Goal: Task Accomplishment & Management: Manage account settings

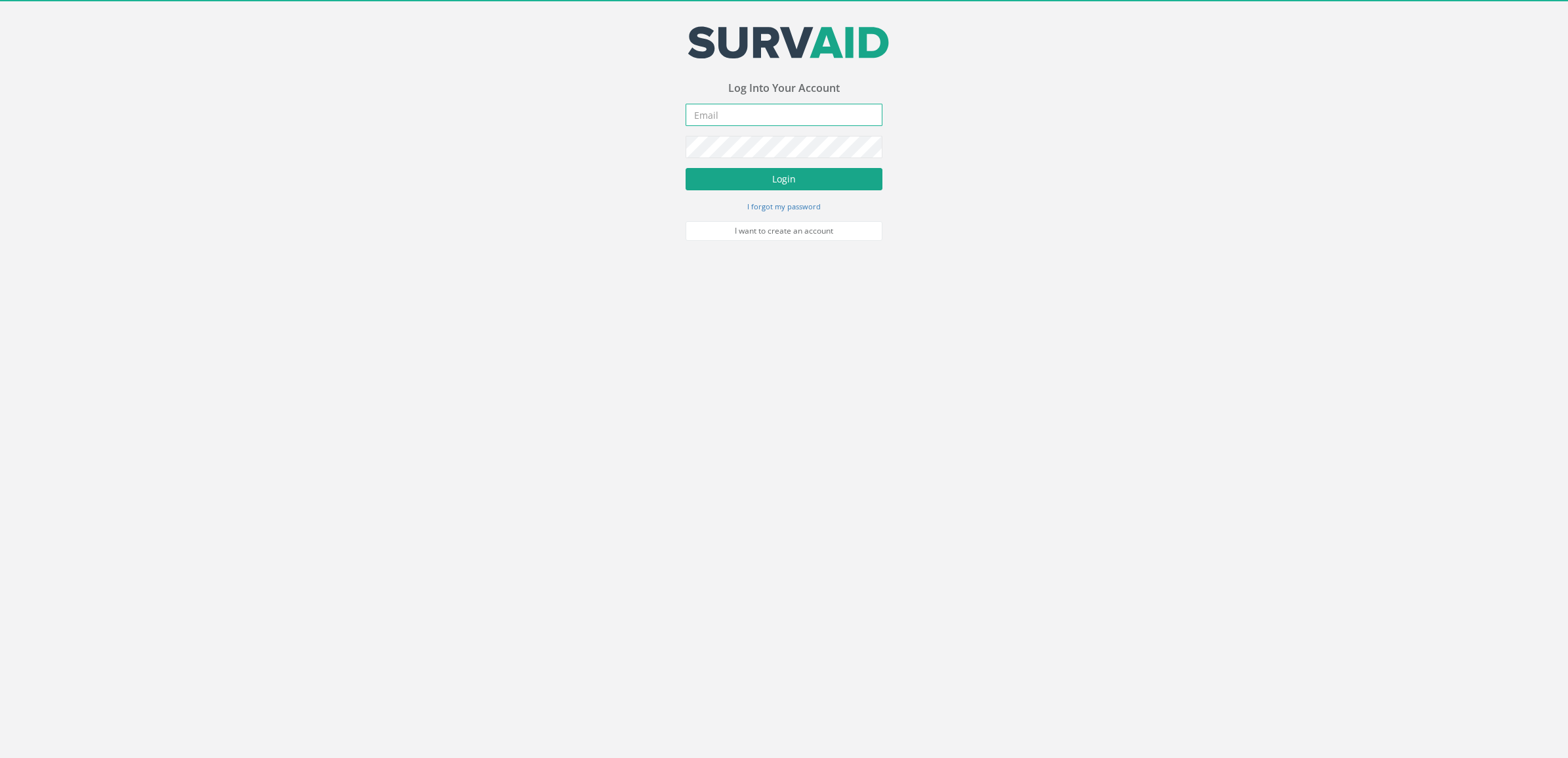
type input "[DOMAIN_NAME][EMAIL_ADDRESS][DOMAIN_NAME]"
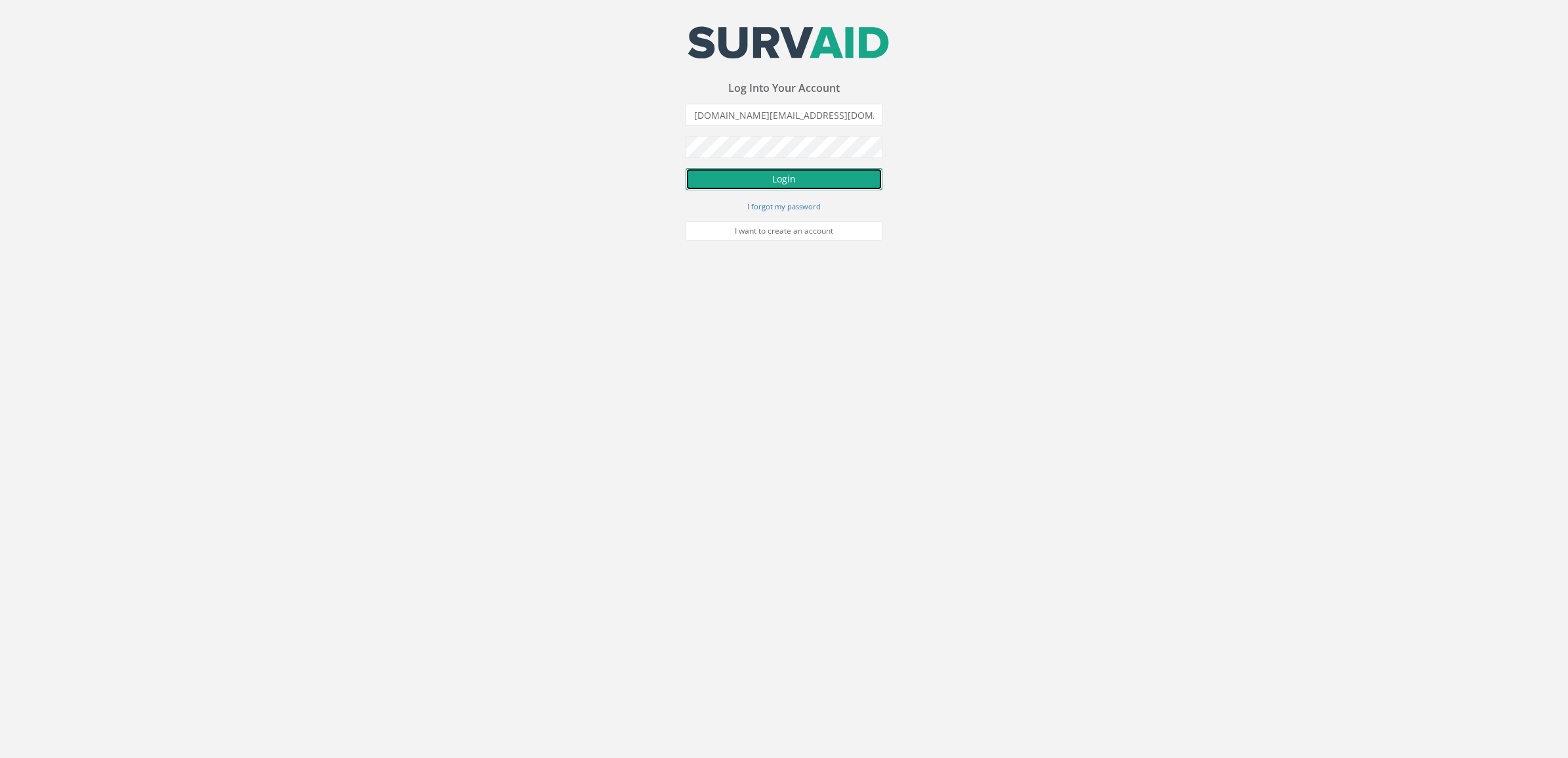
click at [732, 168] on button "Login" at bounding box center [784, 179] width 197 height 22
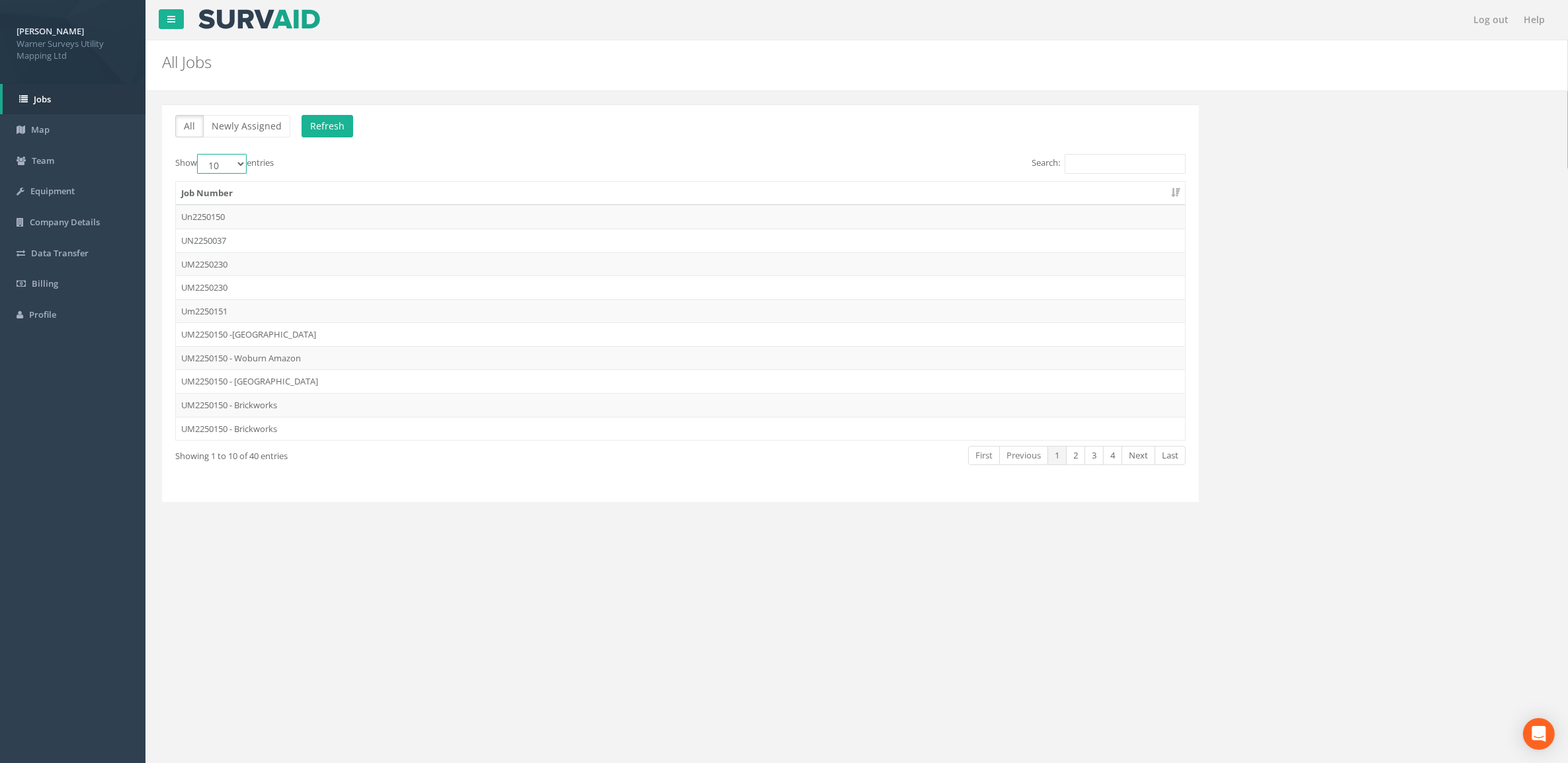
click at [233, 160] on select "10 25 50 100" at bounding box center [222, 163] width 50 height 20
select select "100"
click at [199, 154] on select "10 25 50 100" at bounding box center [222, 163] width 50 height 20
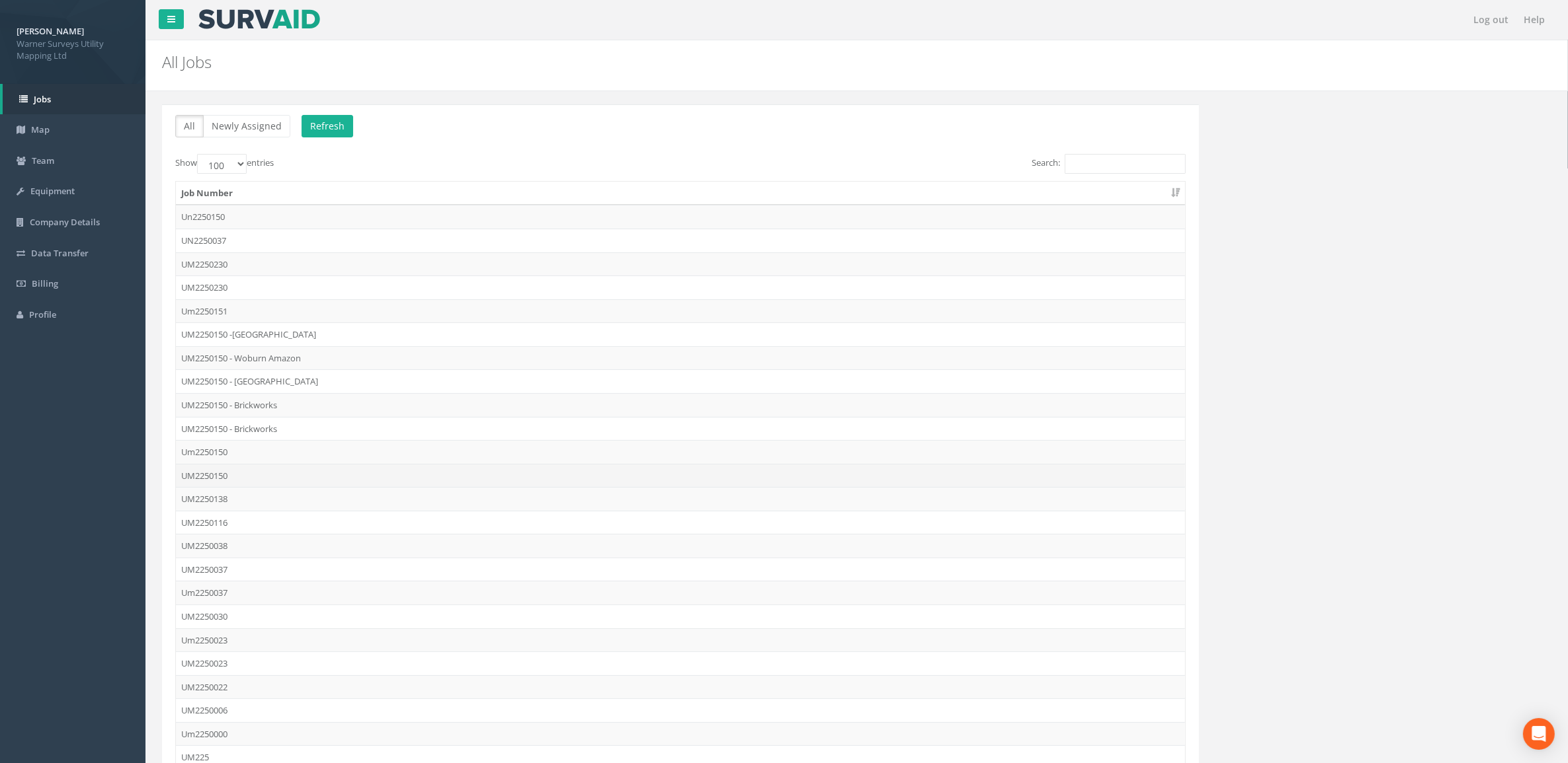
click at [254, 480] on td "UM2250150" at bounding box center [680, 475] width 1009 height 24
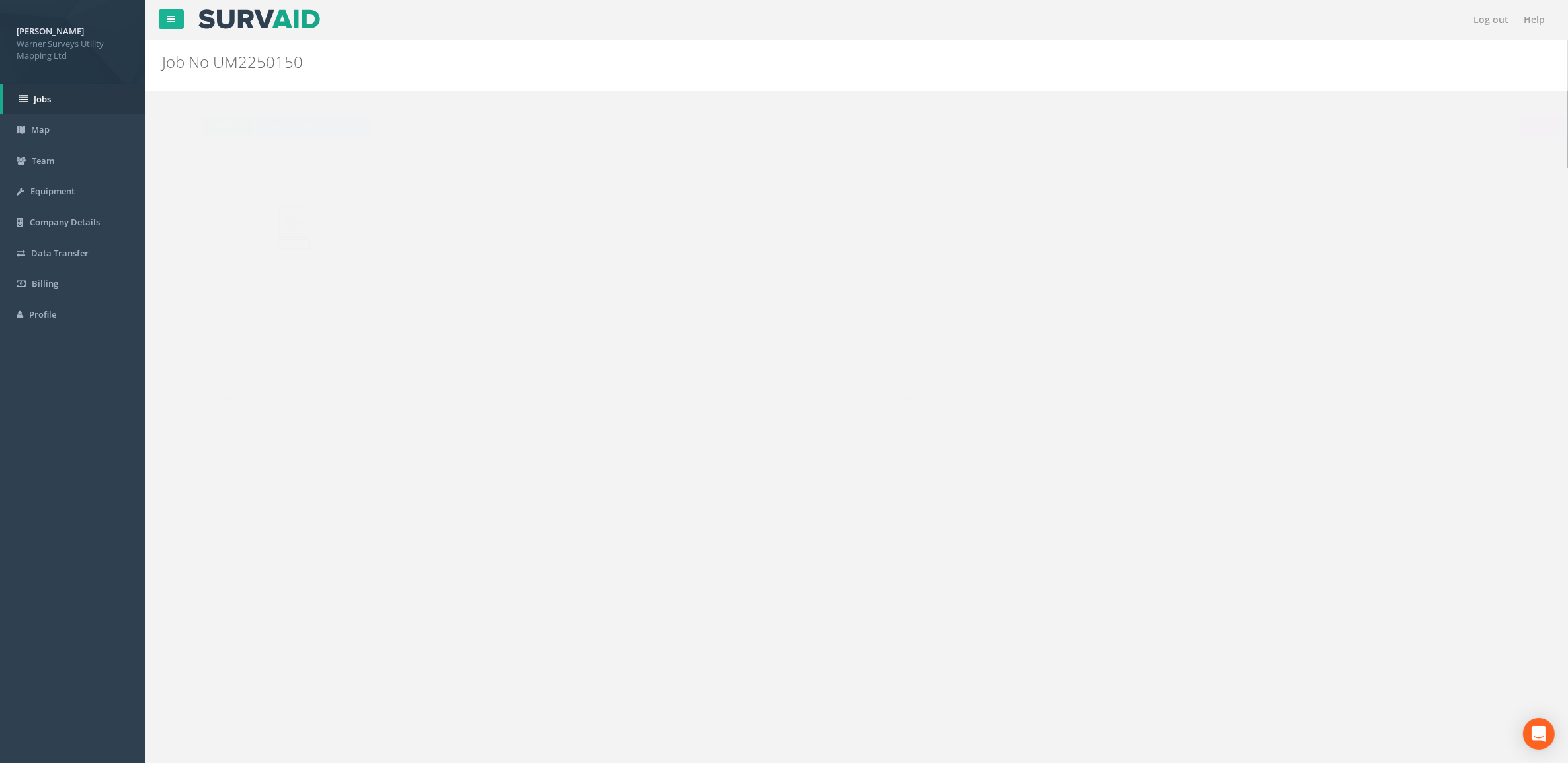
click at [262, 233] on img at bounding box center [268, 222] width 33 height 33
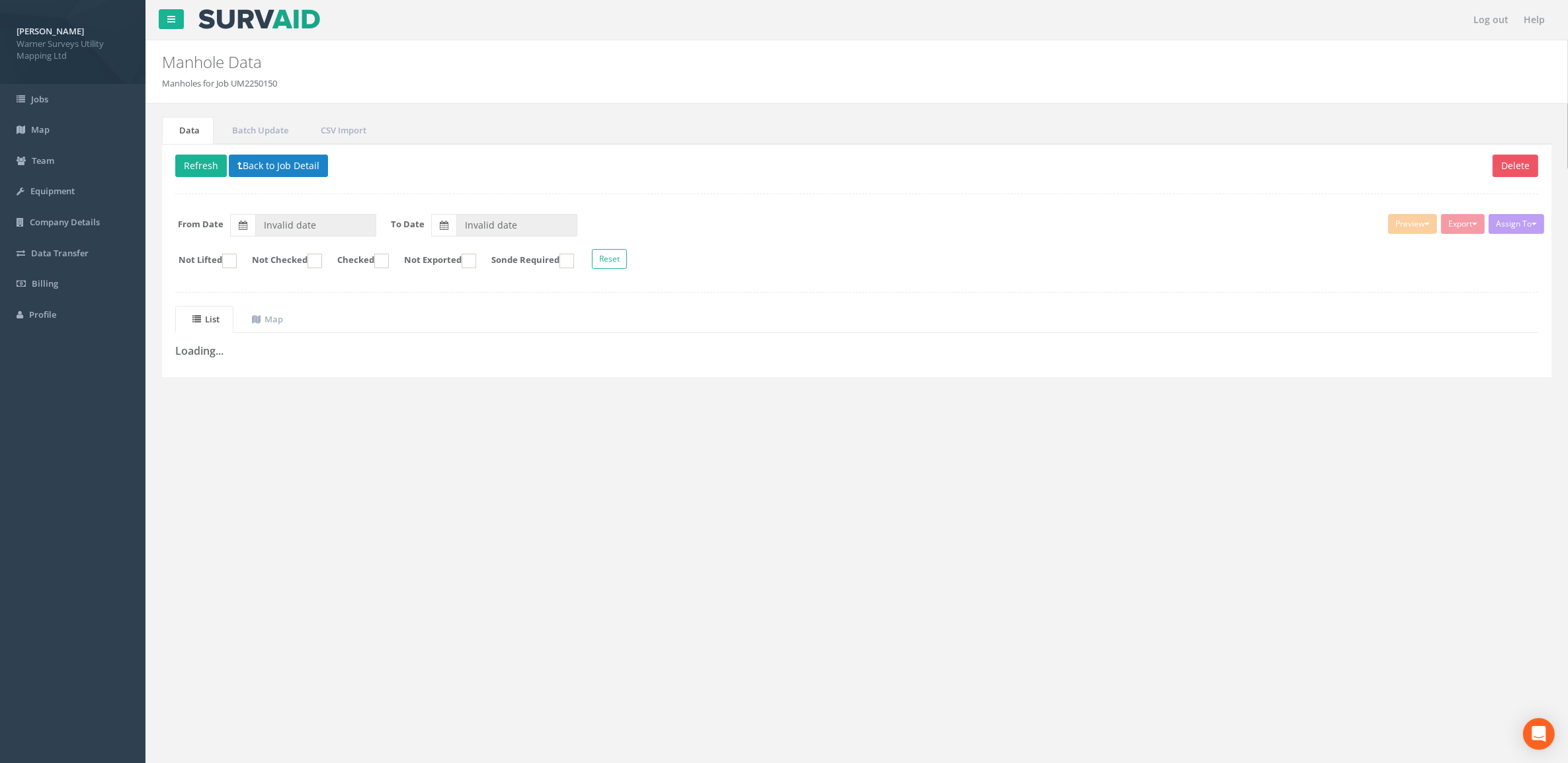
type input "[DATE]"
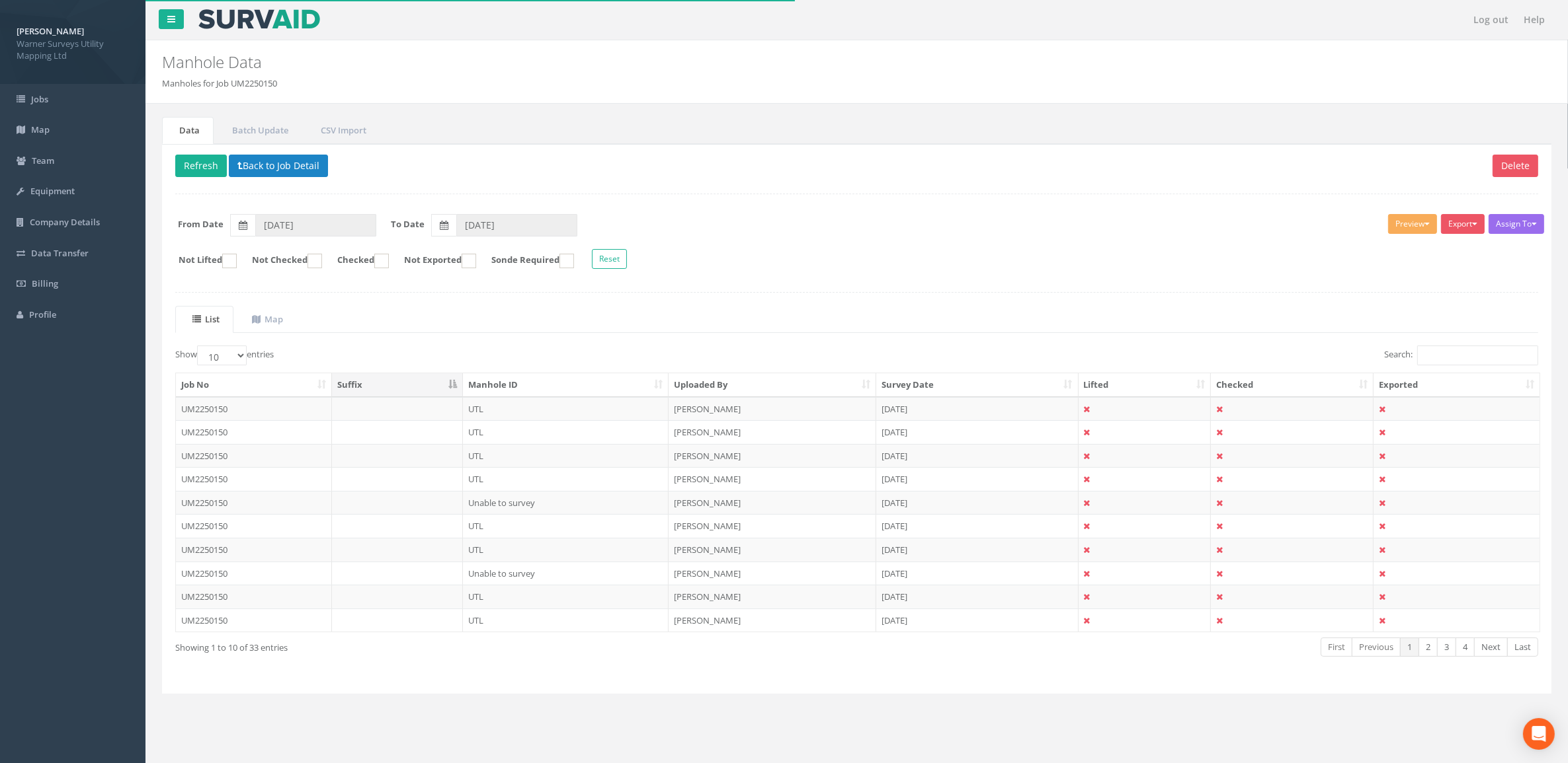
click at [743, 378] on th "Uploaded By" at bounding box center [772, 385] width 208 height 24
click at [745, 387] on th "Uploaded By" at bounding box center [772, 385] width 208 height 24
click at [782, 388] on th "Uploaded By" at bounding box center [772, 385] width 208 height 24
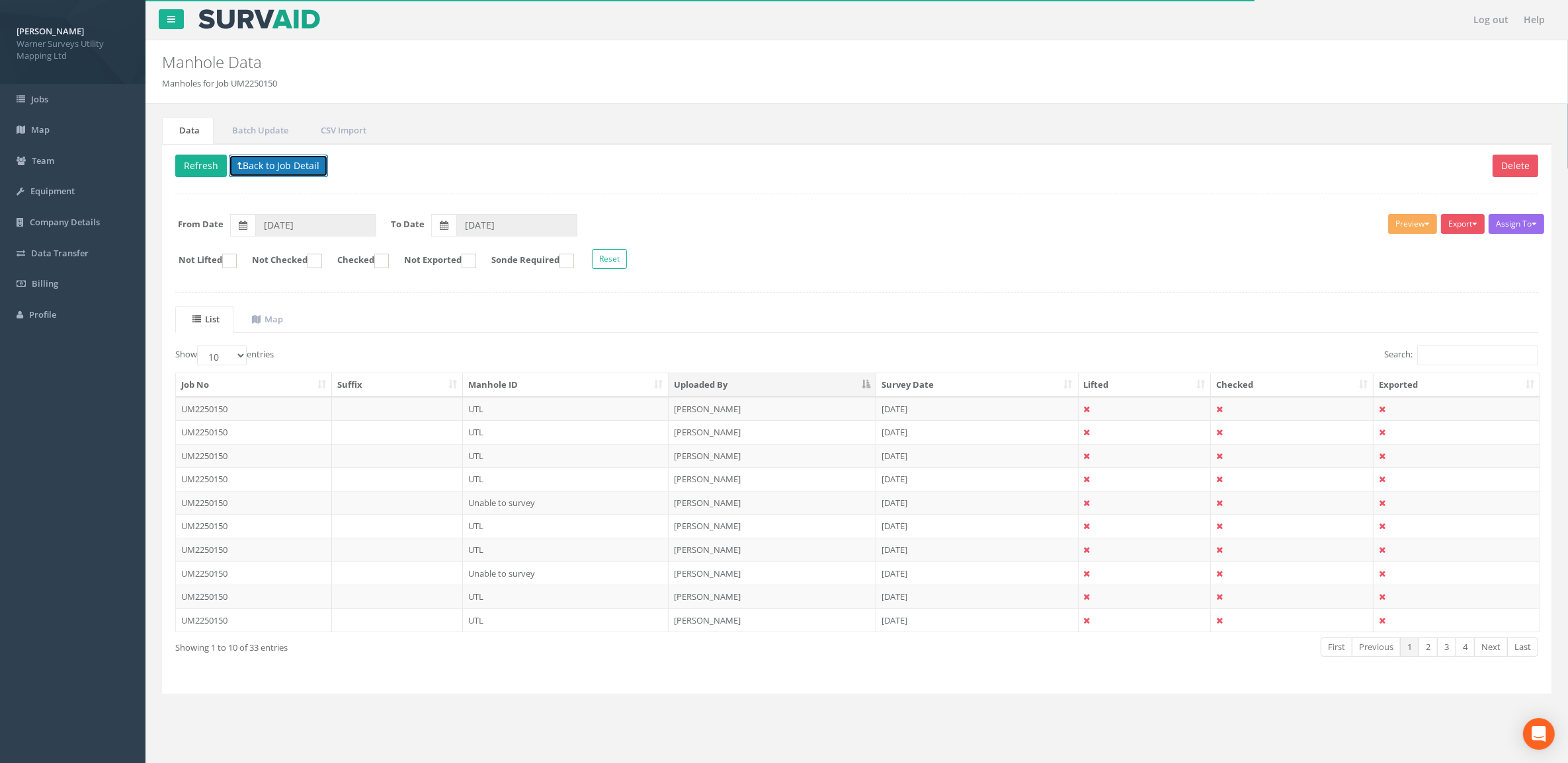
click at [260, 169] on button "Back to Job Detail" at bounding box center [278, 165] width 99 height 22
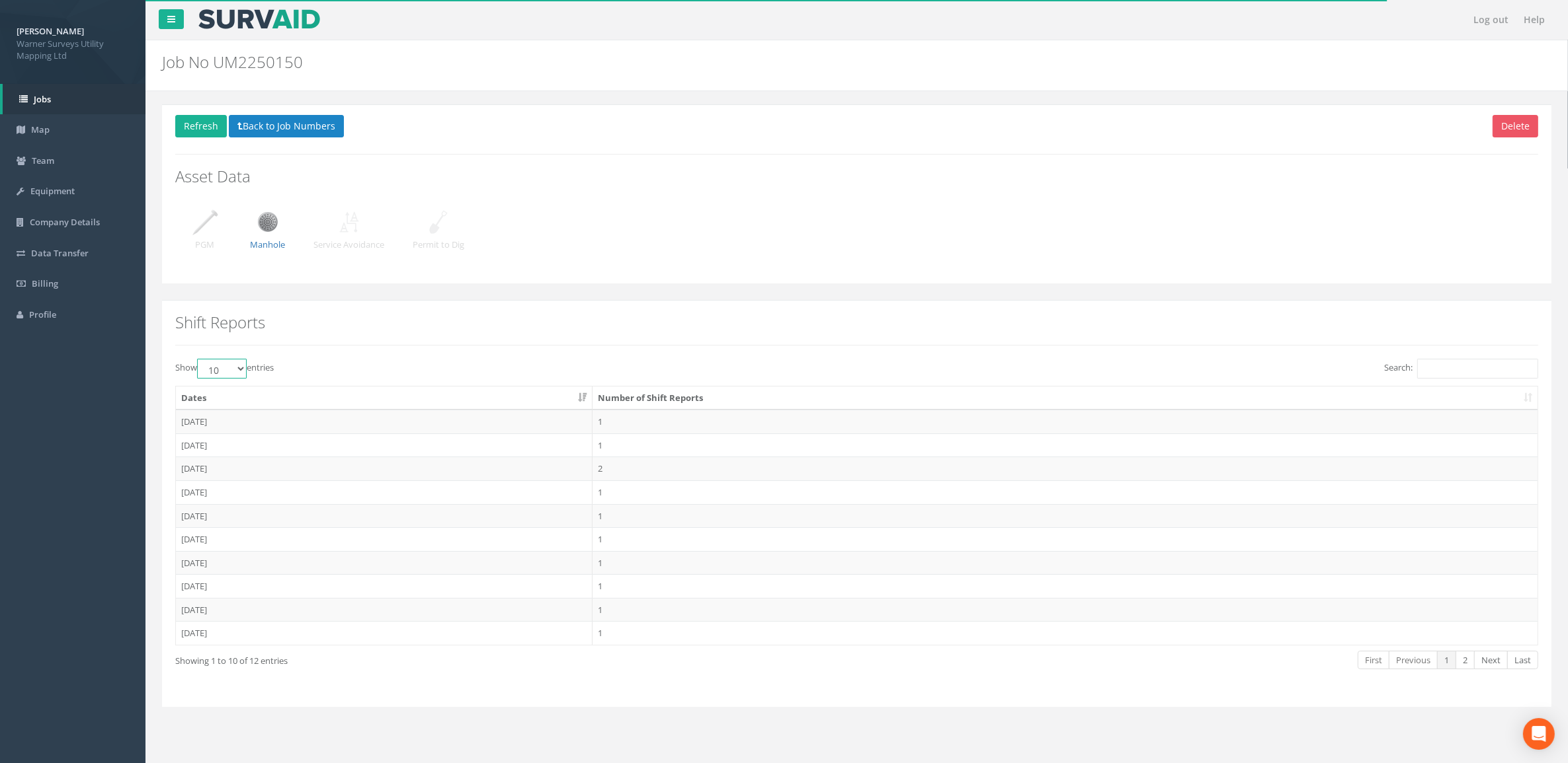
click at [243, 365] on select "10 25 50 100" at bounding box center [222, 368] width 50 height 20
select select "100"
click at [199, 359] on select "10 25 50 100" at bounding box center [222, 368] width 50 height 20
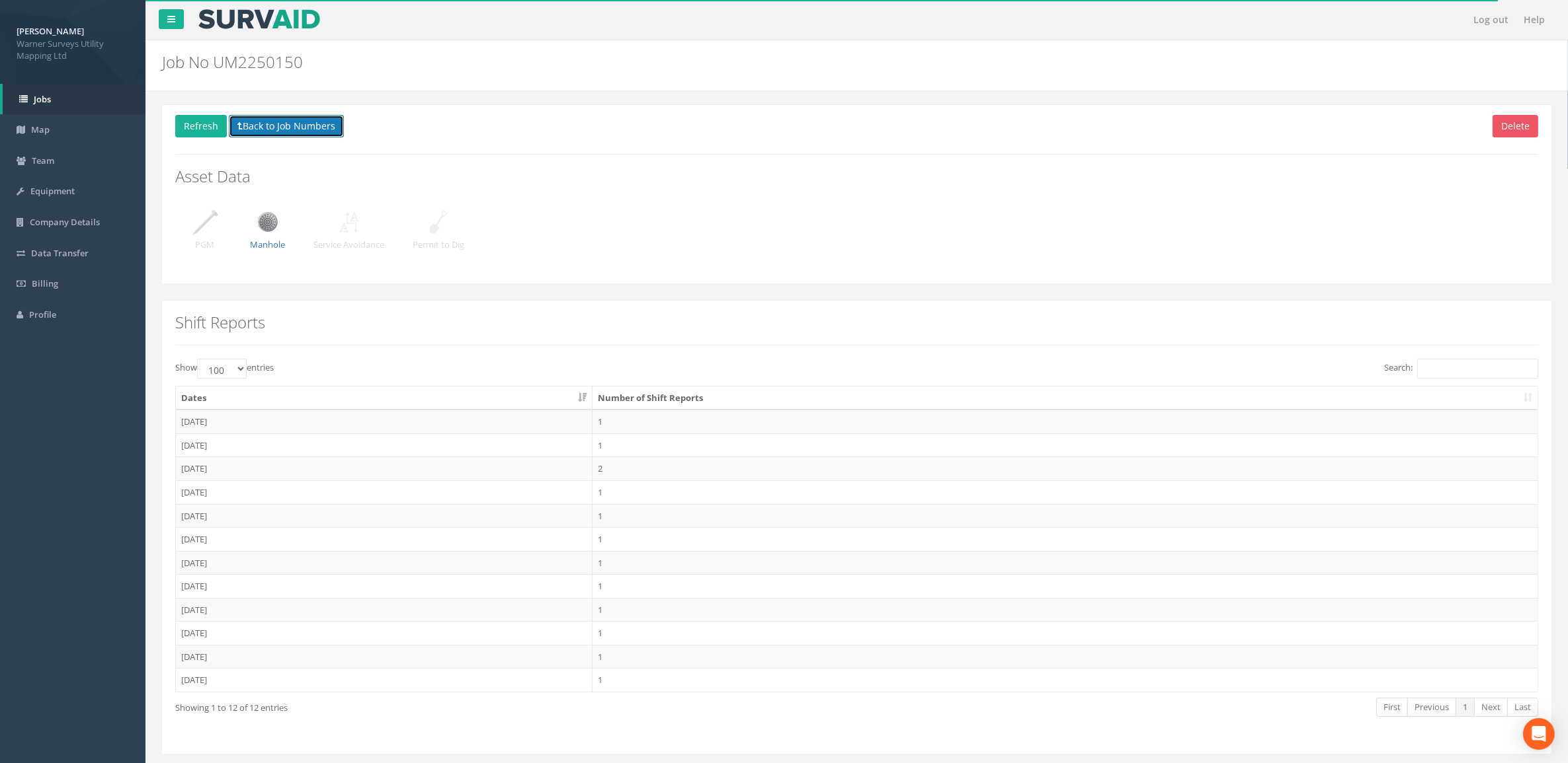
click at [277, 119] on button "Back to Job Numbers" at bounding box center [286, 126] width 115 height 22
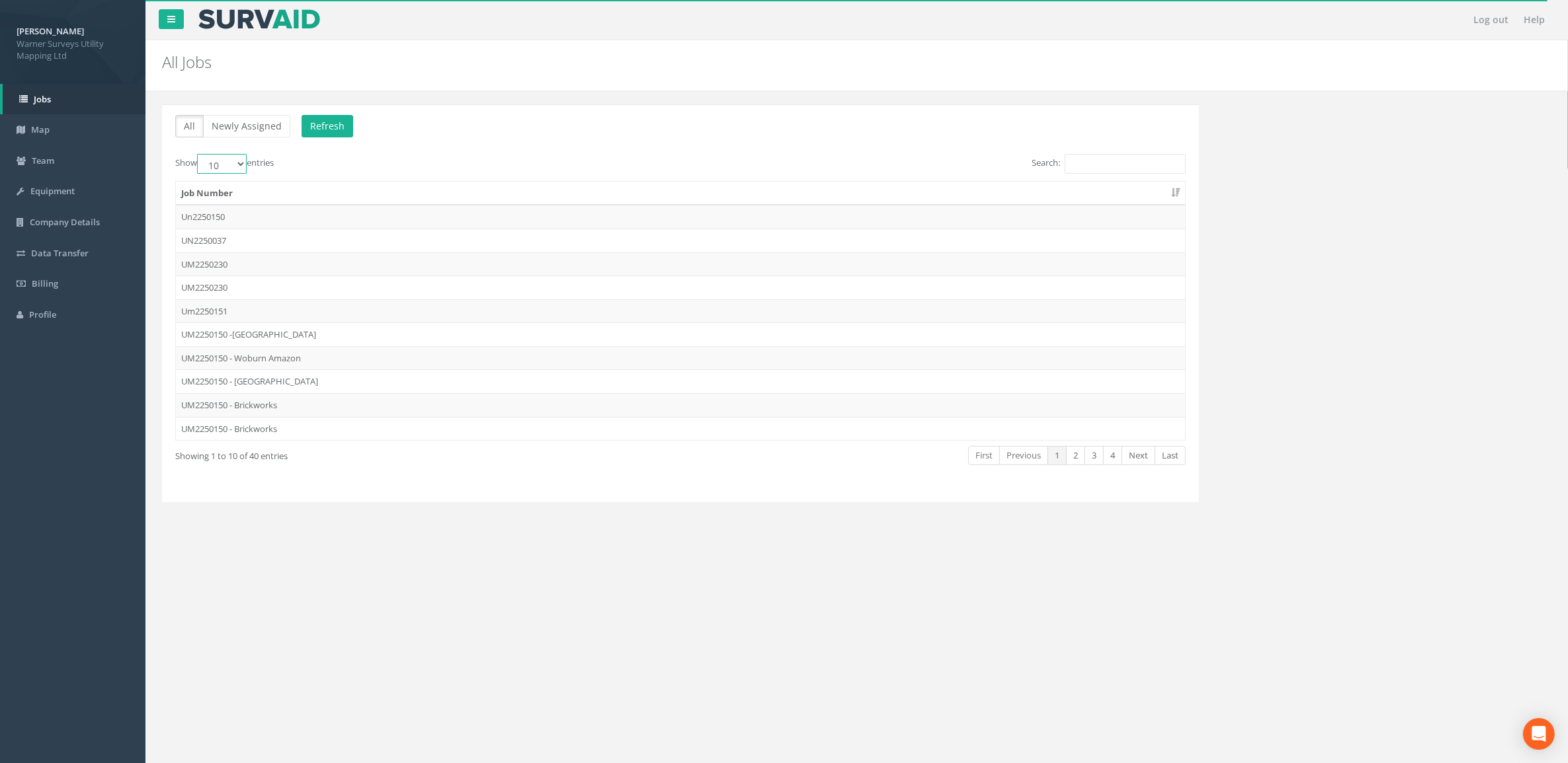
click at [236, 155] on select "10 25 50 100" at bounding box center [222, 163] width 50 height 20
drag, startPoint x: 236, startPoint y: 166, endPoint x: 235, endPoint y: 176, distance: 10.0
click at [236, 166] on select "10 25 50 100" at bounding box center [222, 163] width 50 height 20
click at [237, 164] on select "10 25 50 100" at bounding box center [222, 163] width 50 height 20
select select "100"
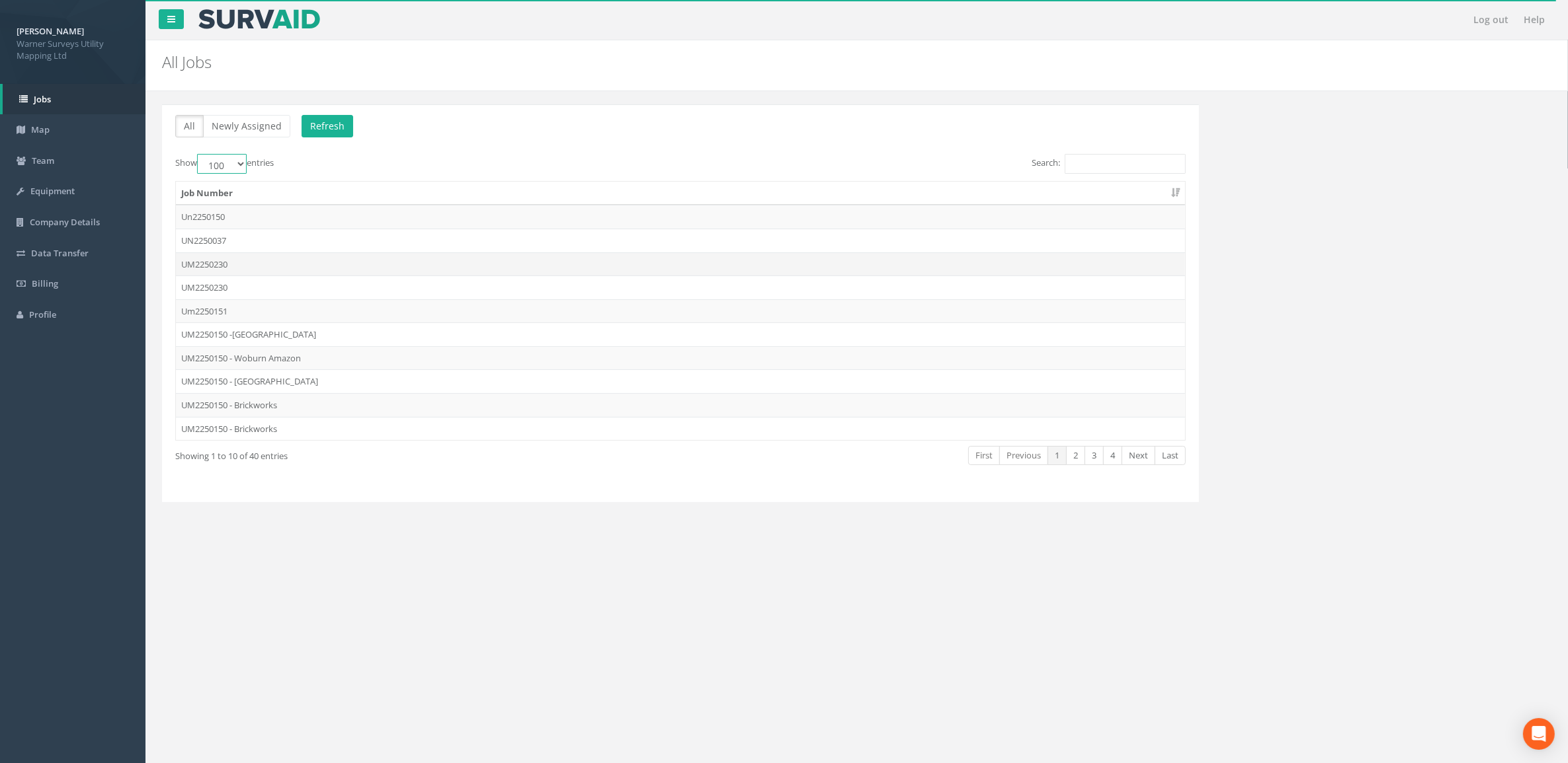
click at [199, 154] on select "10 25 50 100" at bounding box center [222, 163] width 50 height 20
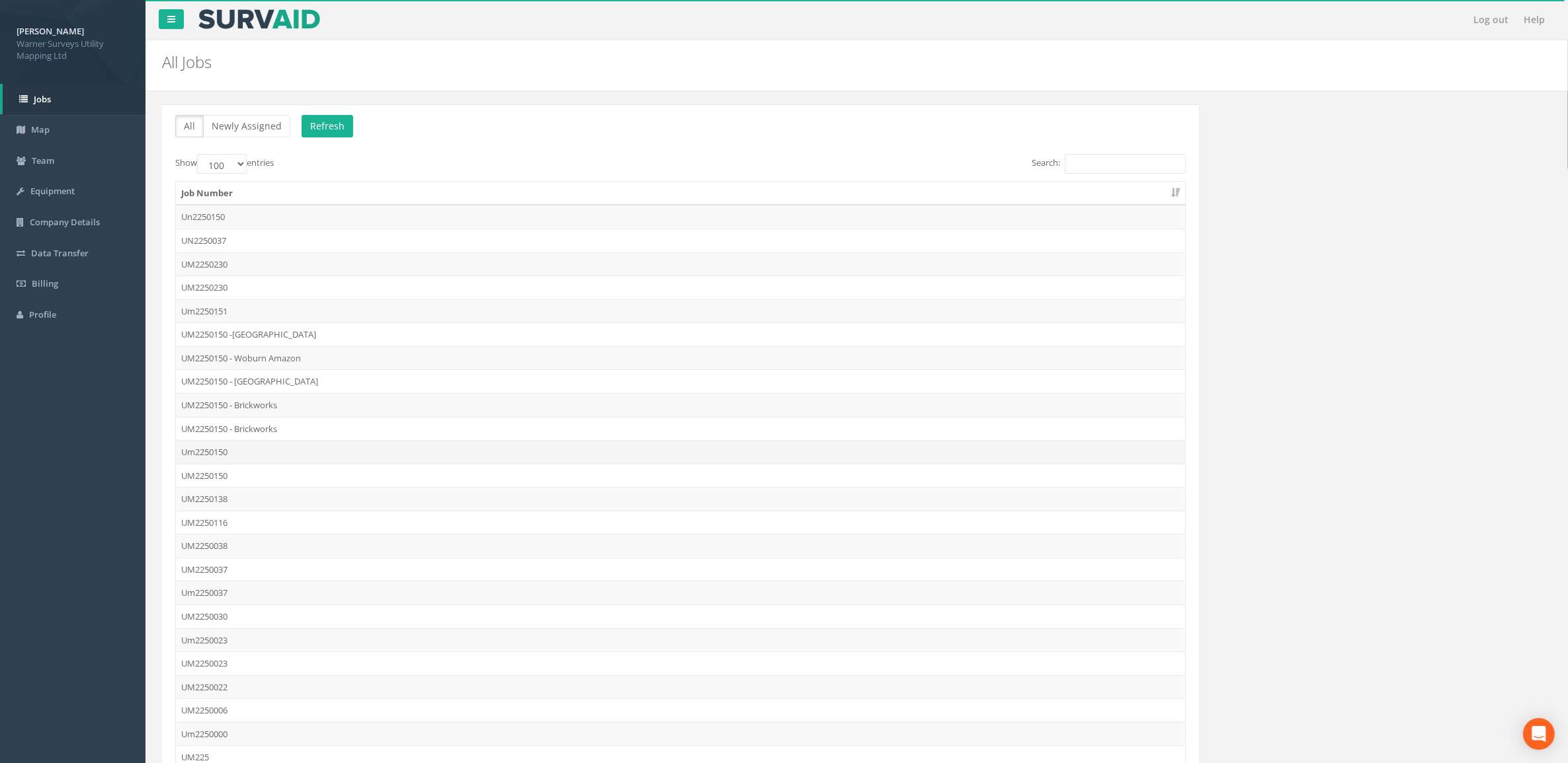
click at [280, 454] on td "Um2250150" at bounding box center [680, 452] width 1009 height 24
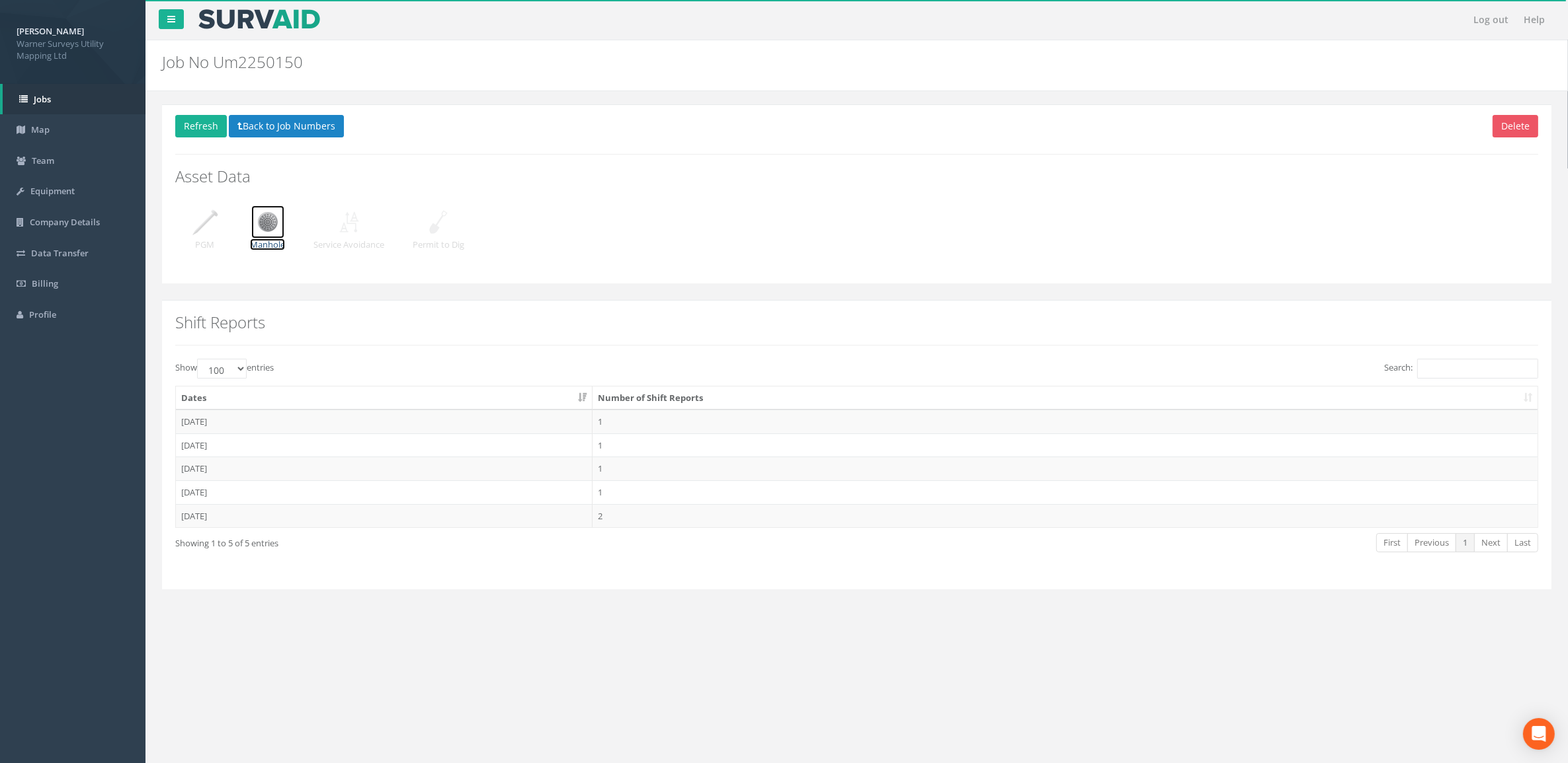
click at [263, 219] on img at bounding box center [268, 222] width 33 height 33
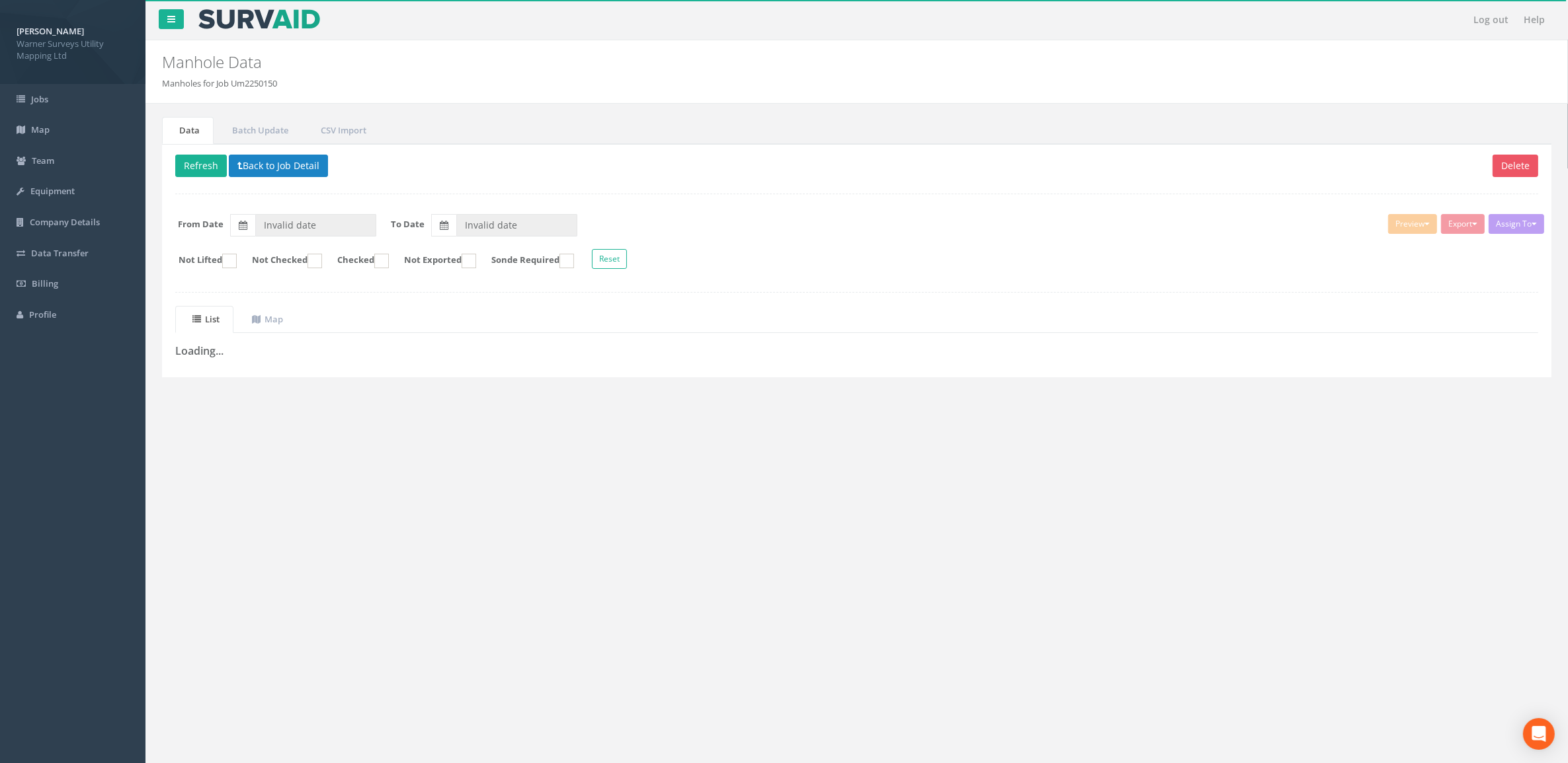
type input "[DATE]"
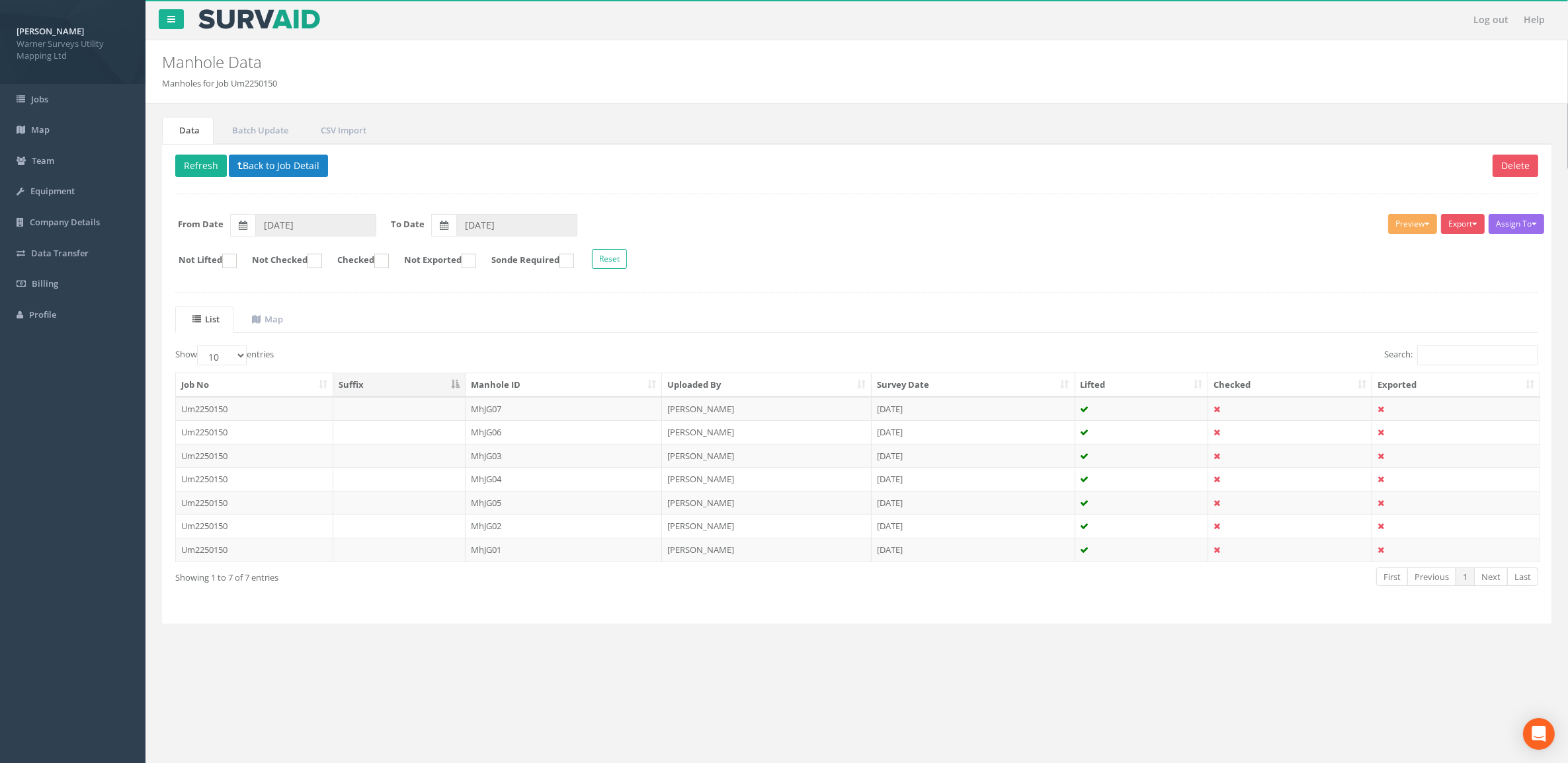
click at [549, 391] on th "Manhole ID" at bounding box center [563, 385] width 196 height 24
click at [527, 411] on td "MhJG01" at bounding box center [563, 408] width 196 height 24
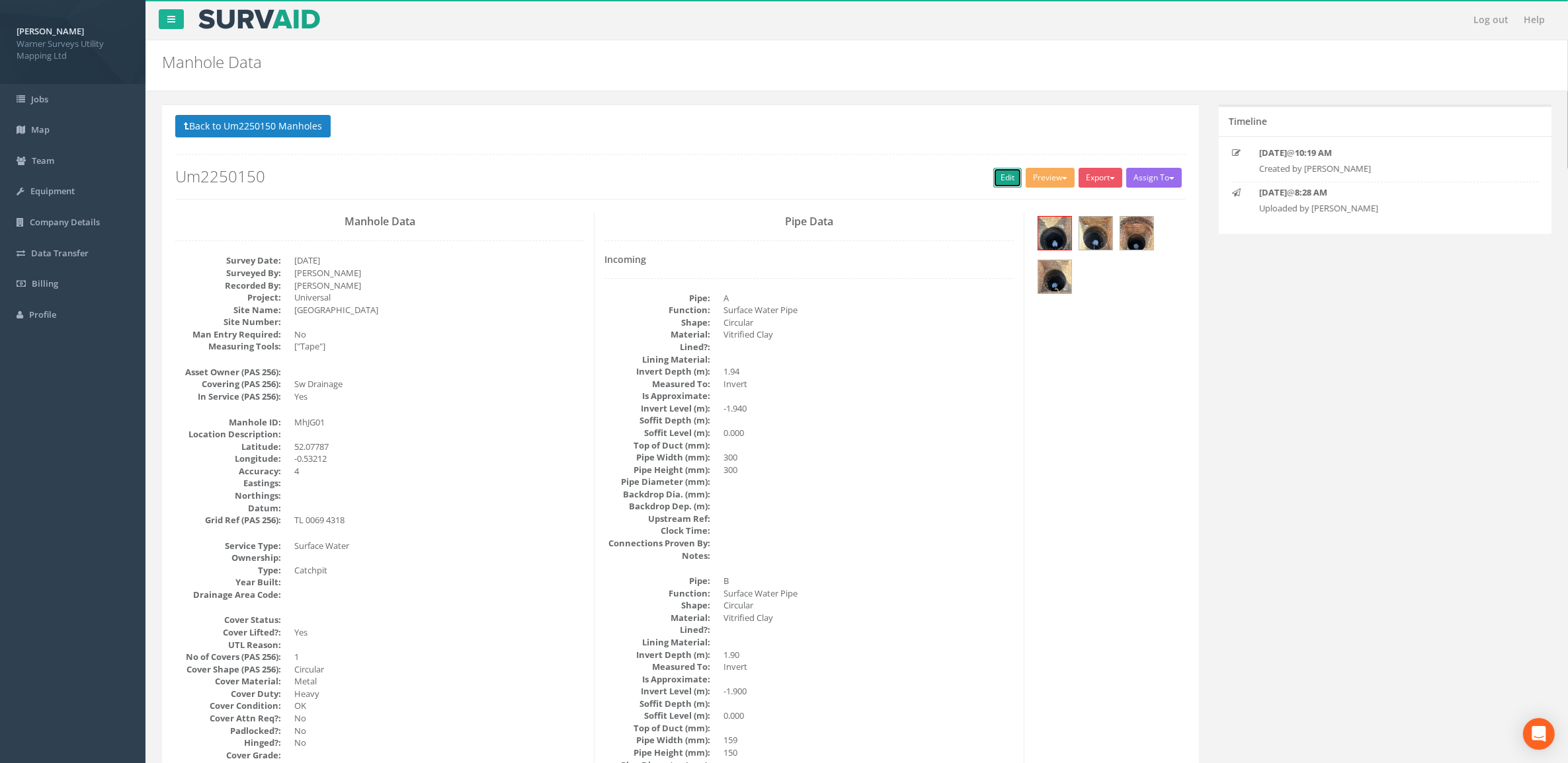
click at [993, 183] on link "Edit" at bounding box center [1008, 177] width 28 height 20
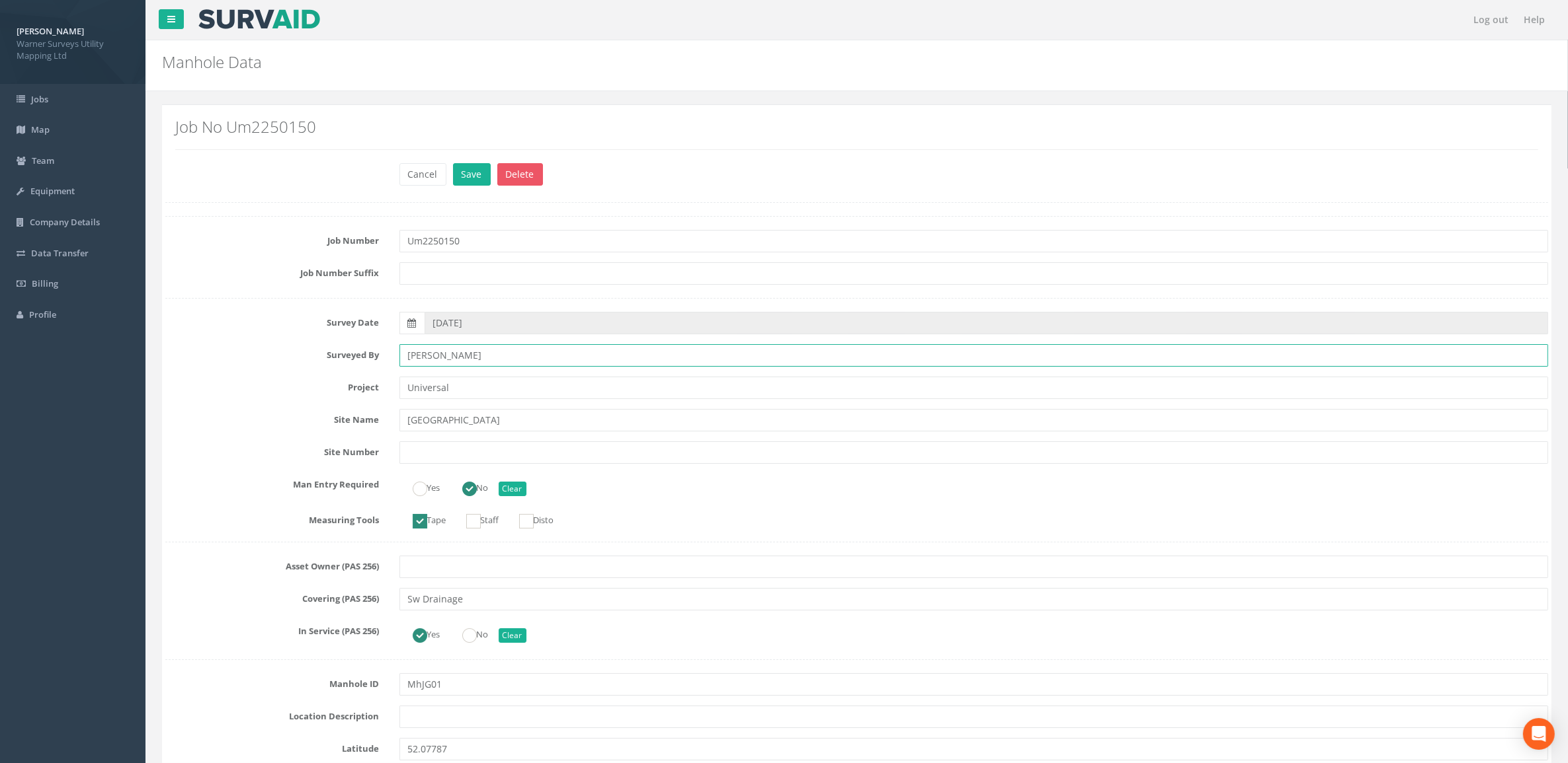
click at [428, 358] on input "[PERSON_NAME]" at bounding box center [974, 355] width 1149 height 22
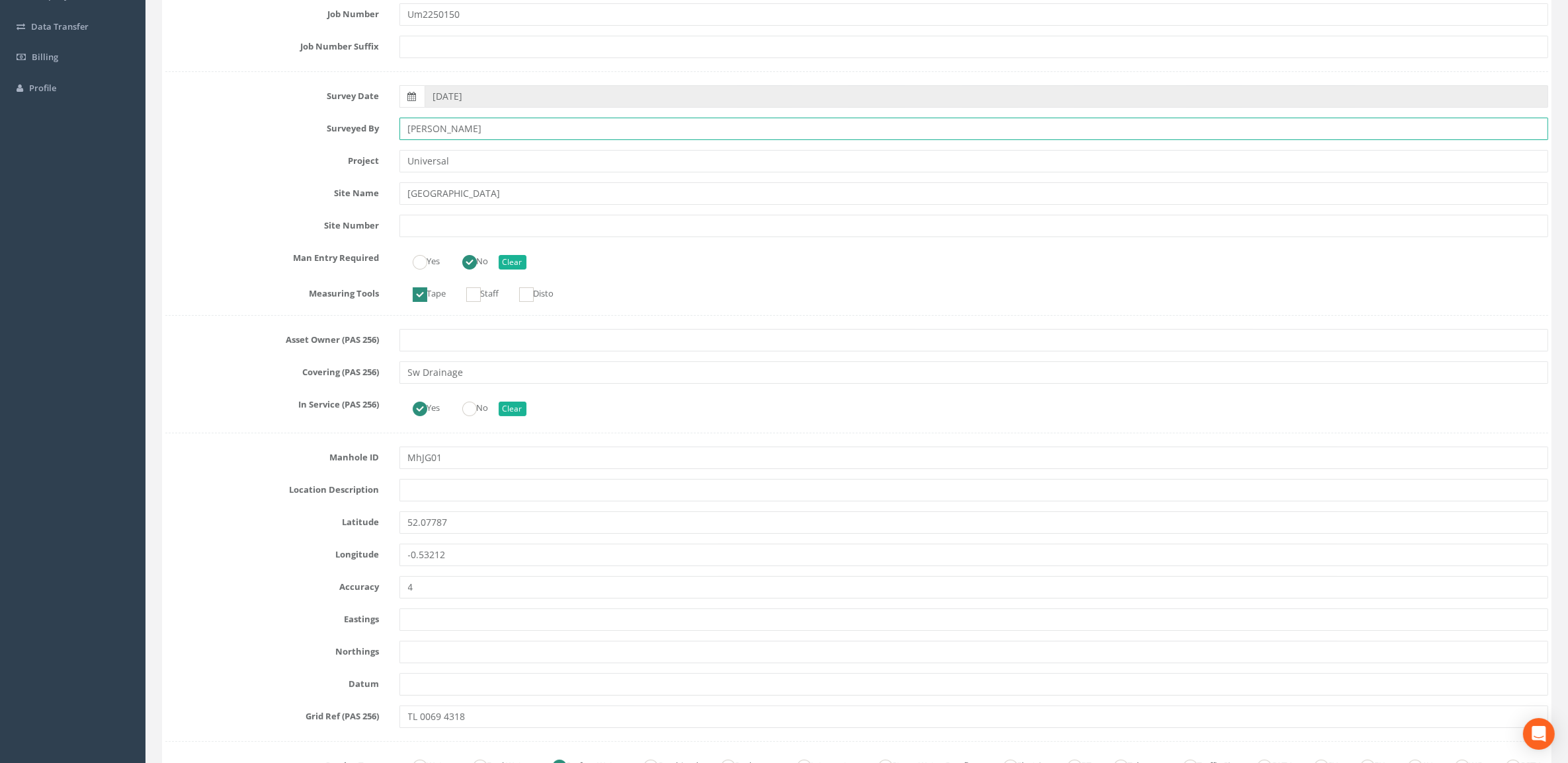
scroll to position [248, 0]
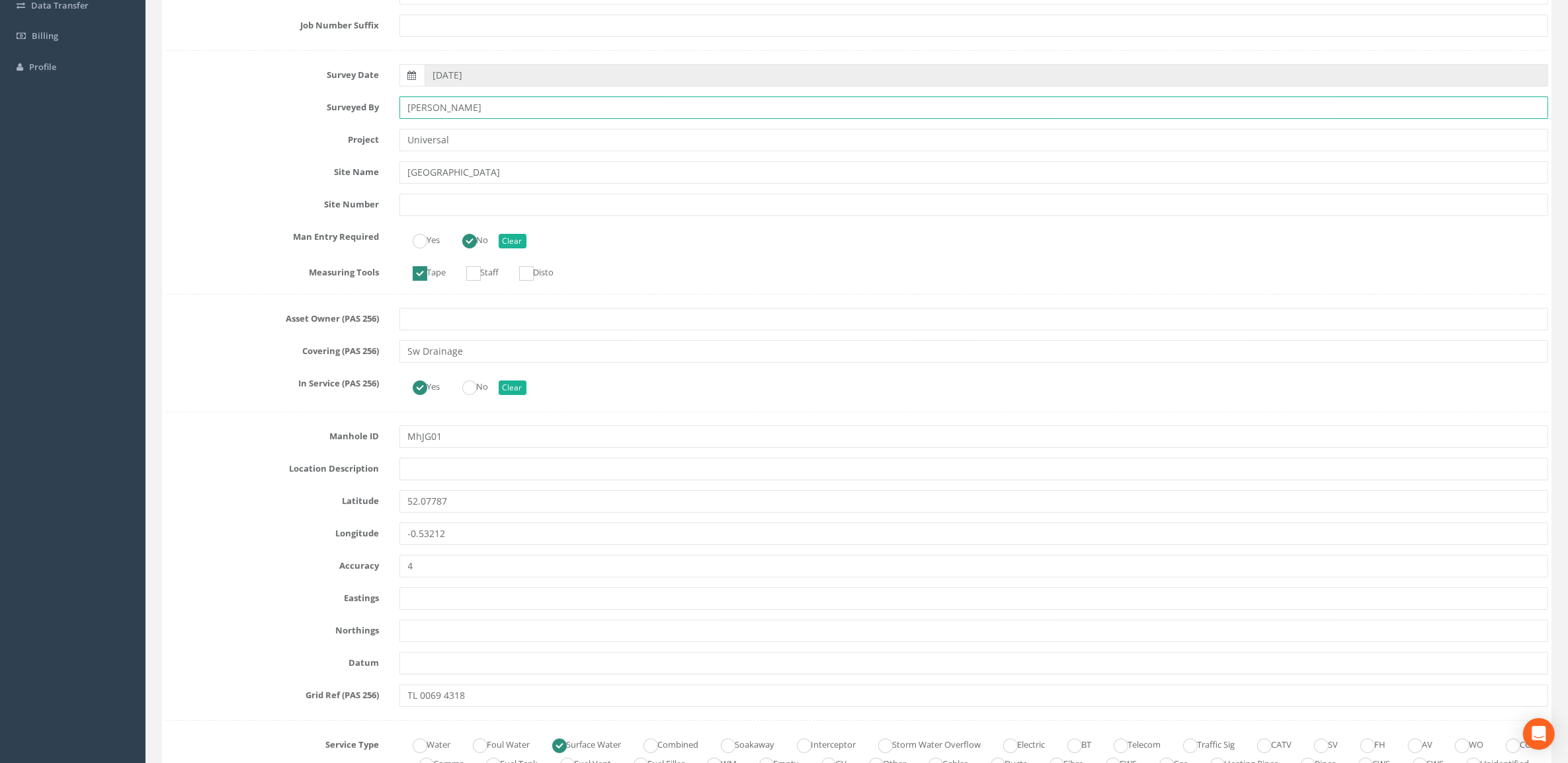
type input "[PERSON_NAME]"
click at [422, 437] on input "MhJG01" at bounding box center [974, 436] width 1149 height 22
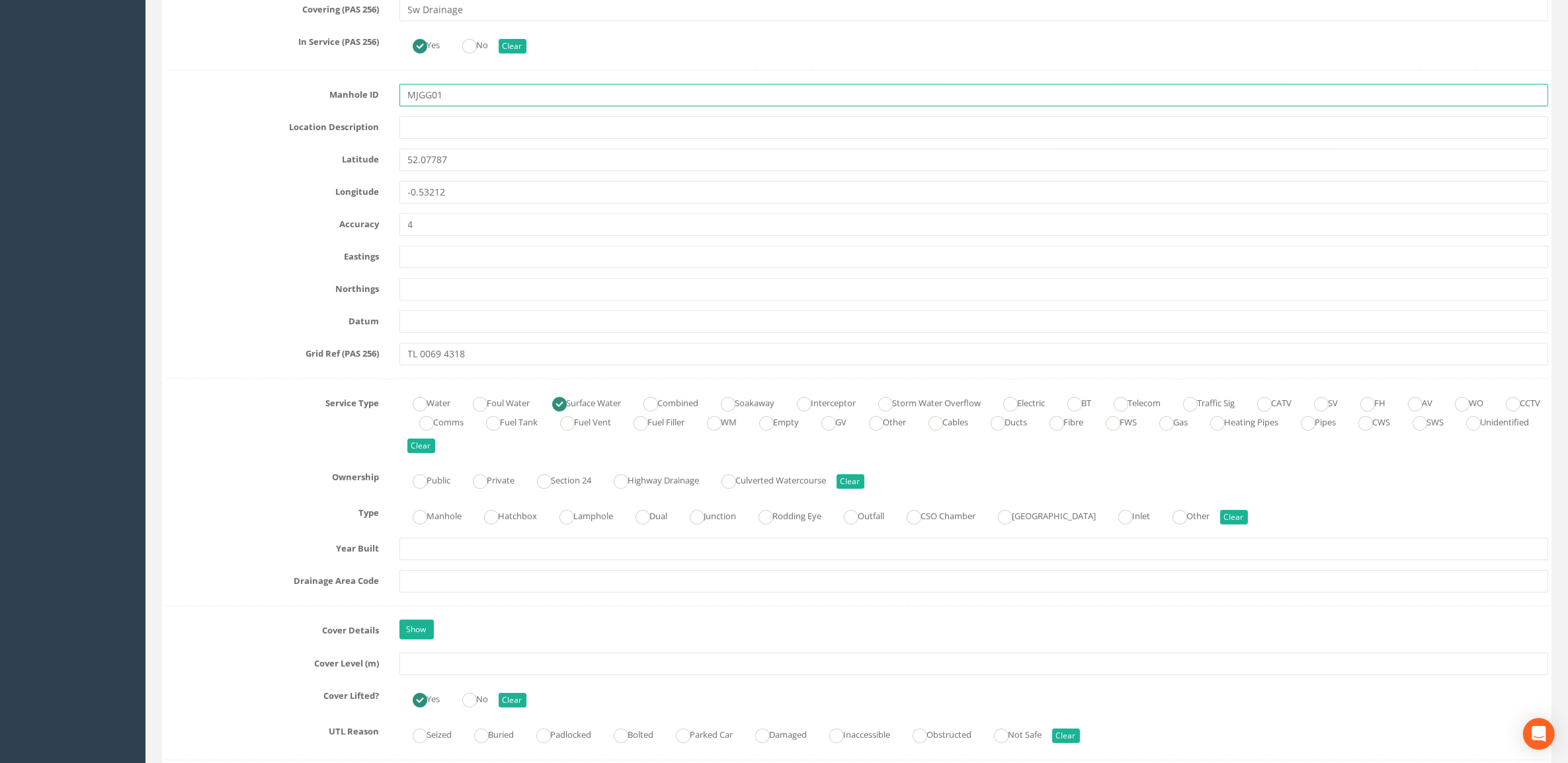
scroll to position [826, 0]
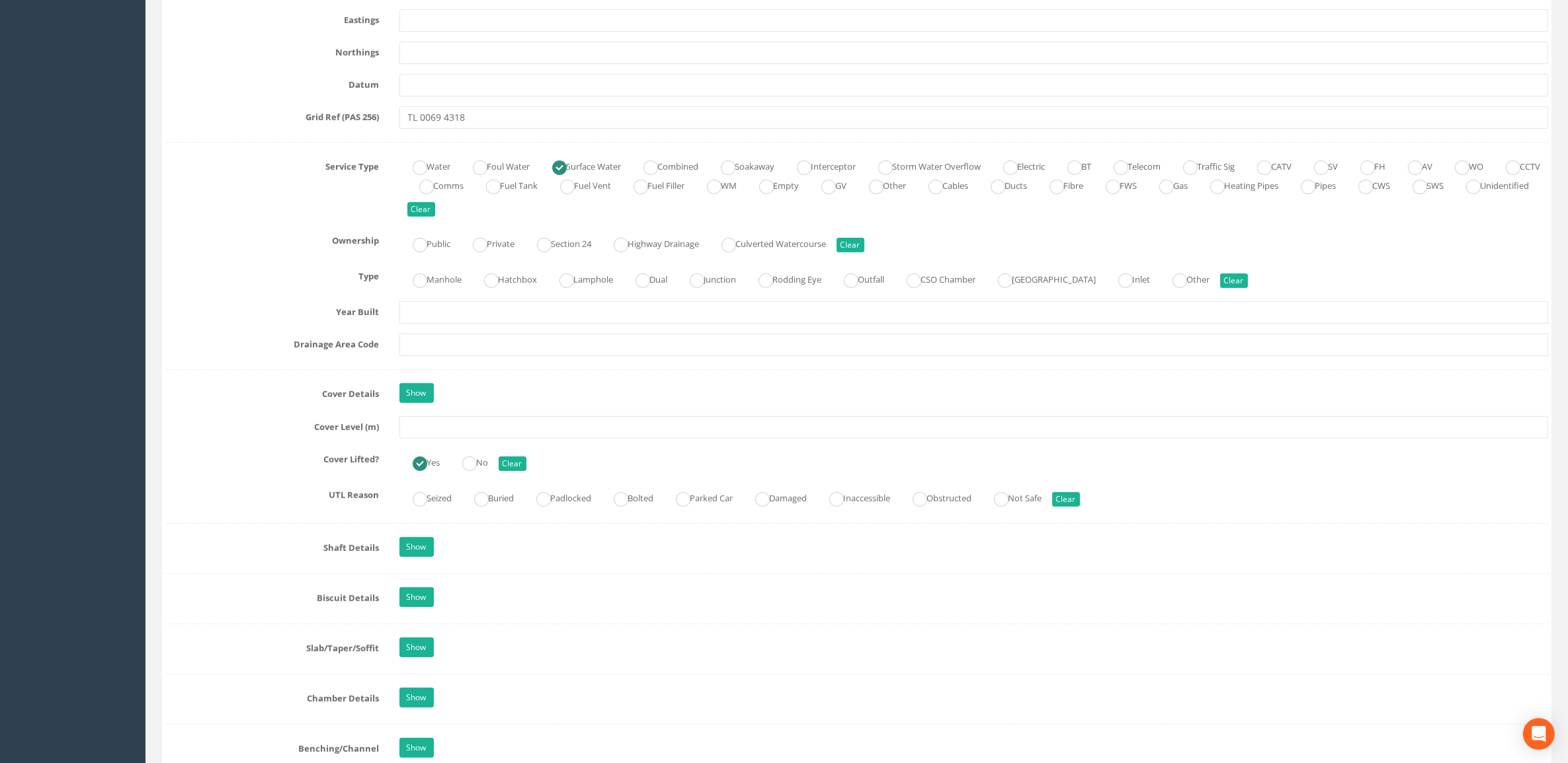
type input "MJGG01"
click at [493, 422] on input "text" at bounding box center [974, 427] width 1149 height 22
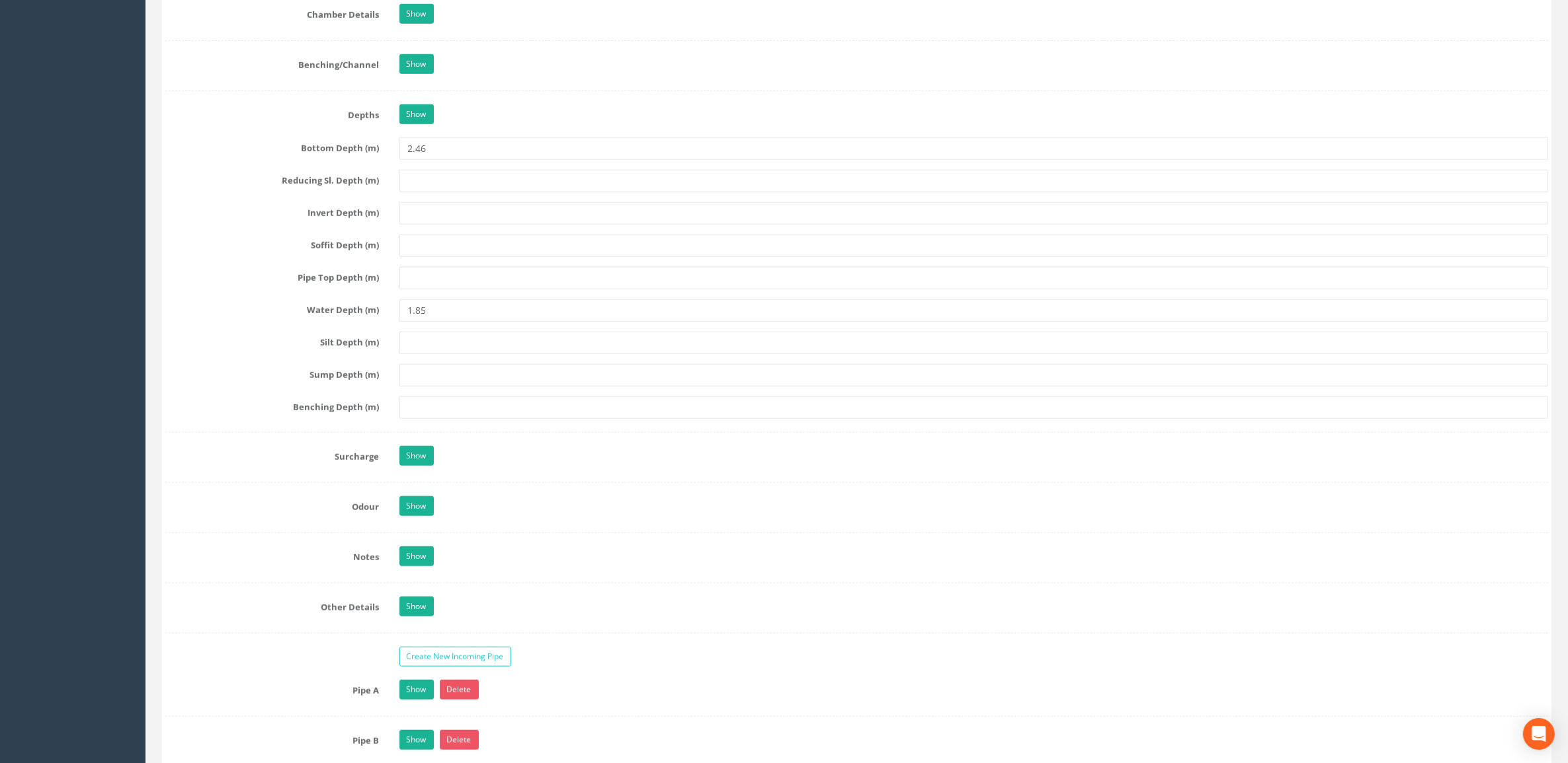
scroll to position [1487, 0]
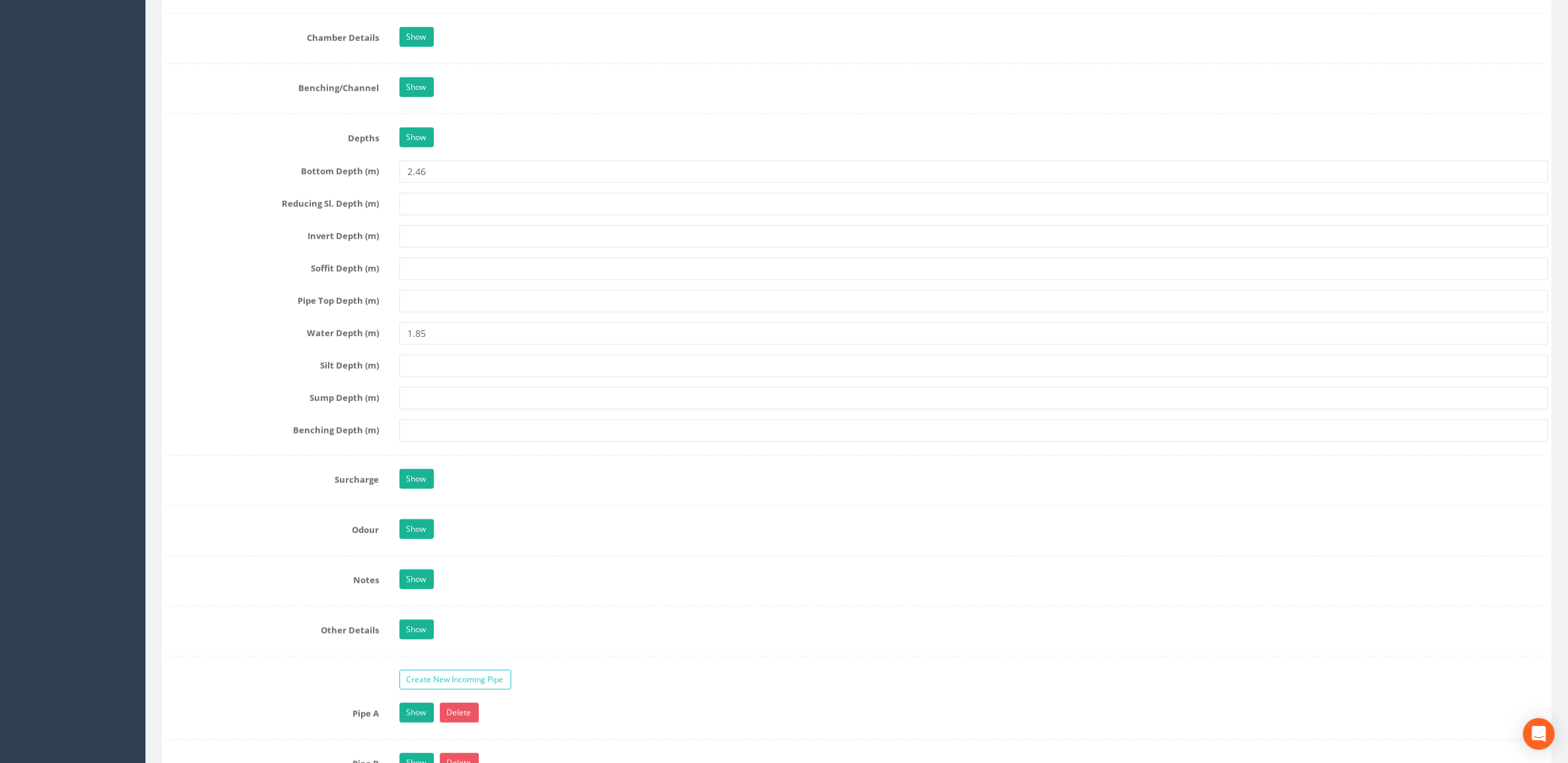
type input "39.69"
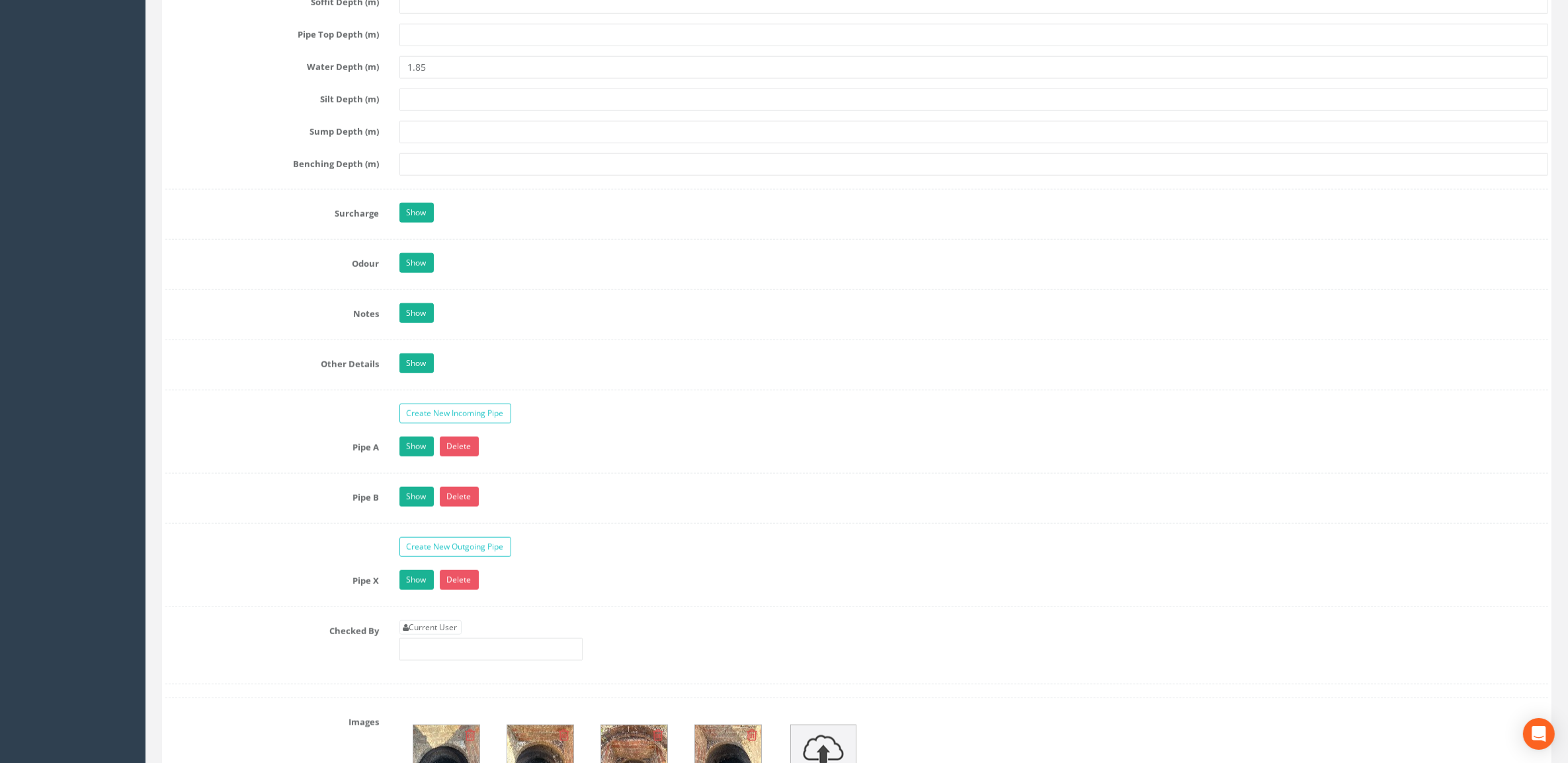
scroll to position [1817, 0]
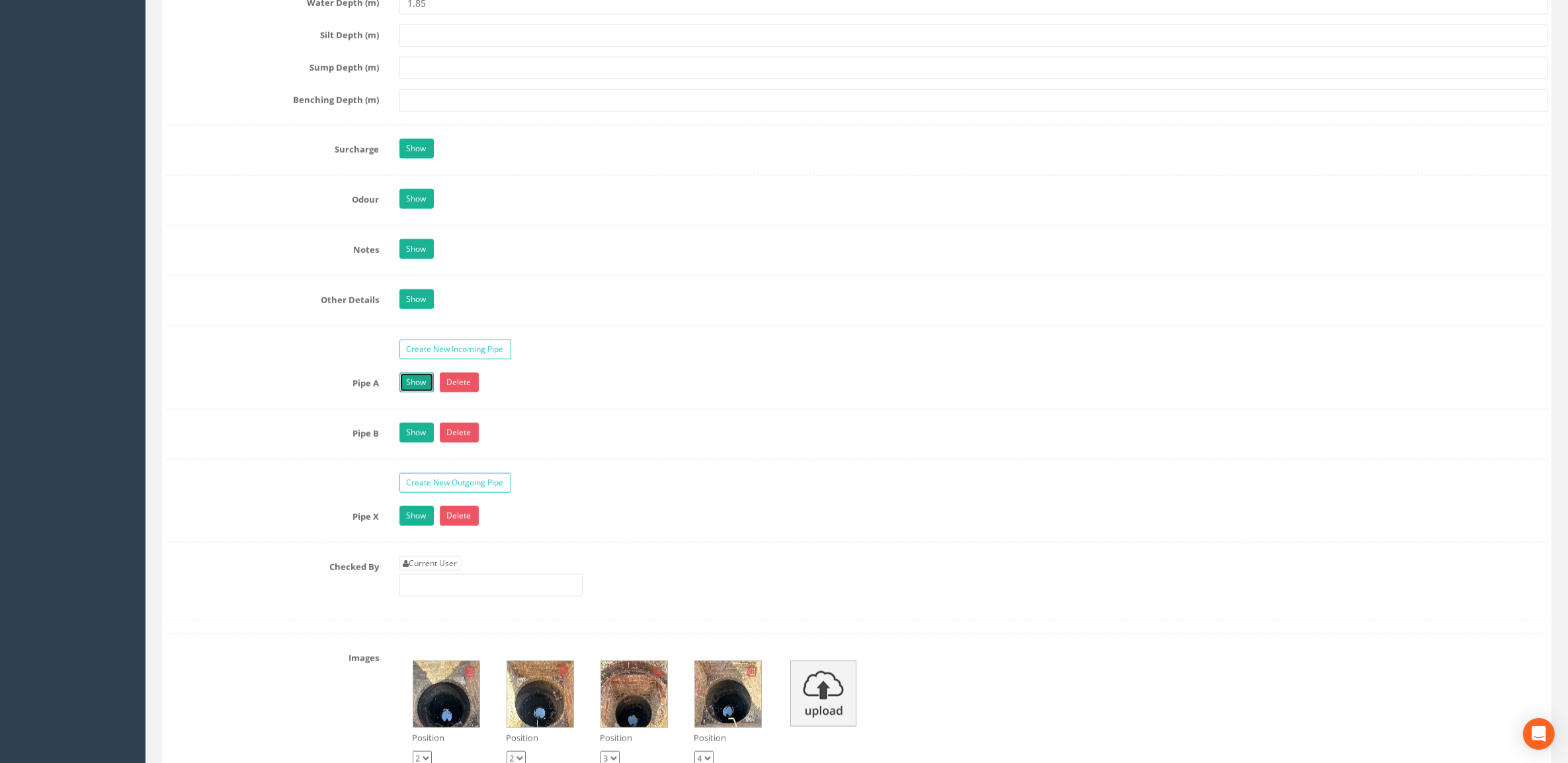
click at [419, 387] on link "Show" at bounding box center [416, 382] width 34 height 20
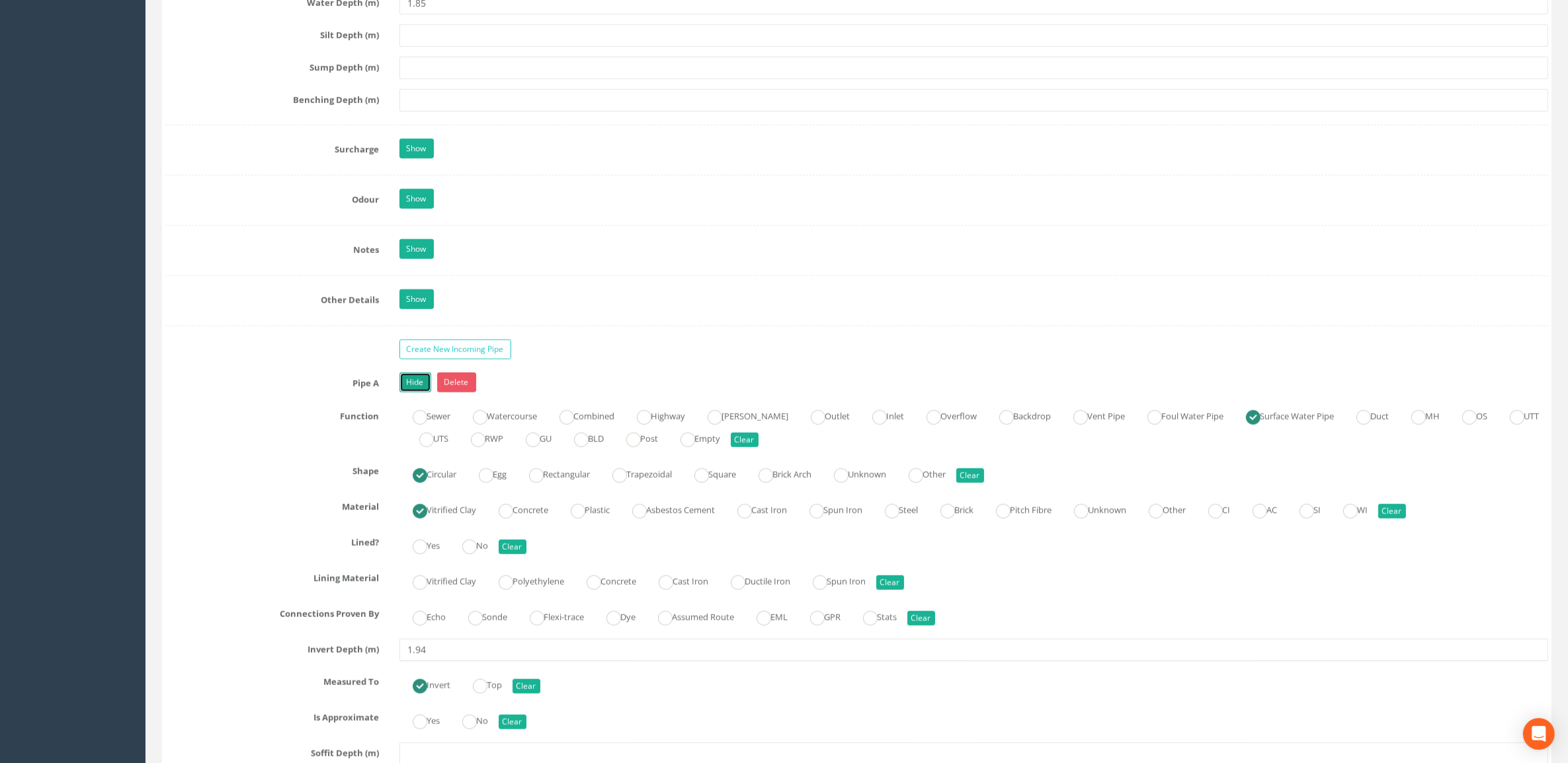
click at [419, 387] on link "Hide" at bounding box center [415, 382] width 32 height 20
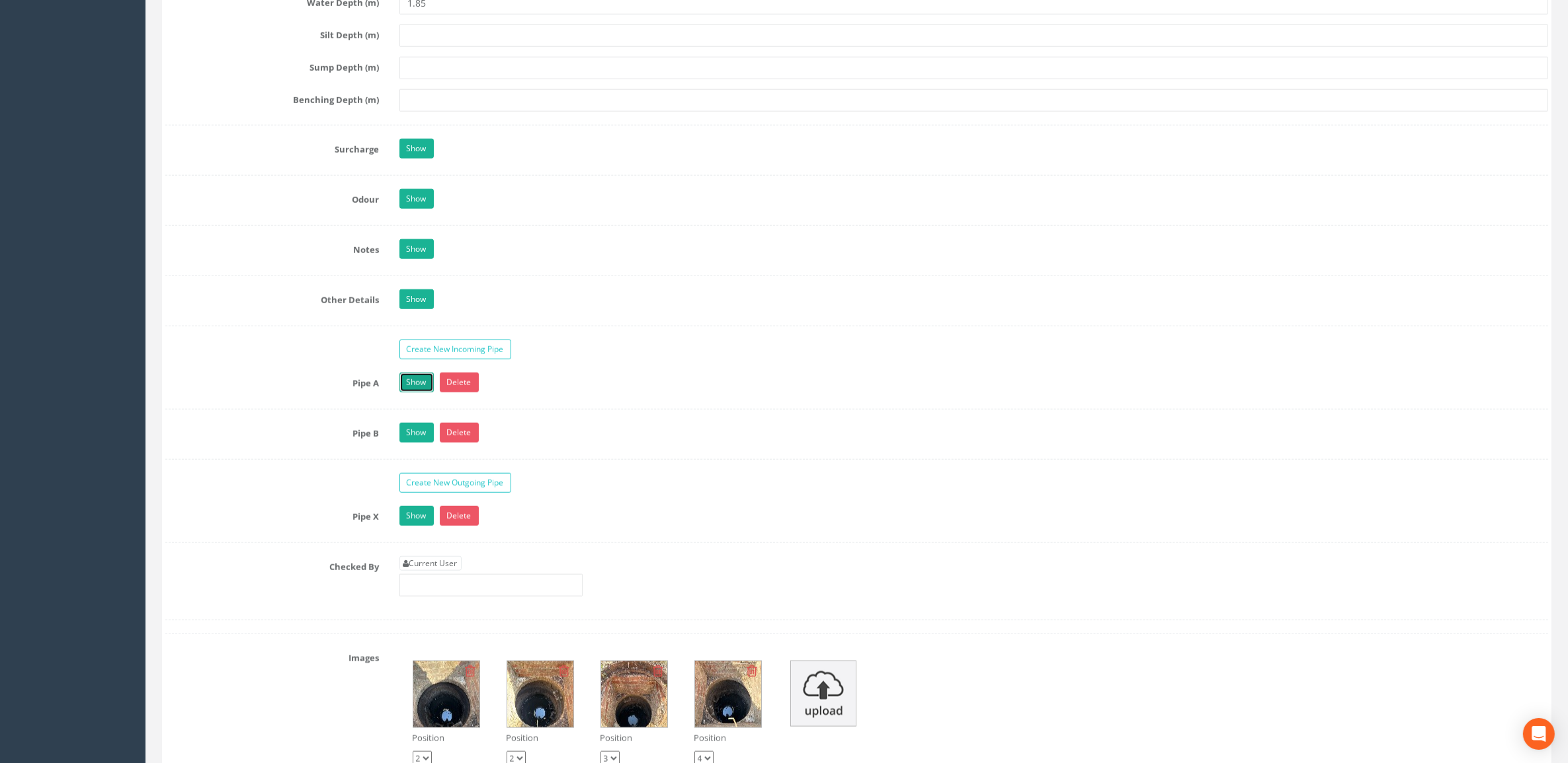
click at [410, 392] on link "Show" at bounding box center [416, 382] width 34 height 20
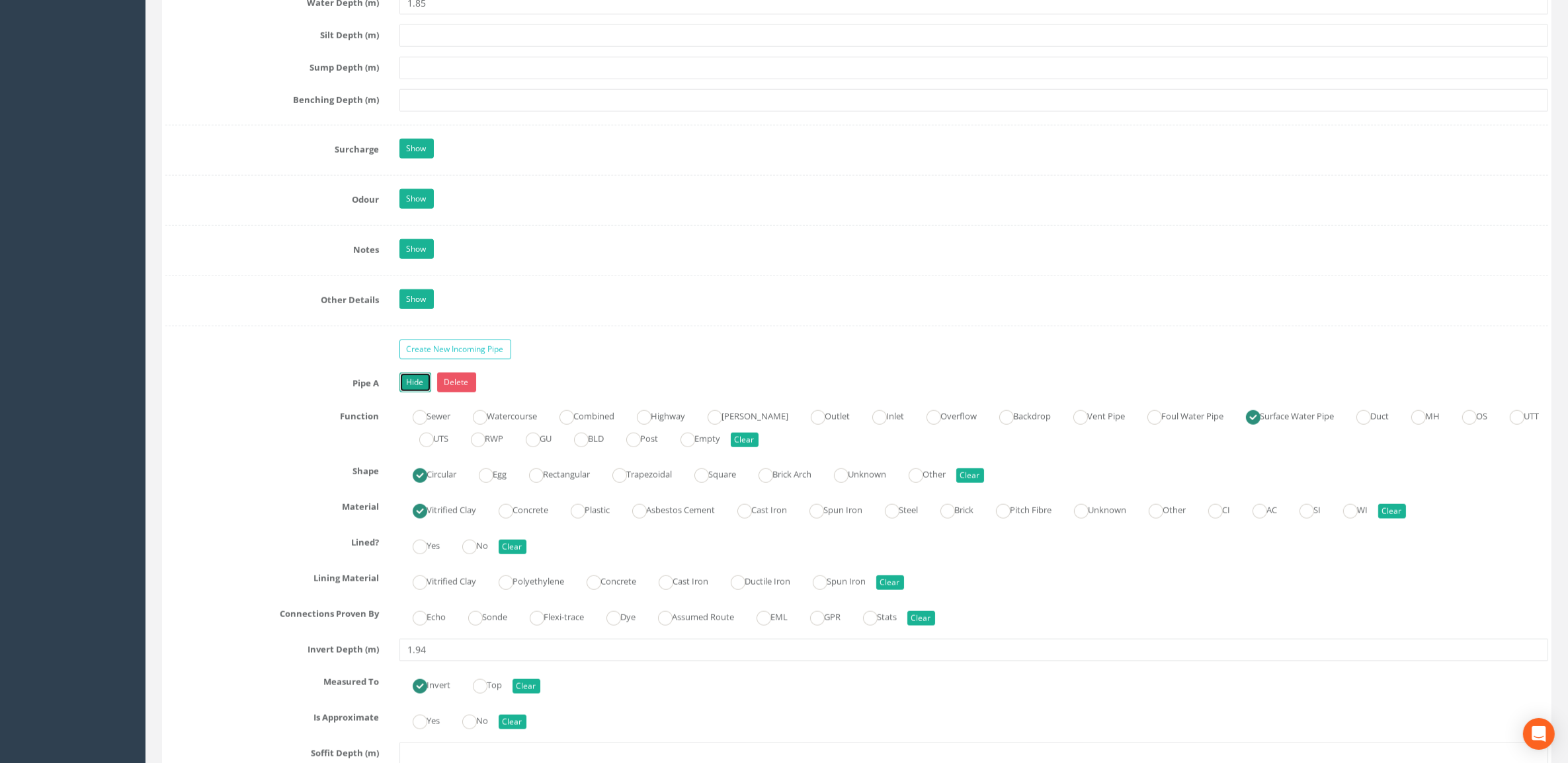
scroll to position [2147, 0]
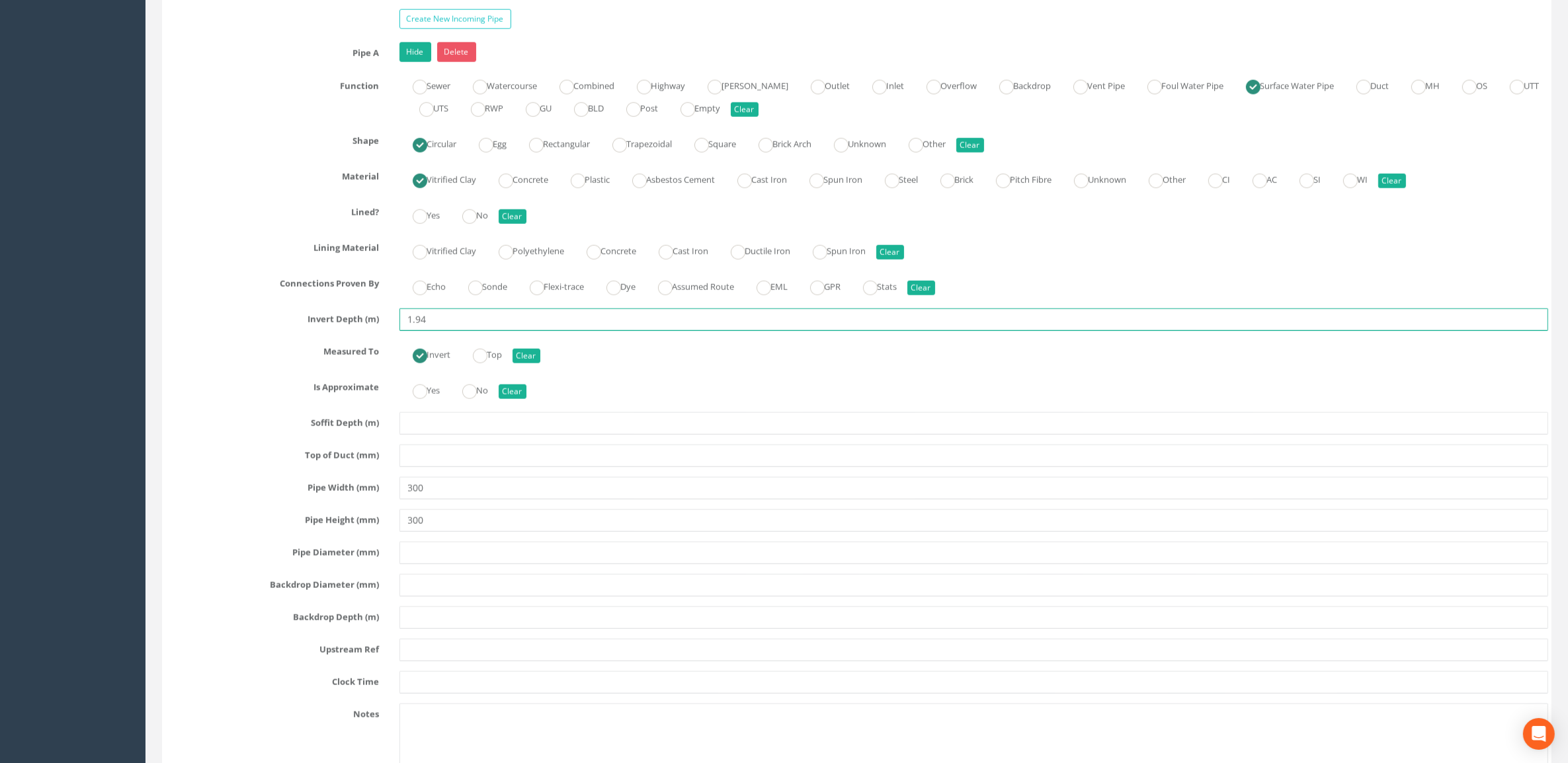
click at [447, 331] on input "1.94" at bounding box center [974, 319] width 1149 height 22
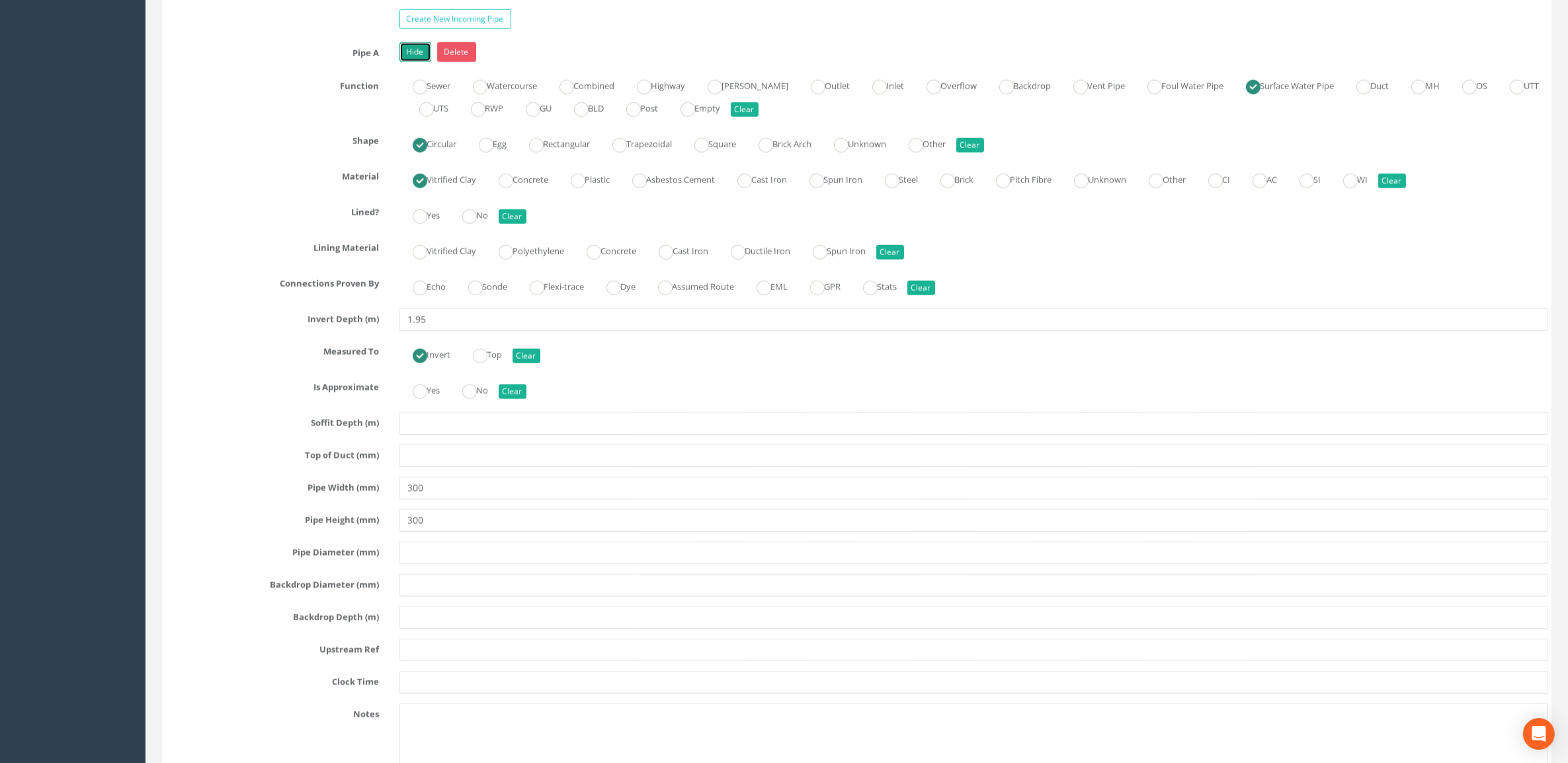
click at [420, 59] on link "Hide" at bounding box center [415, 52] width 32 height 20
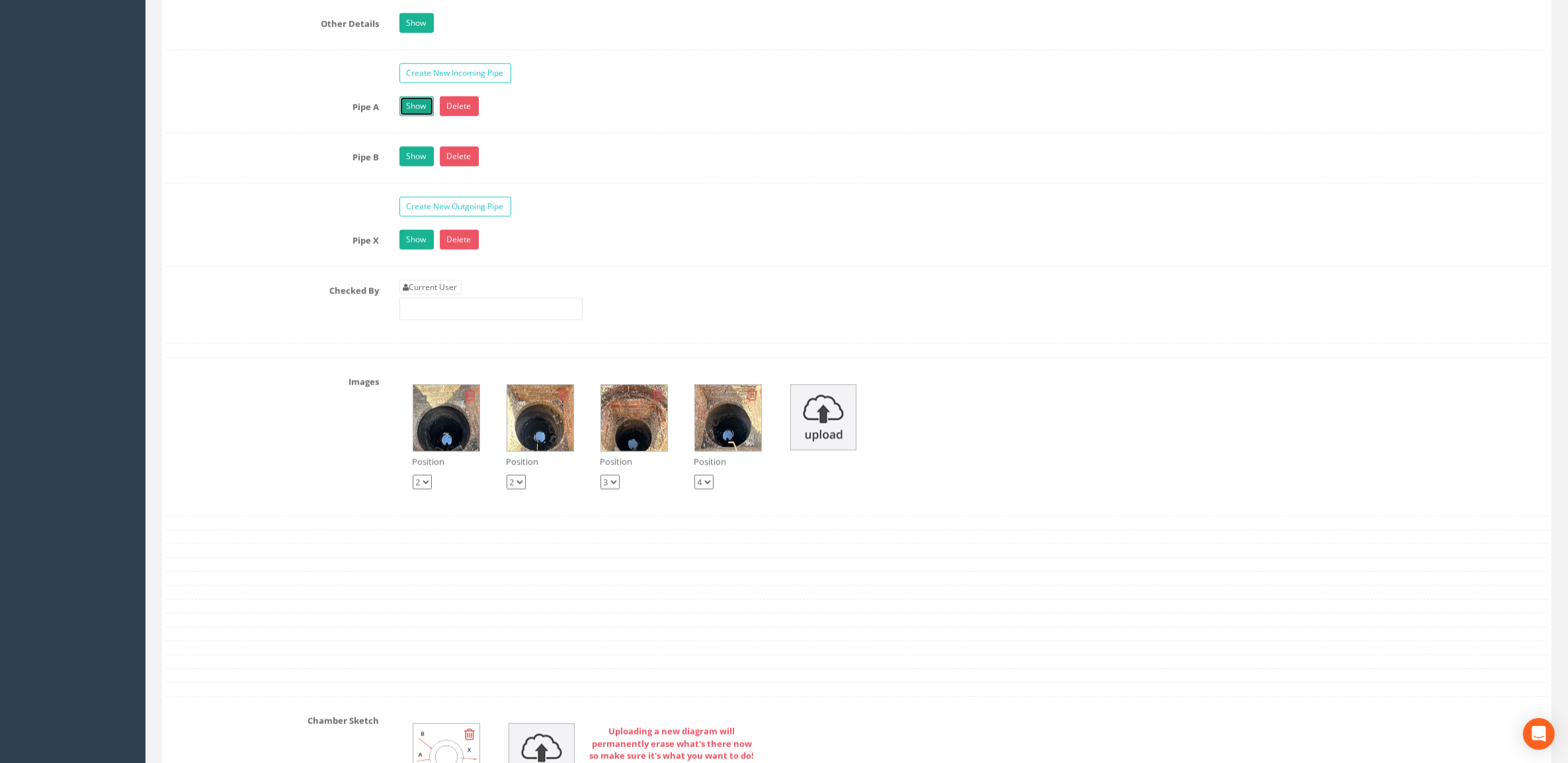
scroll to position [2065, 0]
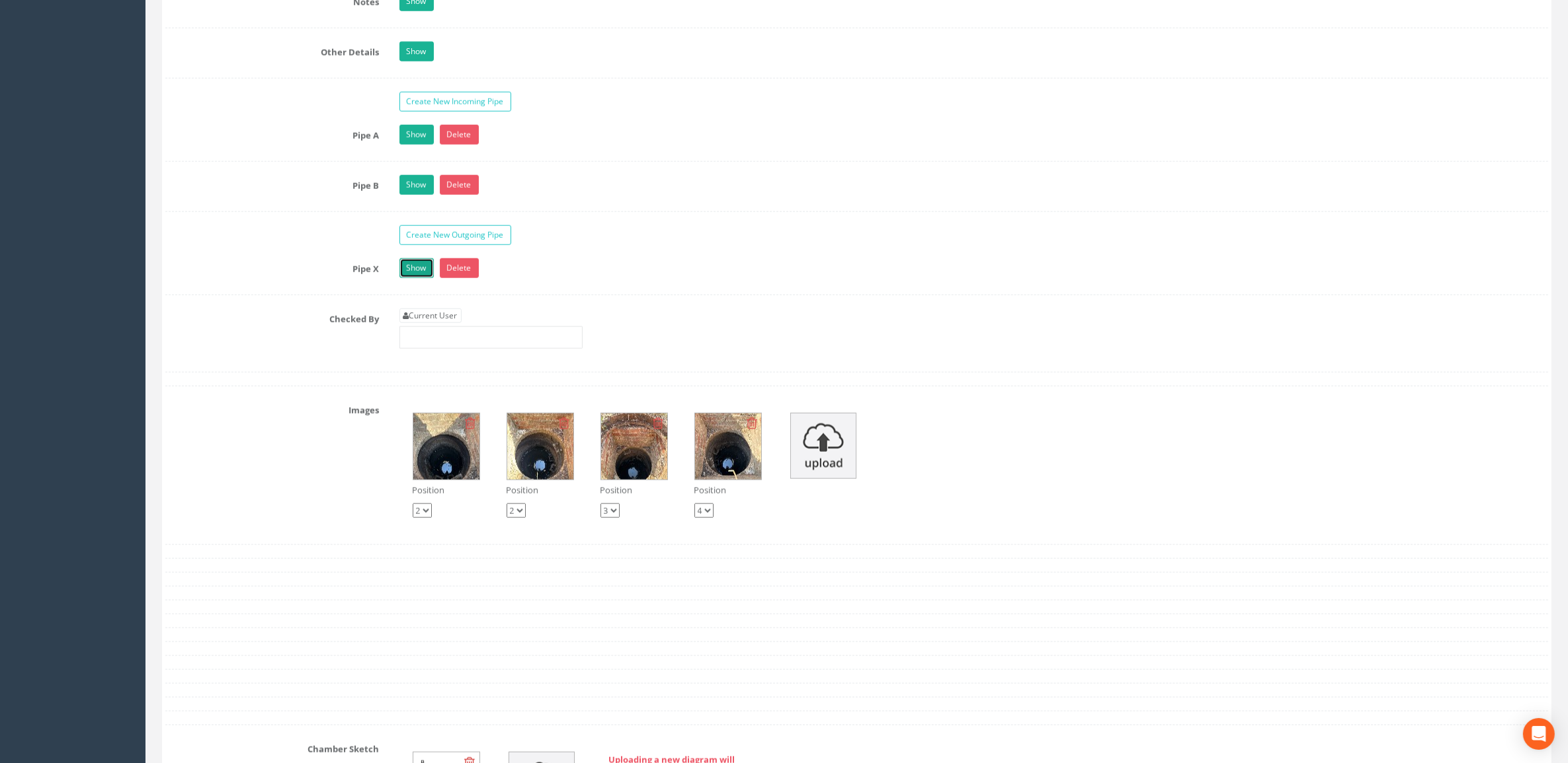
click at [428, 278] on link "Show" at bounding box center [416, 268] width 34 height 20
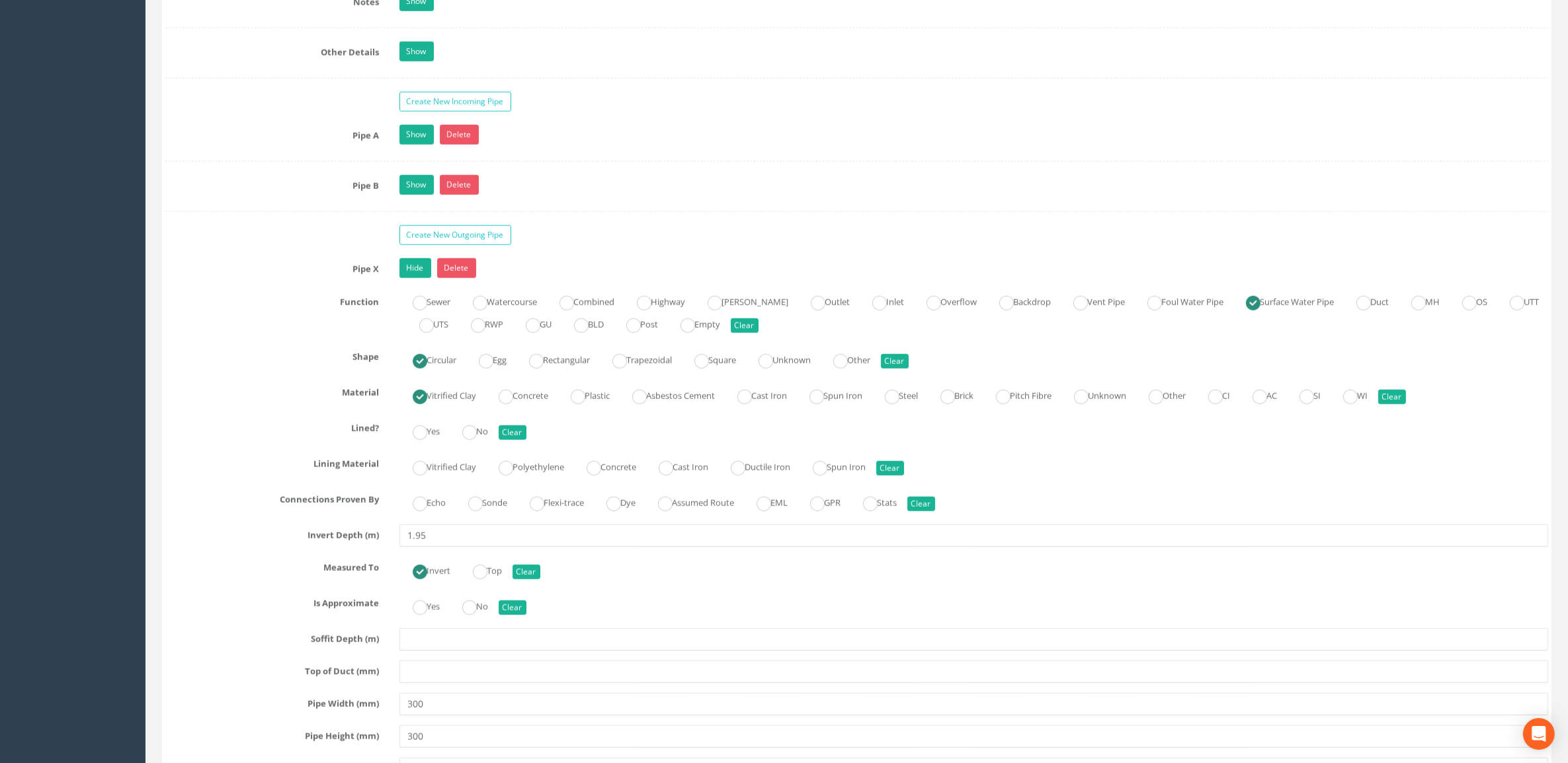
click at [417, 136] on link "Show" at bounding box center [416, 134] width 34 height 20
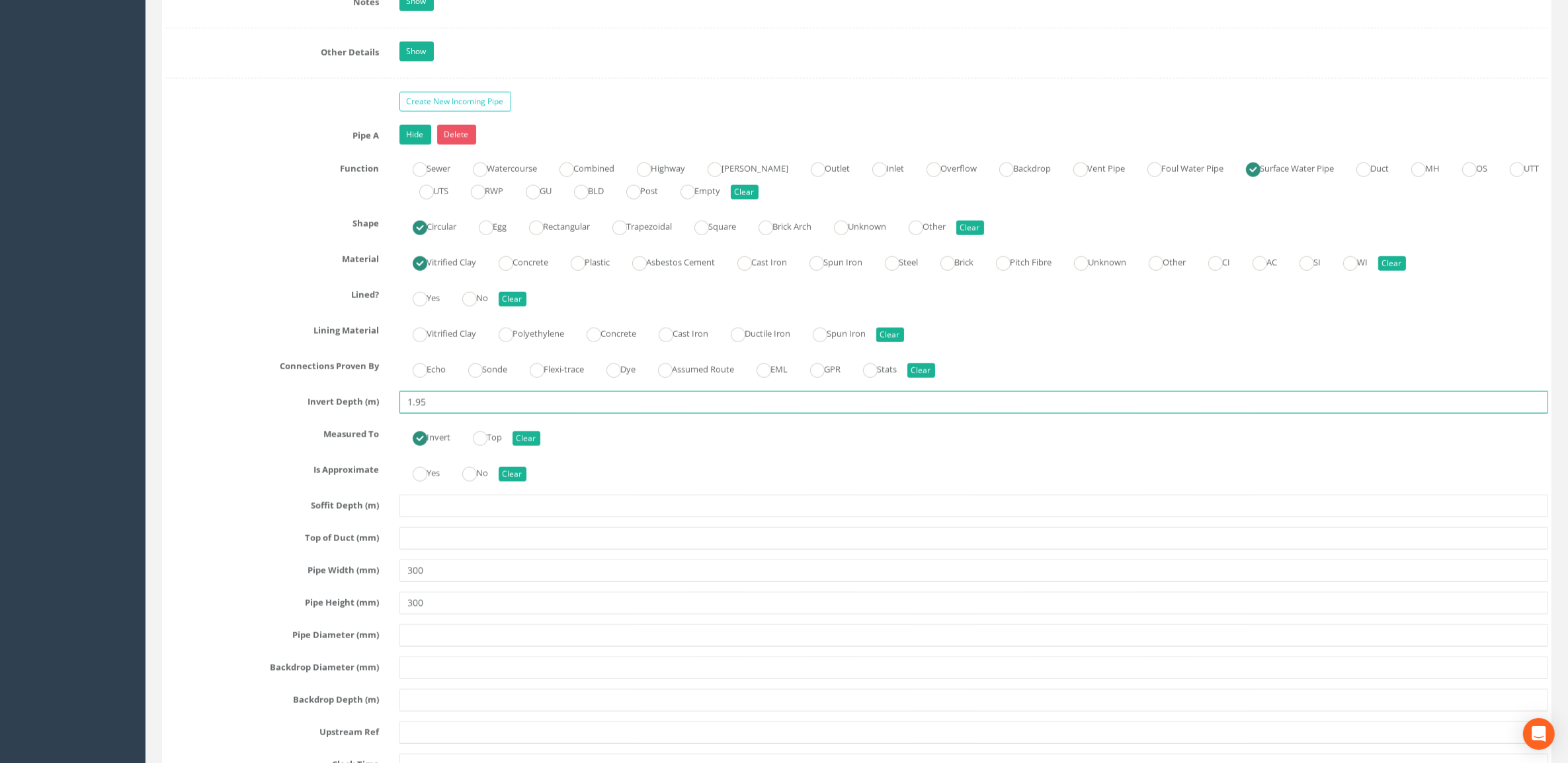
click at [453, 414] on input "1.95" at bounding box center [974, 402] width 1149 height 22
type input "1.94"
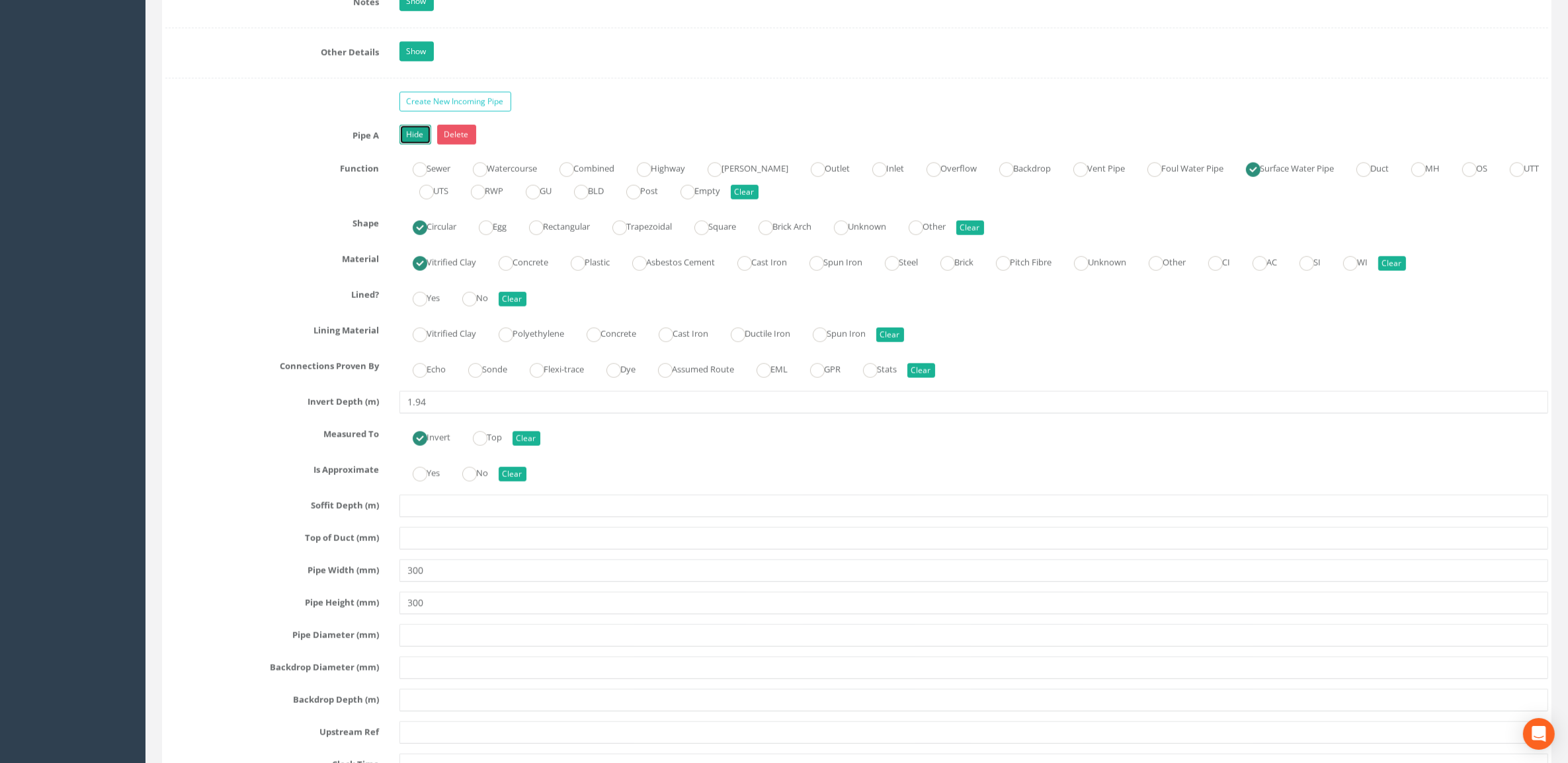
click at [418, 144] on link "Hide" at bounding box center [415, 134] width 32 height 20
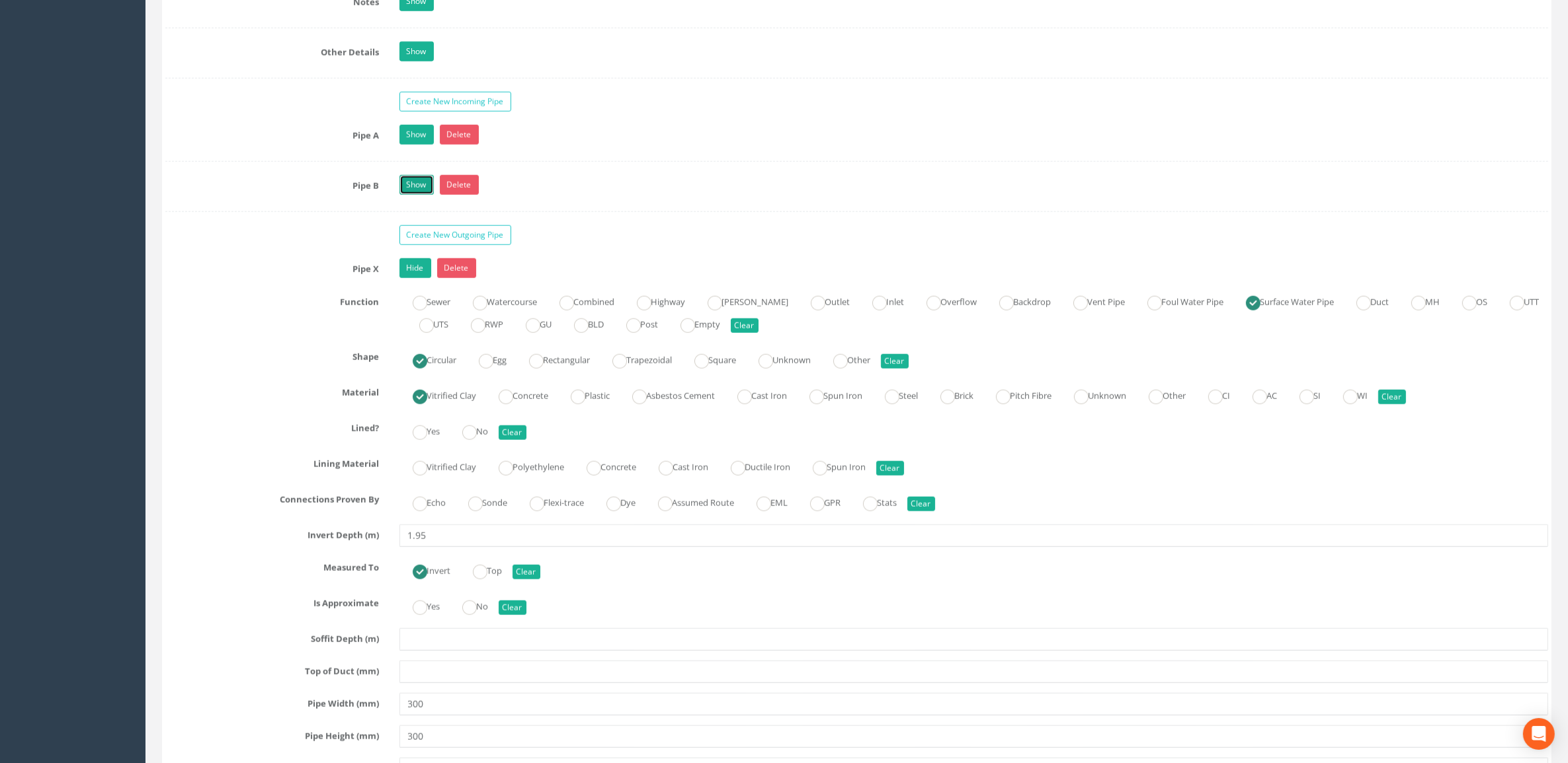
click at [421, 190] on link "Show" at bounding box center [416, 185] width 34 height 20
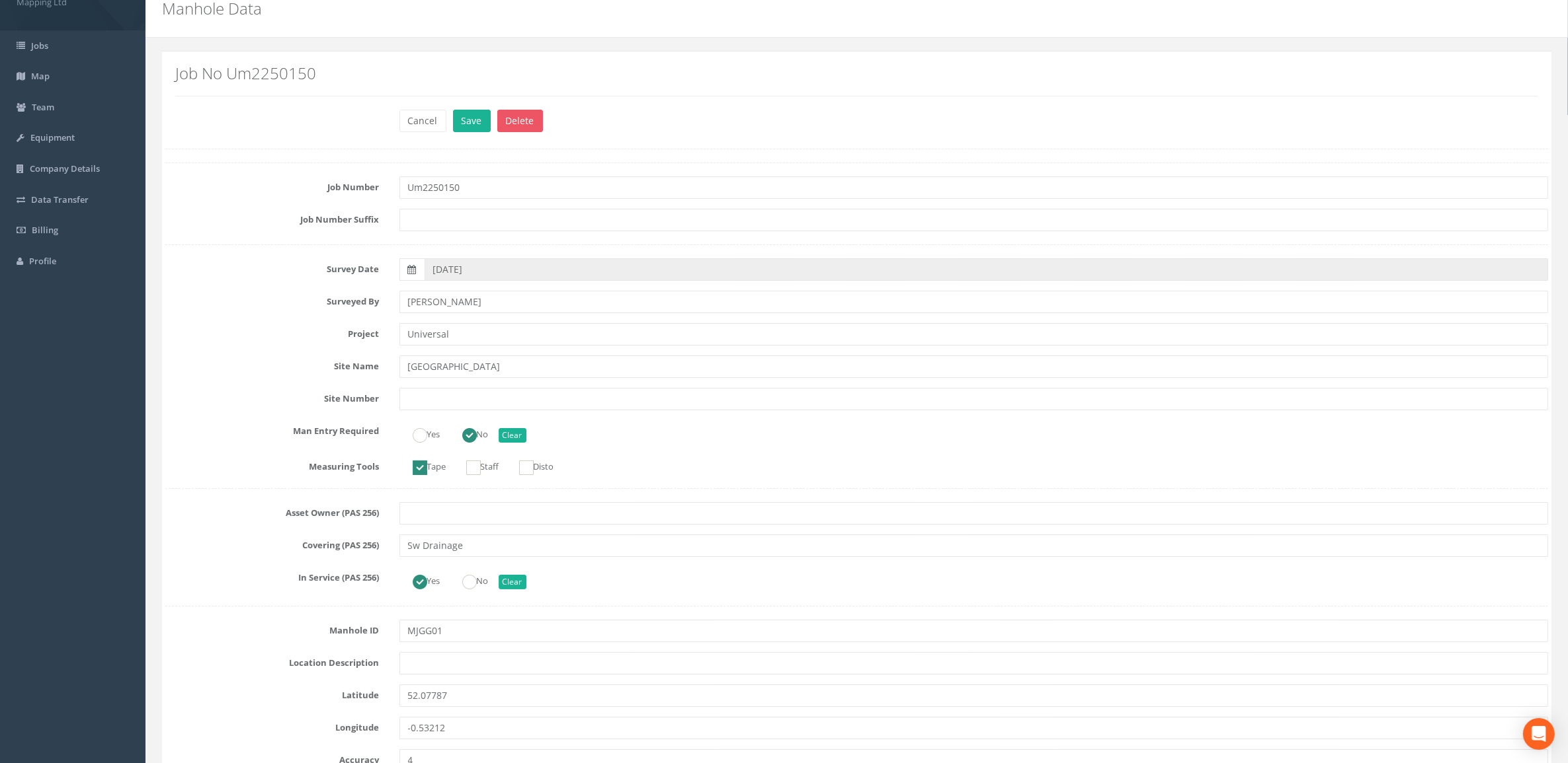
scroll to position [0, 0]
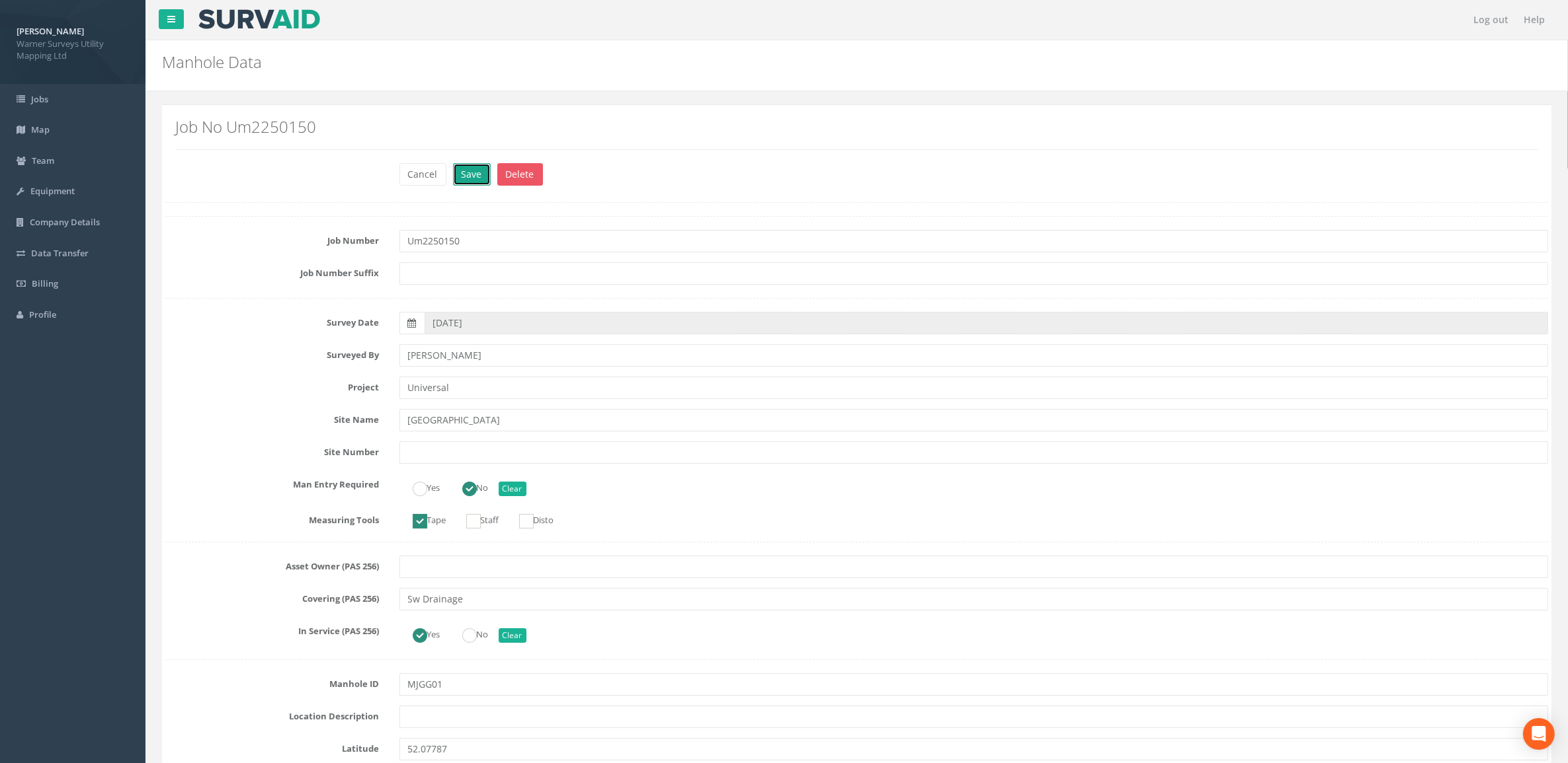
click at [457, 167] on button "Save" at bounding box center [472, 174] width 38 height 22
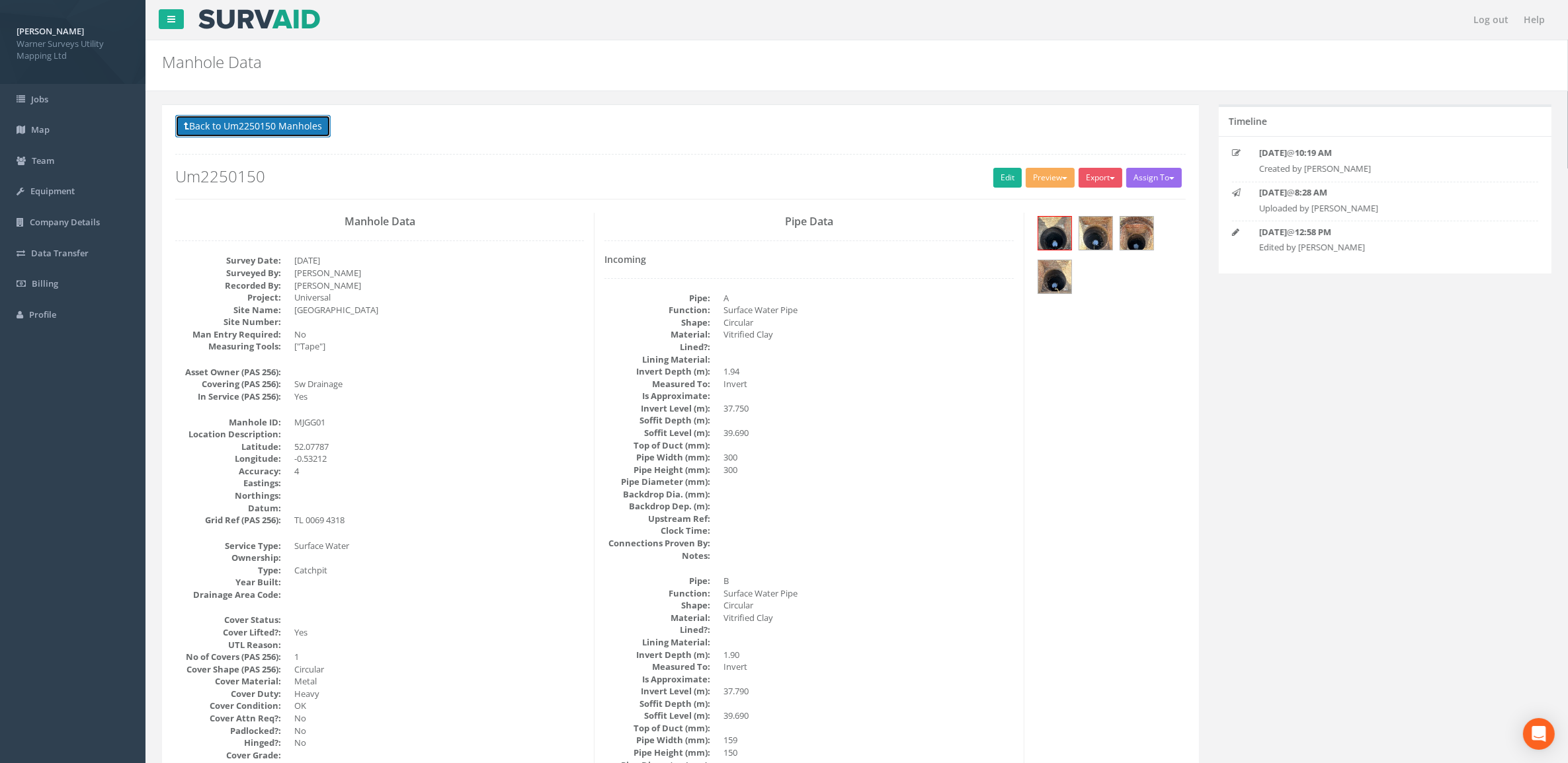
click at [308, 127] on button "Back to Um2250150 Manholes" at bounding box center [253, 126] width 155 height 22
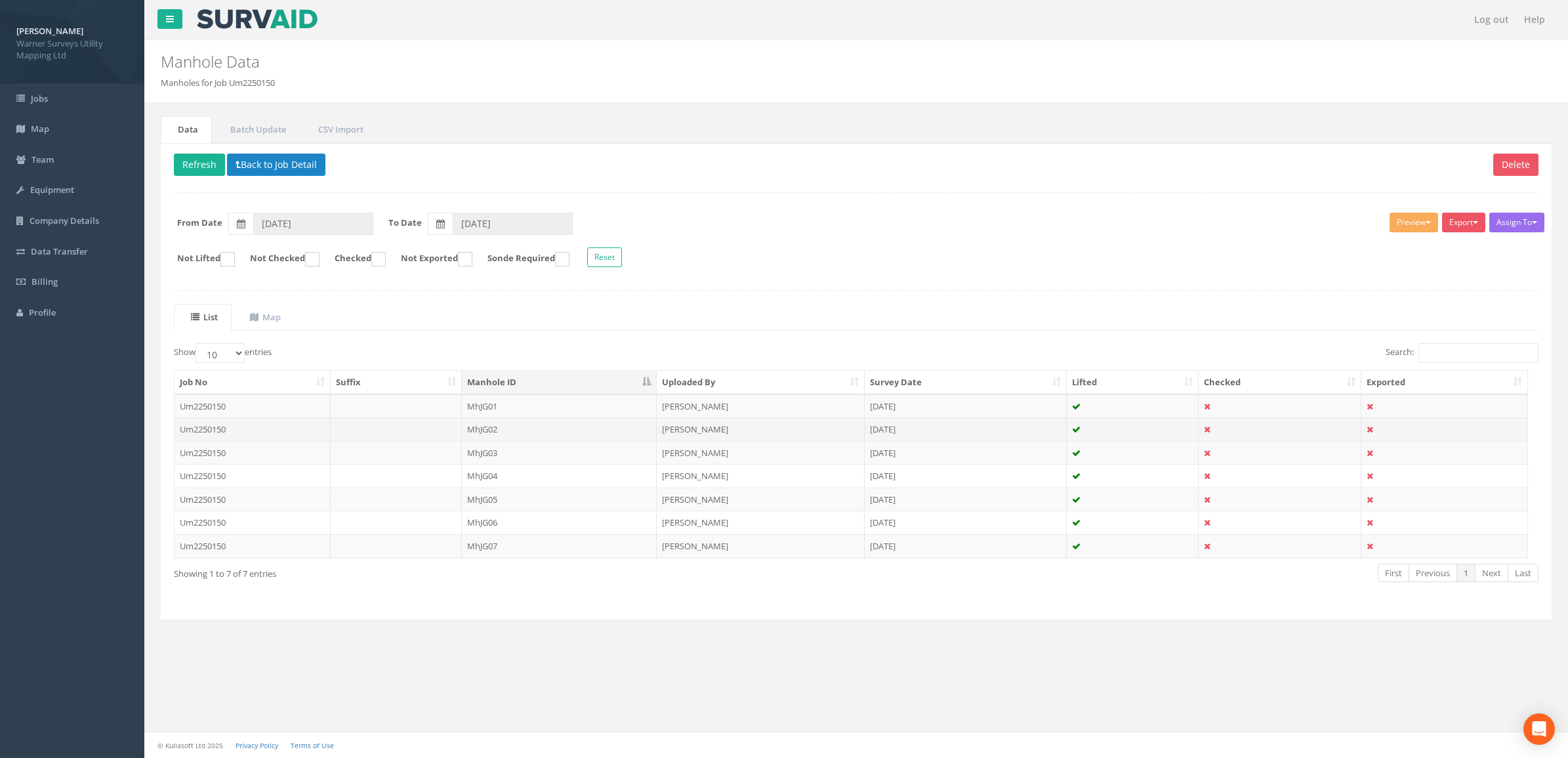
click at [523, 429] on td "MhJG02" at bounding box center [559, 429] width 195 height 23
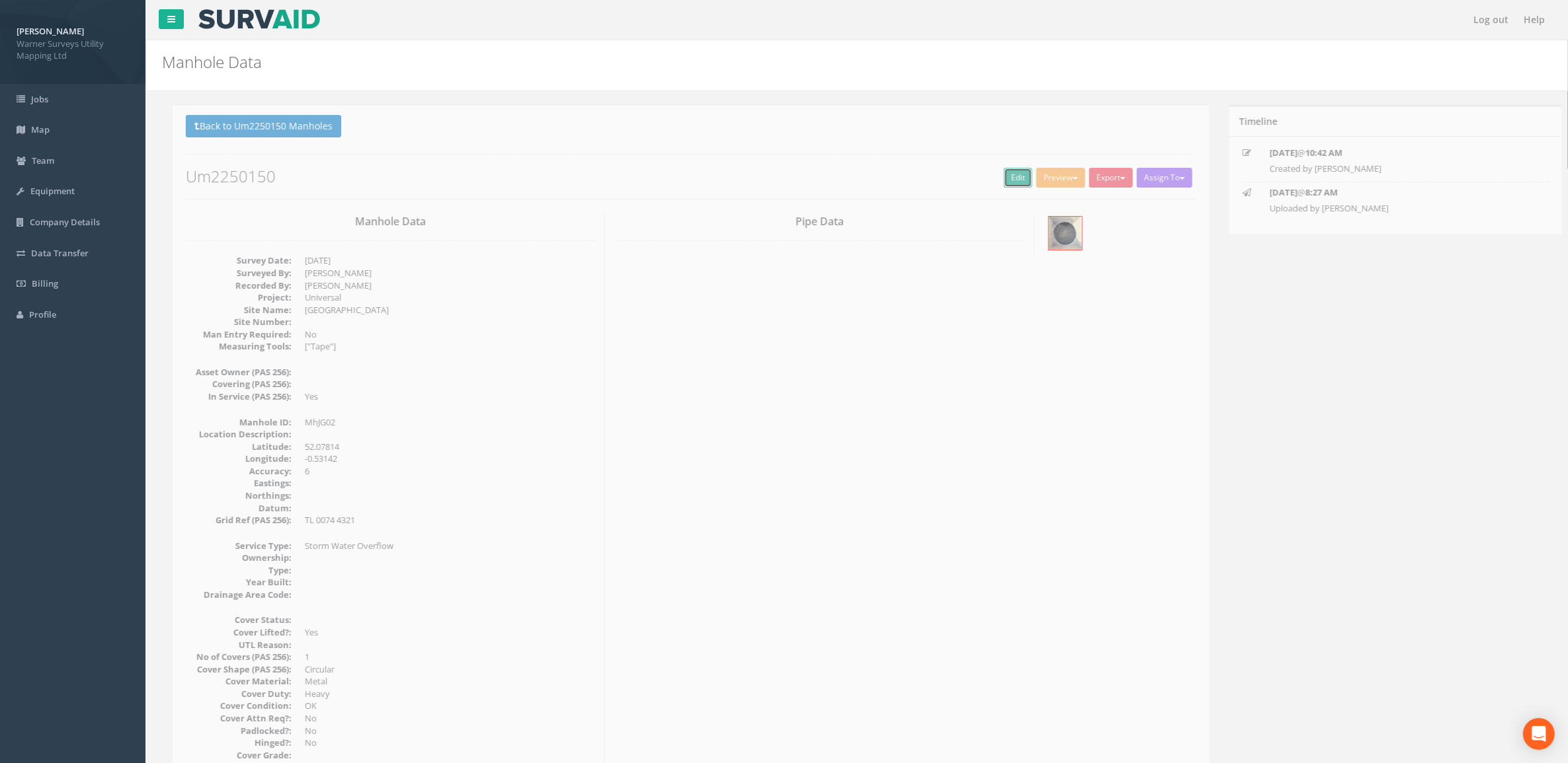
click at [995, 179] on link "Edit" at bounding box center [1008, 177] width 28 height 20
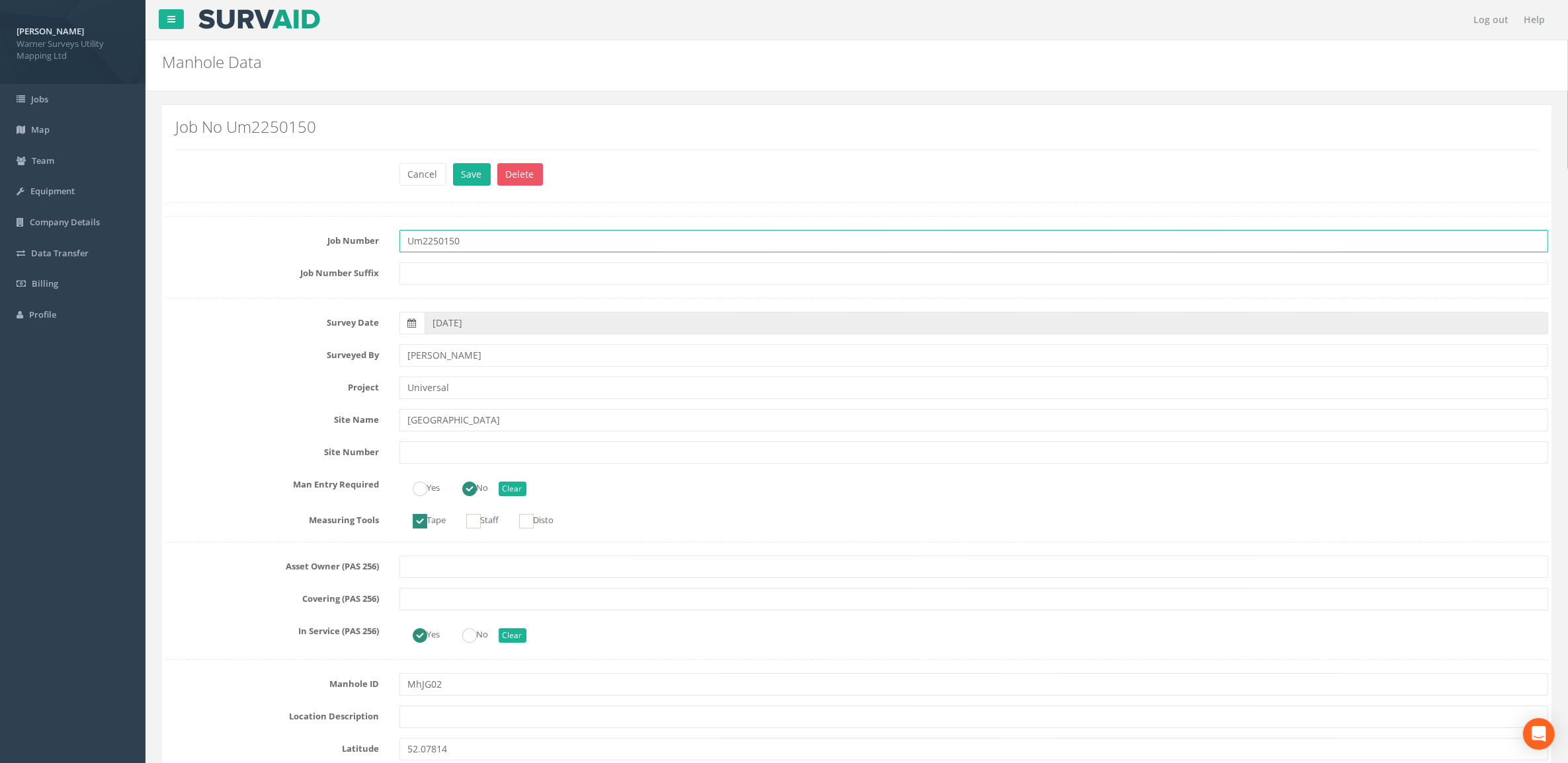
click at [422, 247] on input "Um2250150" at bounding box center [974, 241] width 1149 height 22
click at [427, 355] on input "[PERSON_NAME]" at bounding box center [974, 355] width 1149 height 22
drag, startPoint x: 437, startPoint y: 357, endPoint x: 444, endPoint y: 359, distance: 7.3
click at [437, 357] on input "[PERSON_NAME]" at bounding box center [974, 355] width 1149 height 22
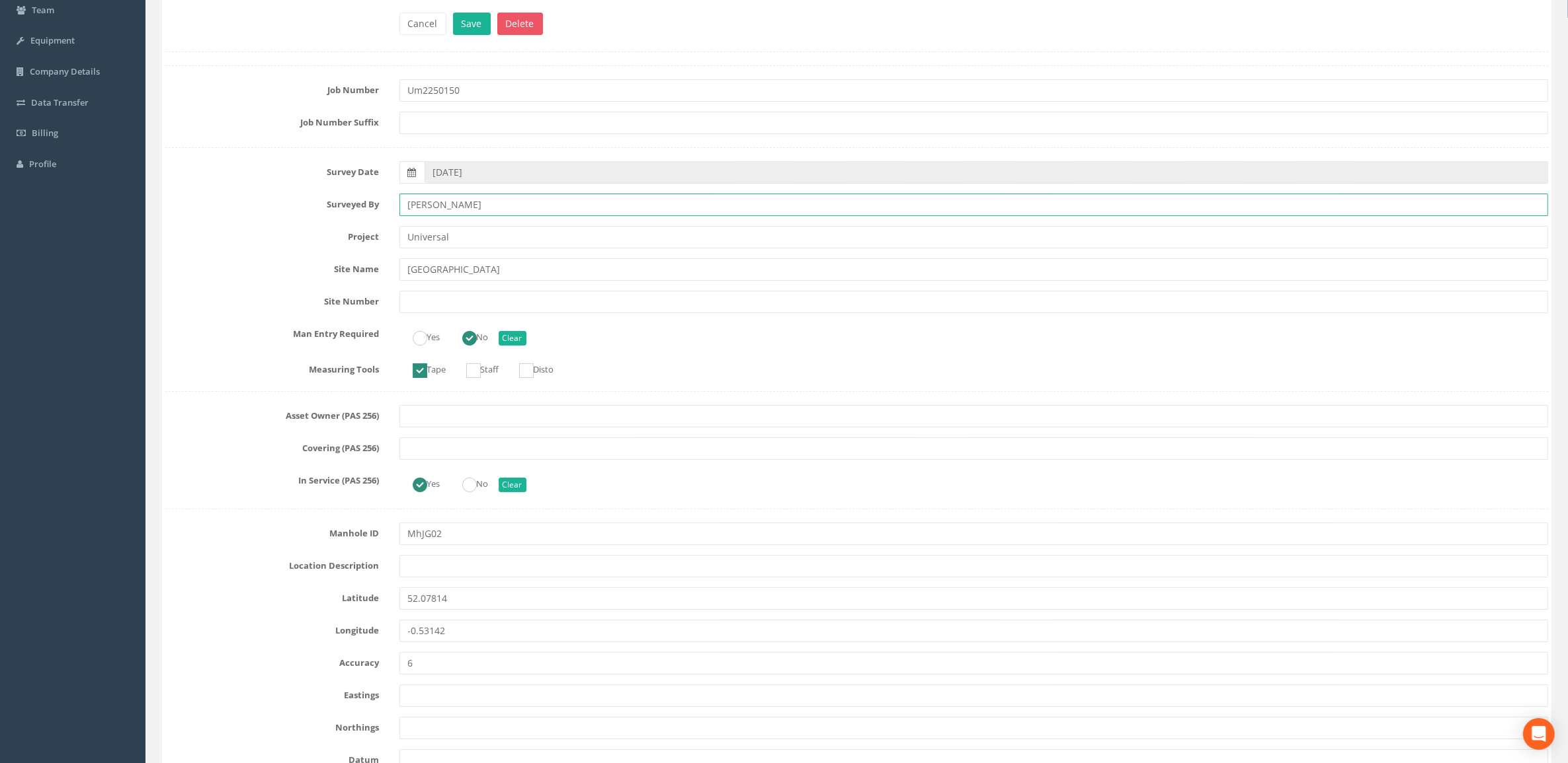
scroll to position [165, 0]
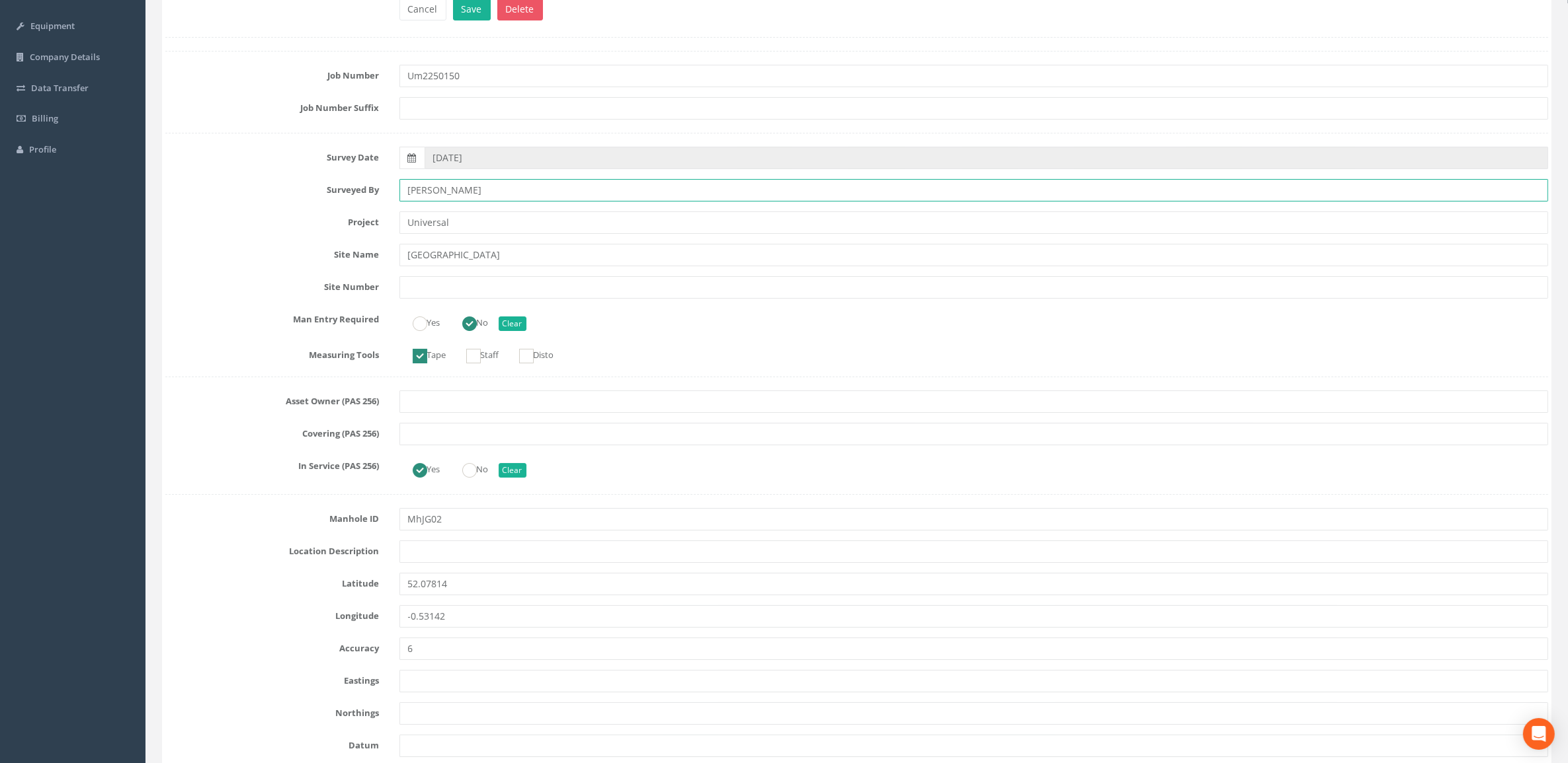
type input "[PERSON_NAME]"
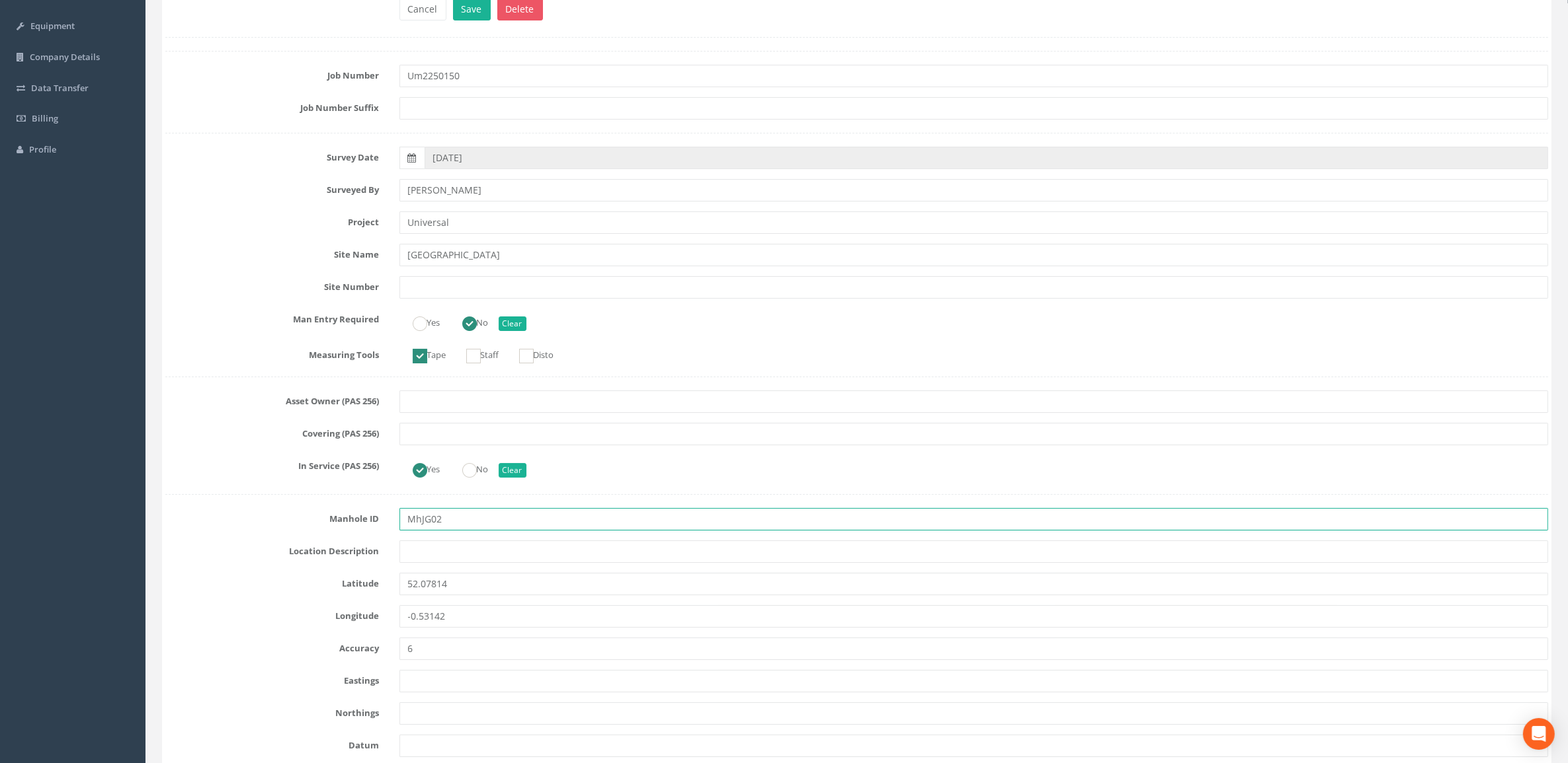
click at [421, 524] on input "MhJG02" at bounding box center [974, 519] width 1149 height 22
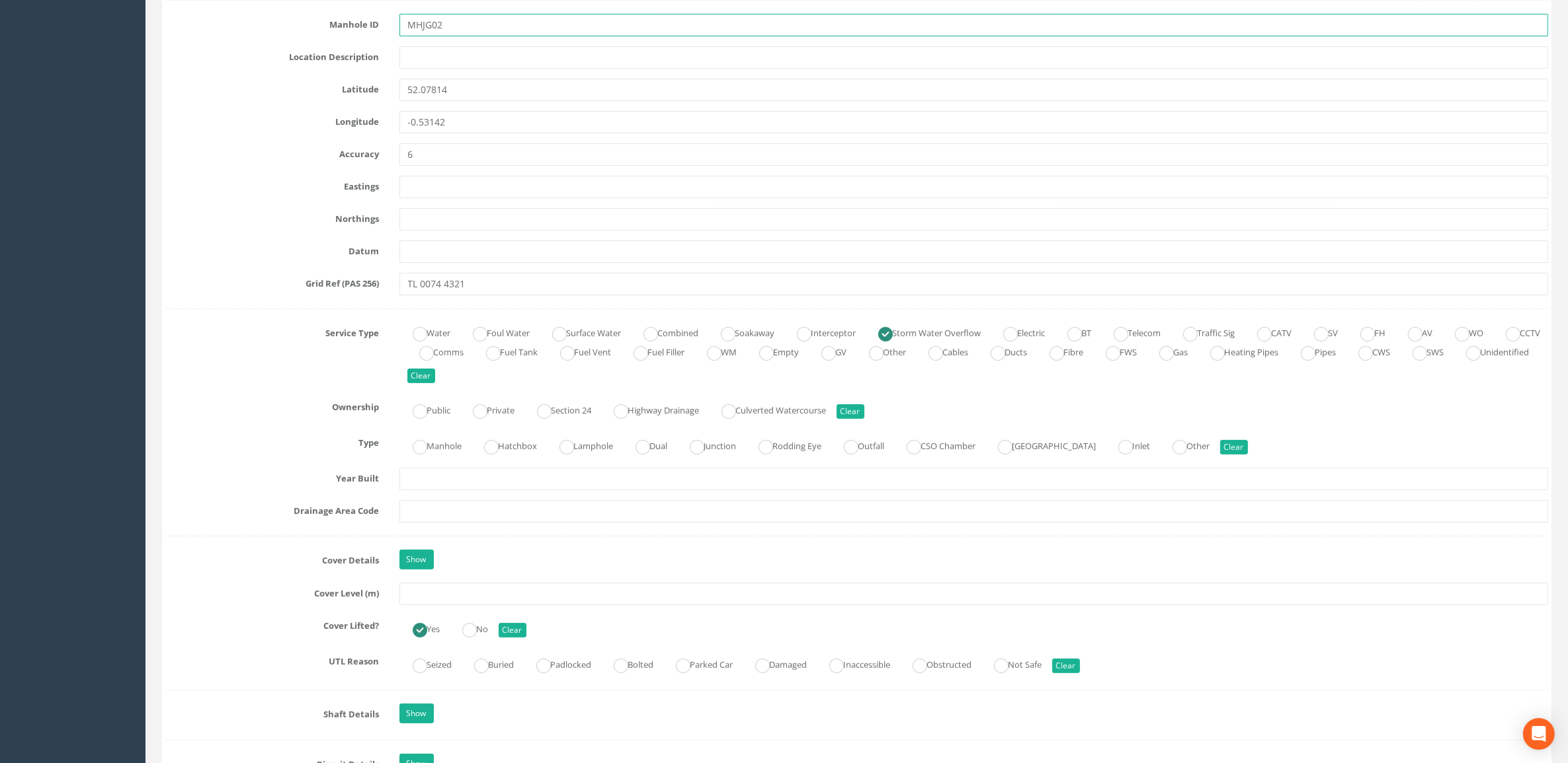
scroll to position [661, 0]
type input "MHJG02"
click at [456, 590] on input "text" at bounding box center [974, 592] width 1149 height 22
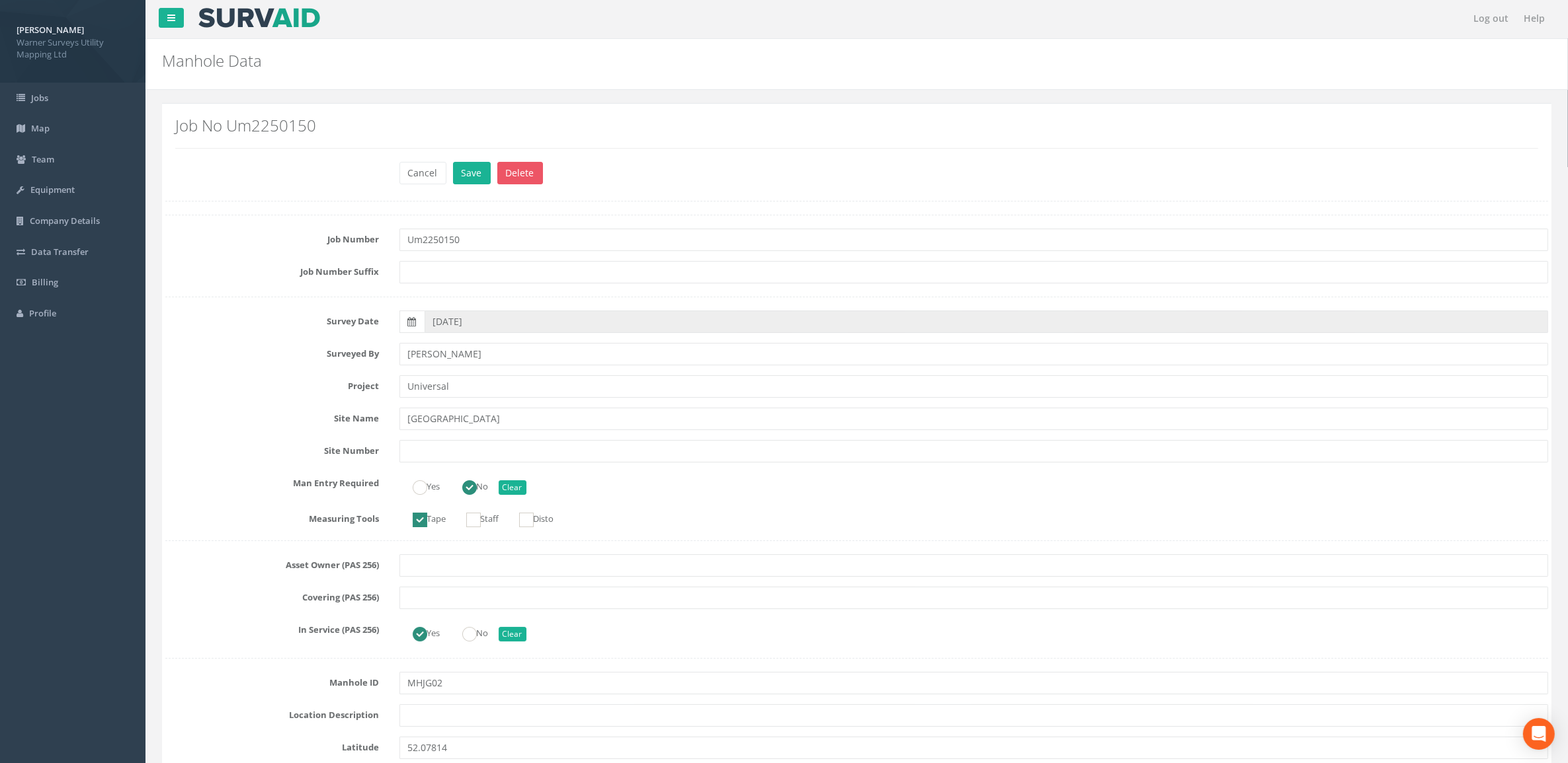
scroll to position [0, 0]
type input "39.79"
click at [469, 173] on button "Save" at bounding box center [472, 174] width 38 height 22
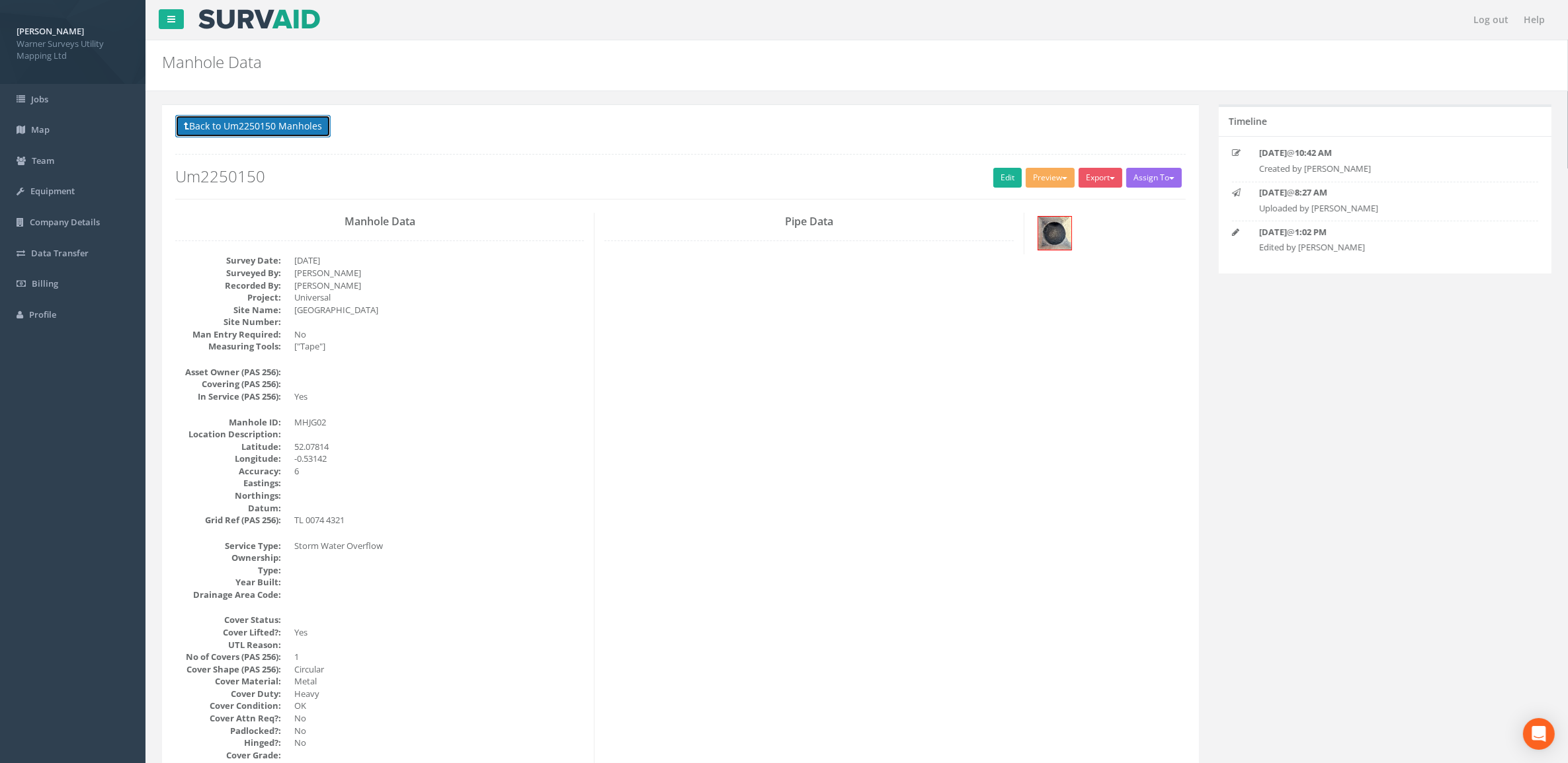
click at [314, 127] on button "Back to Um2250150 Manholes" at bounding box center [253, 126] width 155 height 22
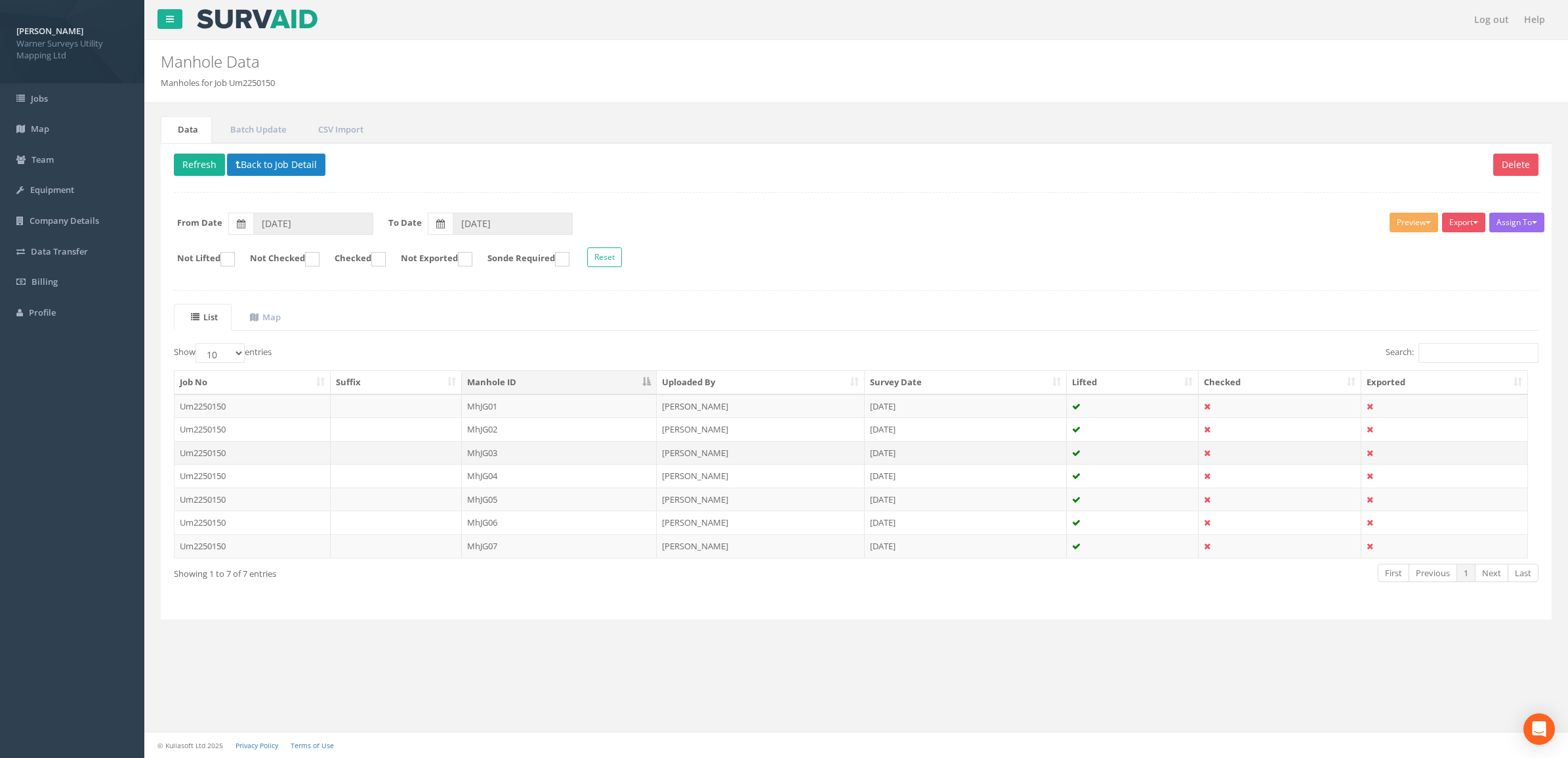
click at [561, 452] on td "MhJG03" at bounding box center [559, 453] width 195 height 23
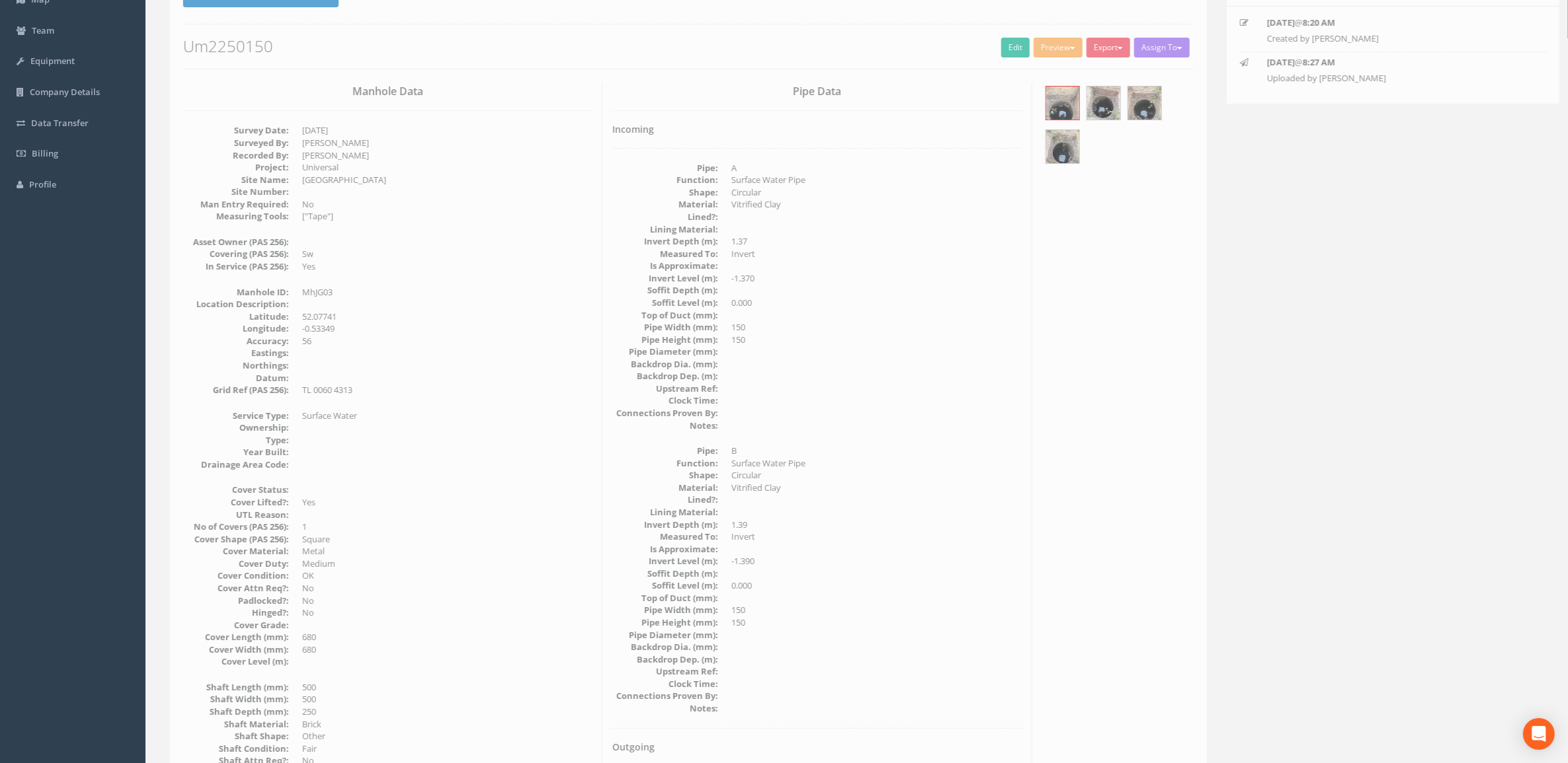
scroll to position [7, 0]
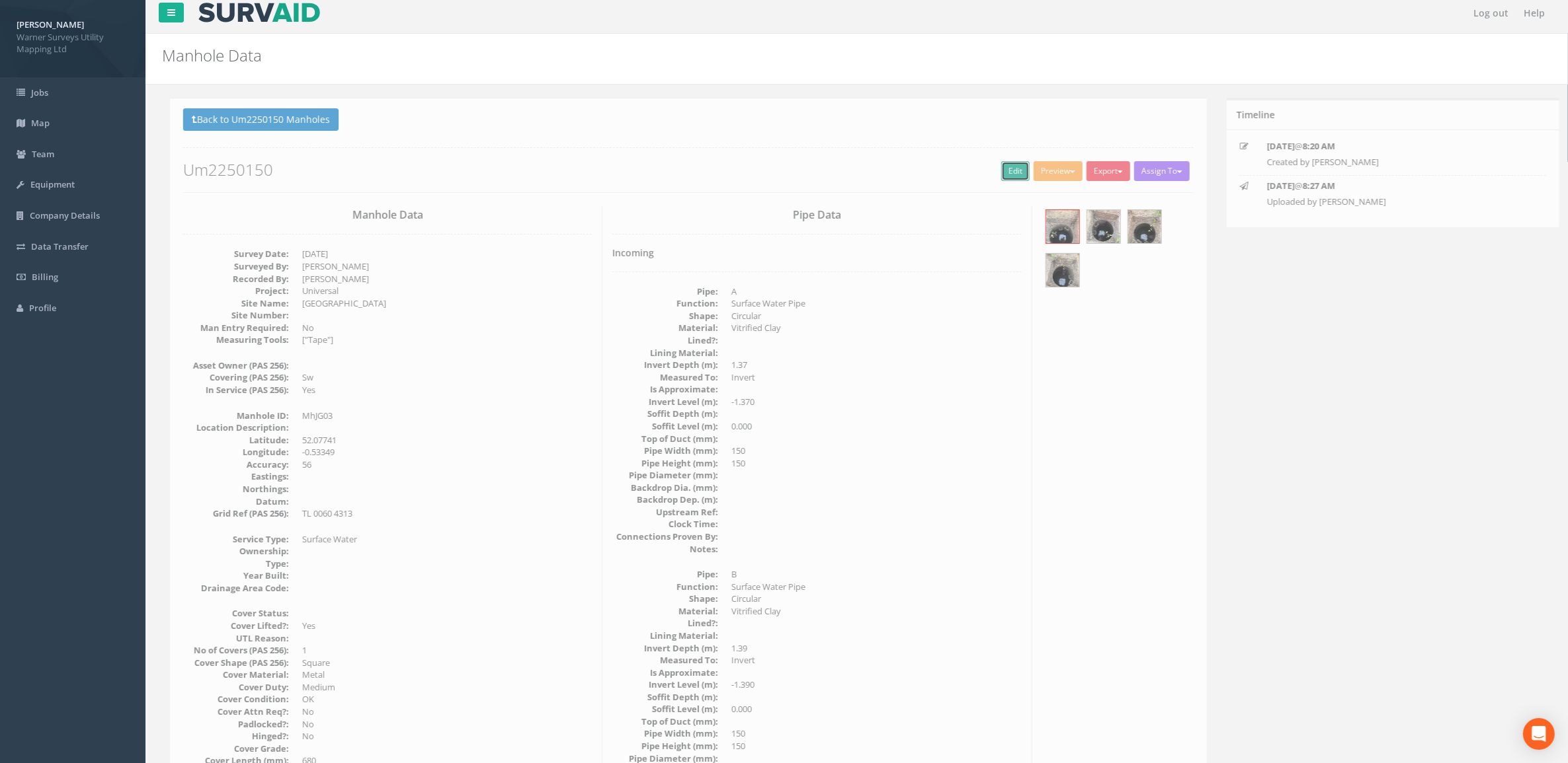
click at [1004, 177] on link "Edit" at bounding box center [1008, 171] width 28 height 20
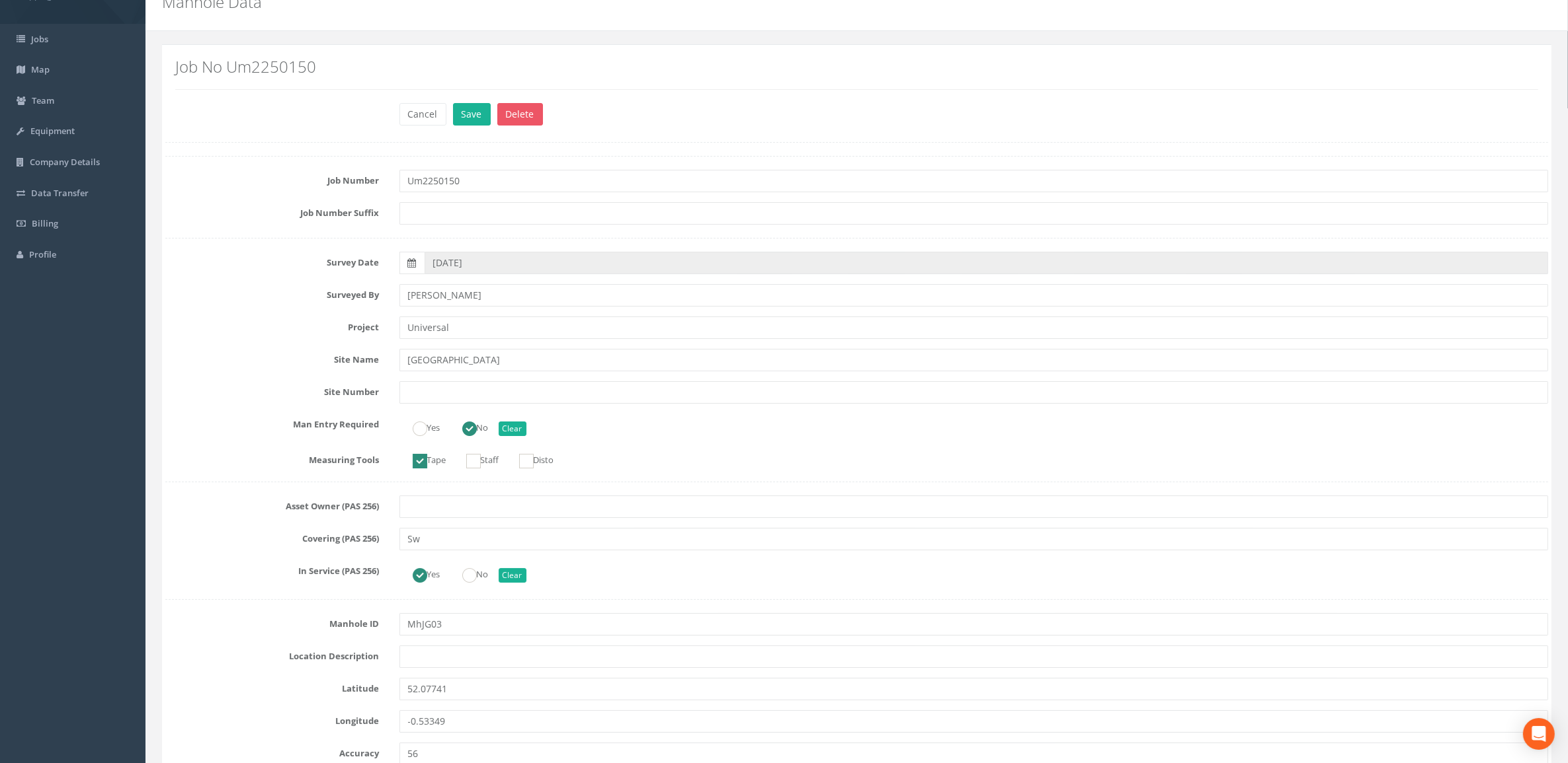
scroll to position [89, 0]
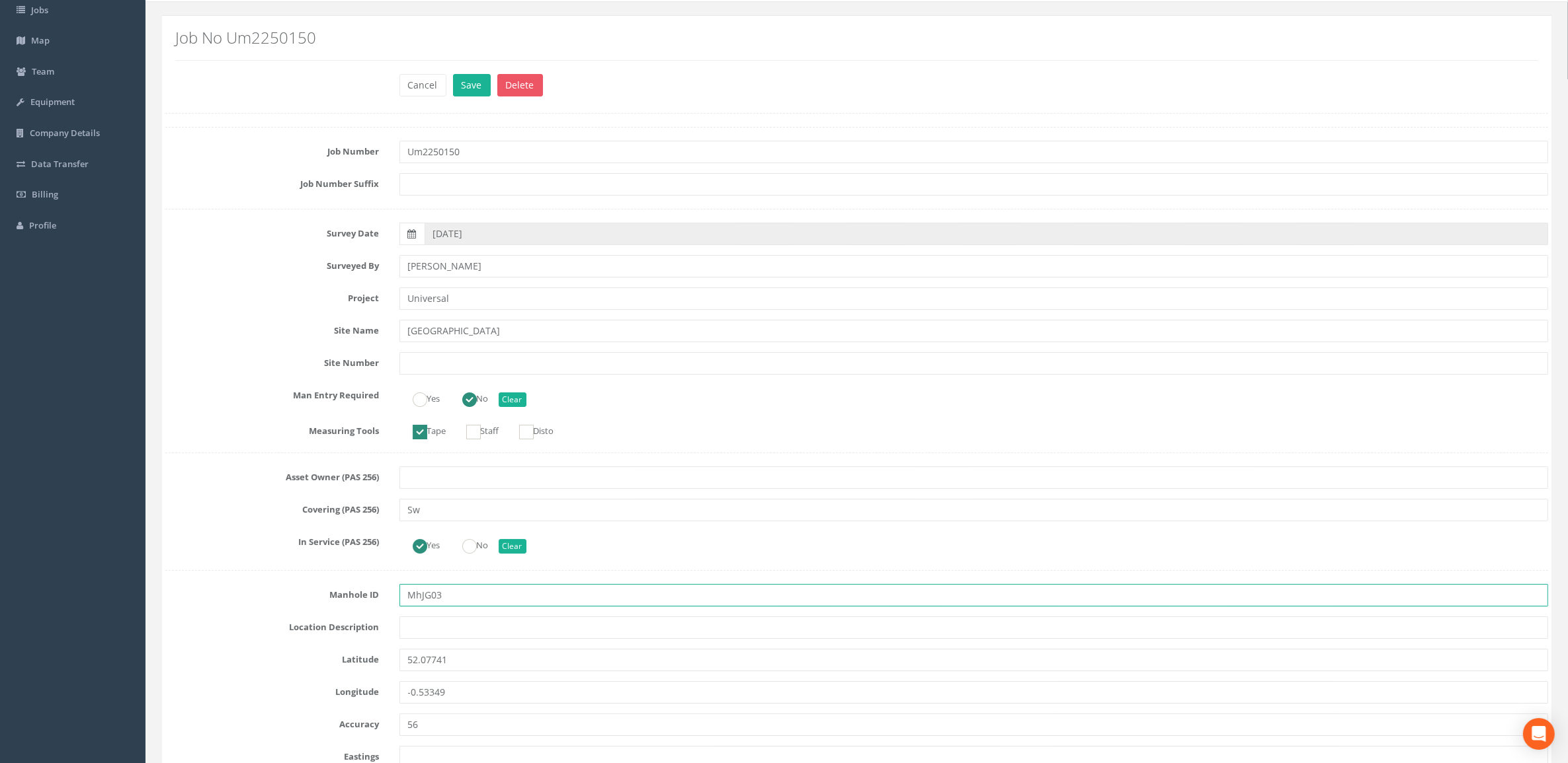
click at [422, 596] on input "MhJG03" at bounding box center [974, 595] width 1149 height 22
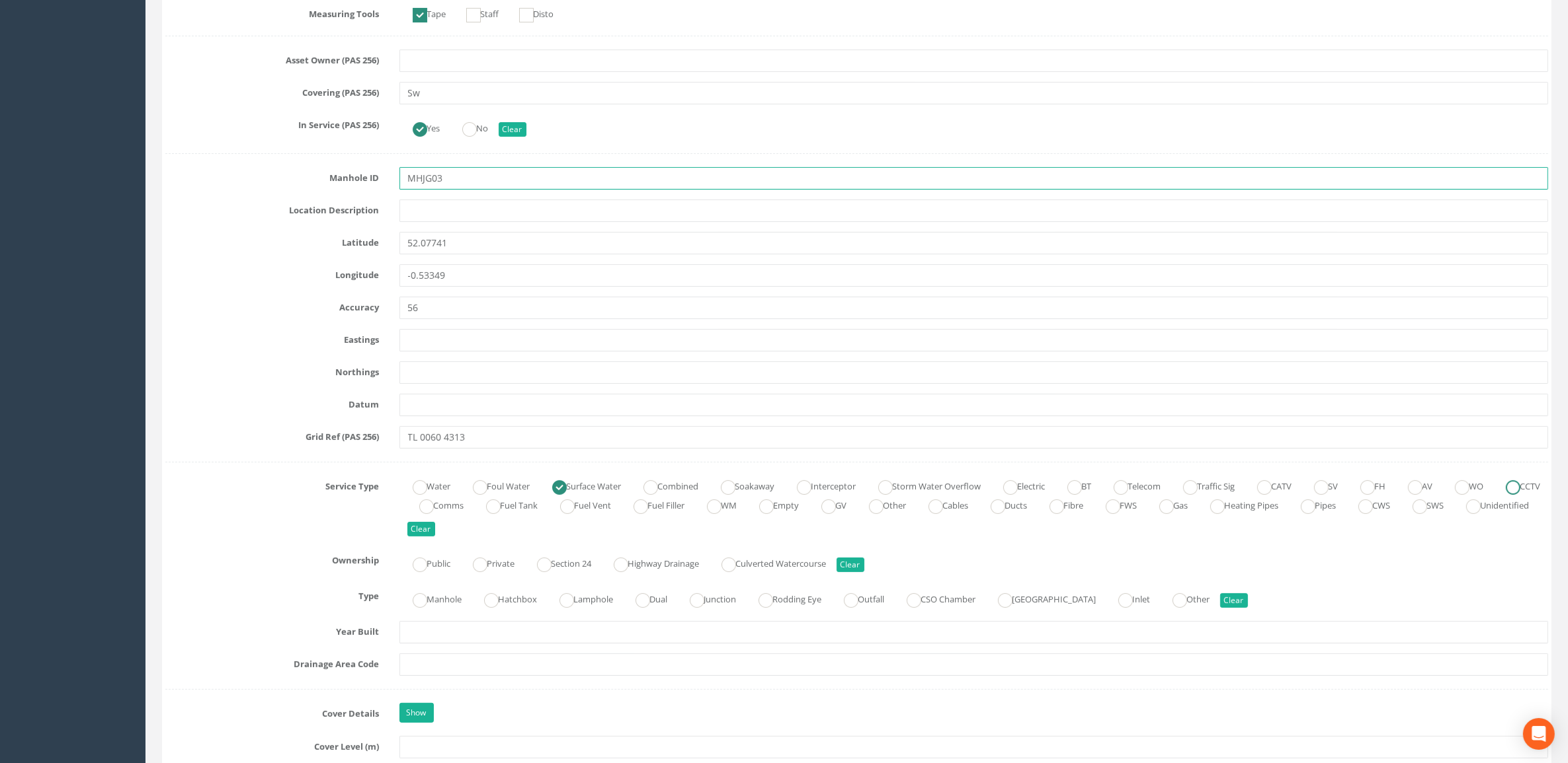
scroll to position [750, 0]
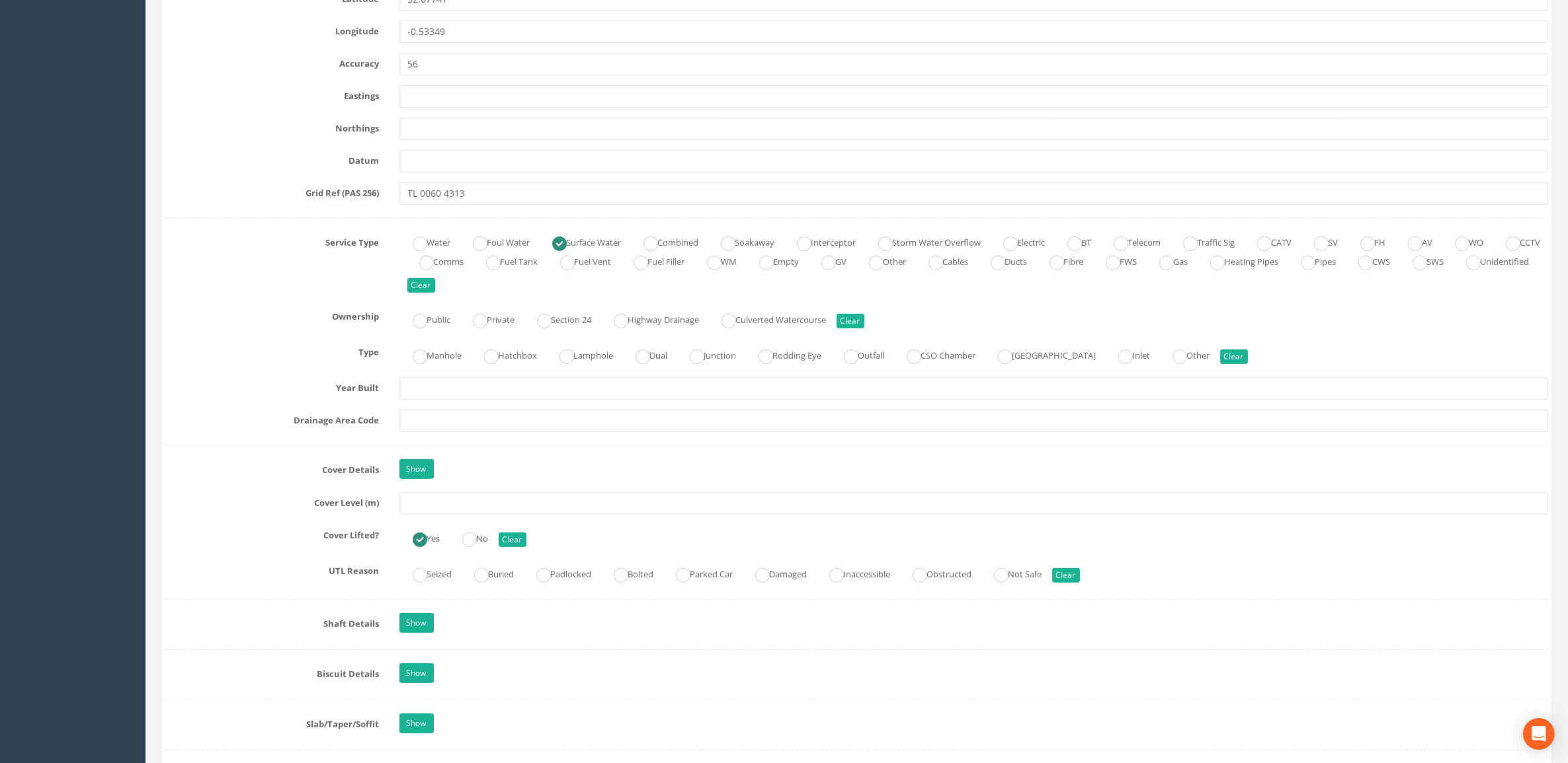
type input "MHJG03"
click at [466, 506] on input "text" at bounding box center [974, 503] width 1149 height 22
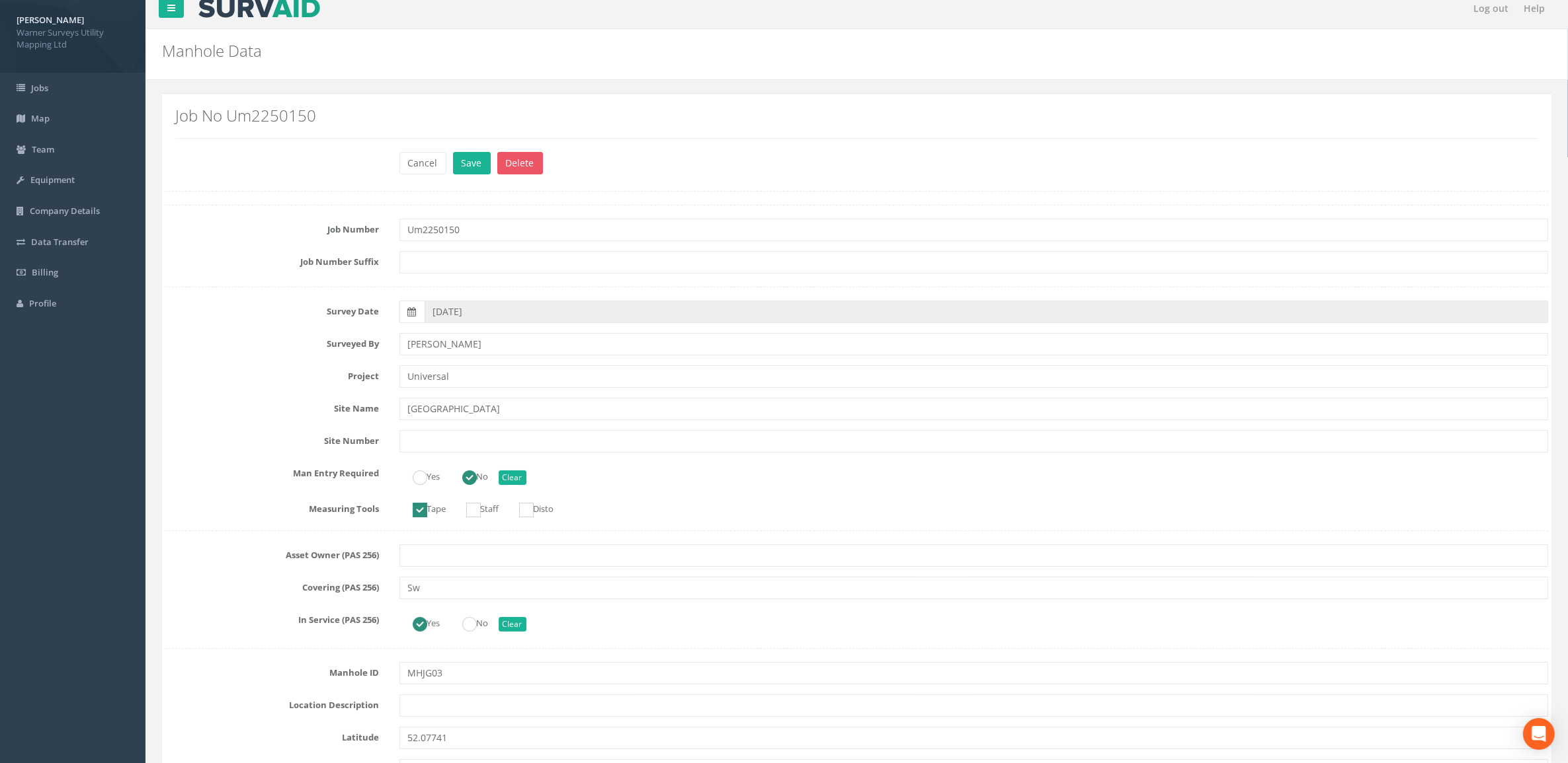
scroll to position [7, 0]
type input "39.60"
click at [478, 164] on button "Save" at bounding box center [472, 167] width 38 height 22
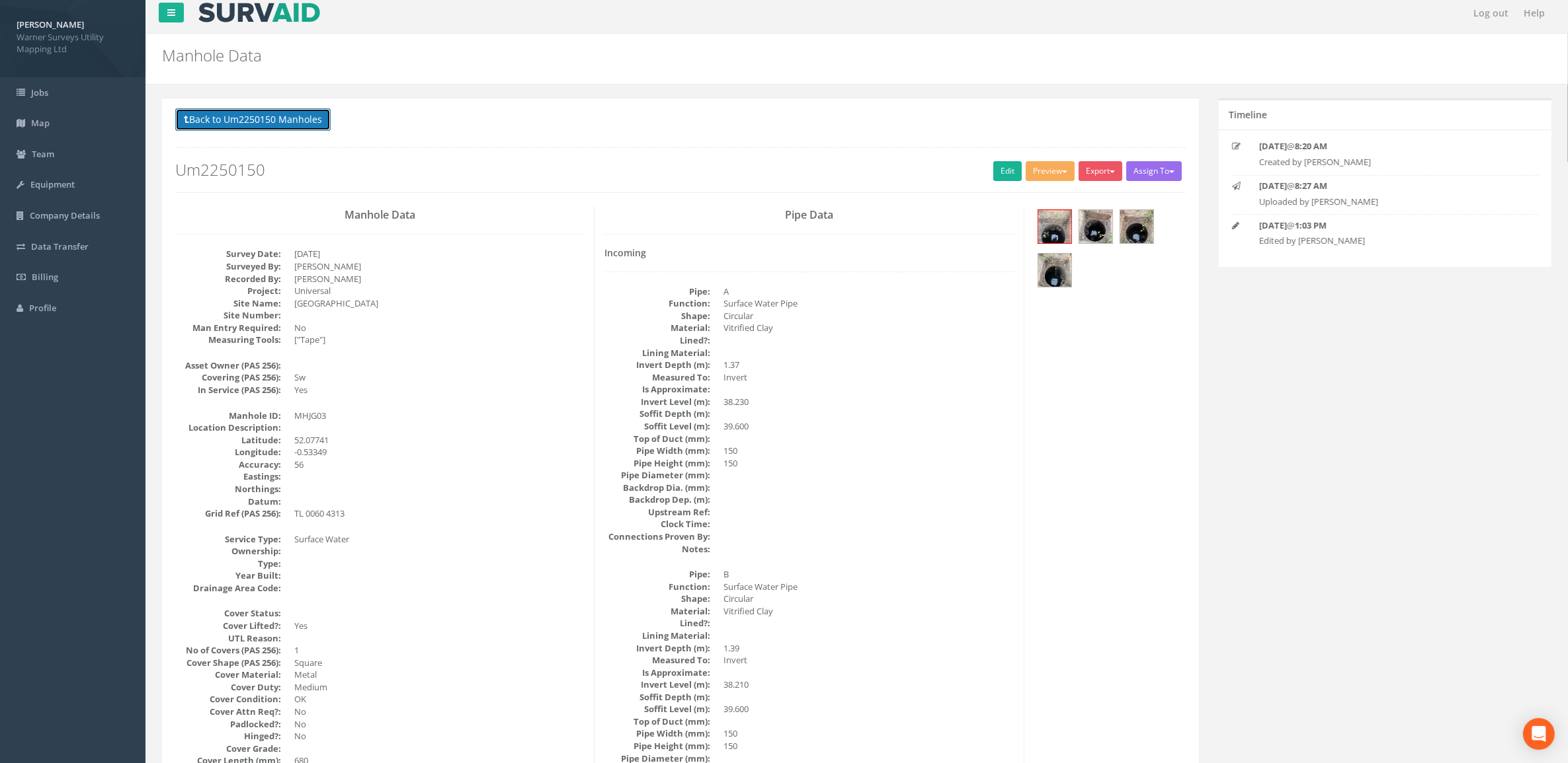
click at [291, 113] on button "Back to Um2250150 Manholes" at bounding box center [253, 119] width 155 height 22
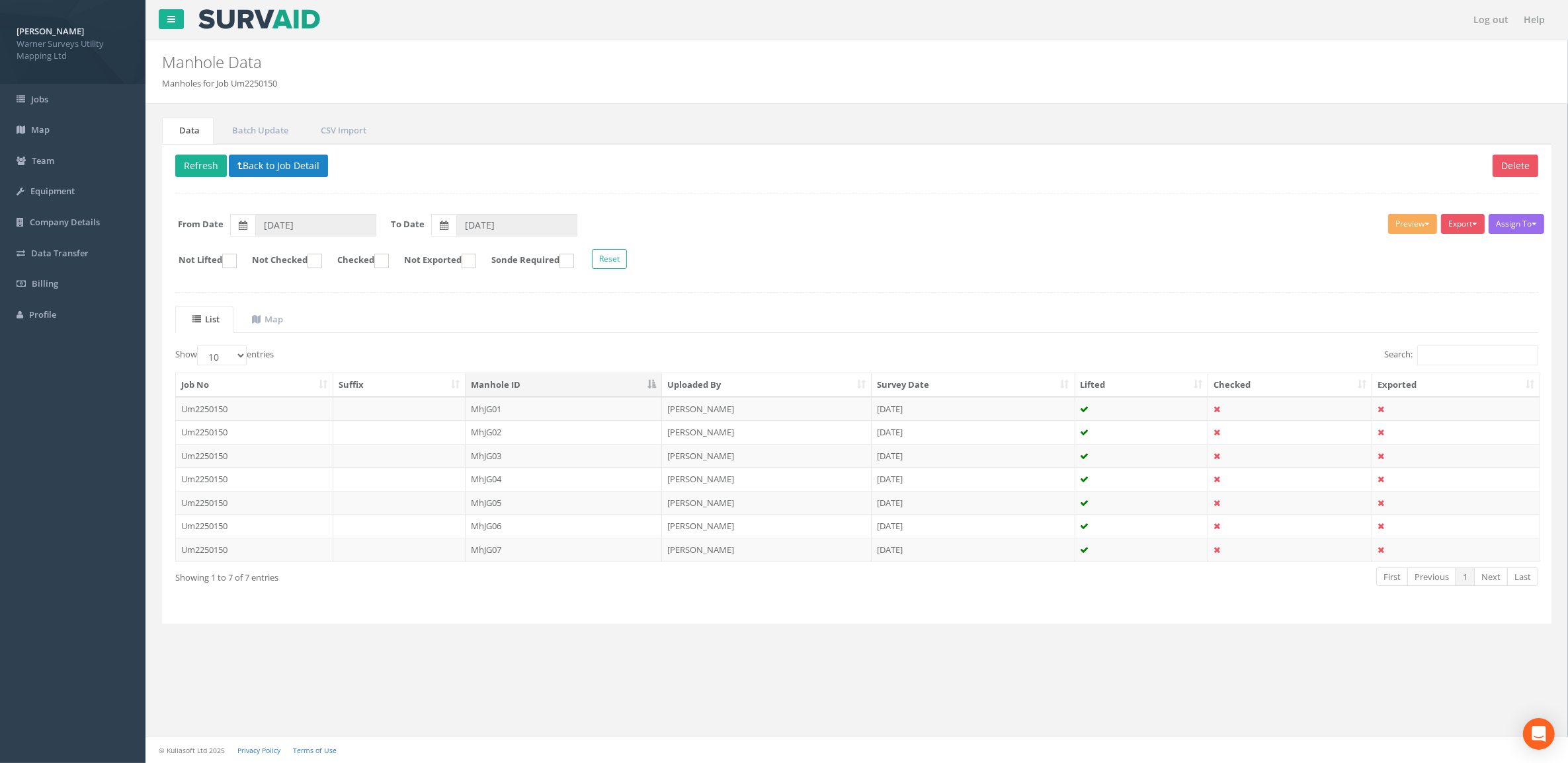
scroll to position [0, 0]
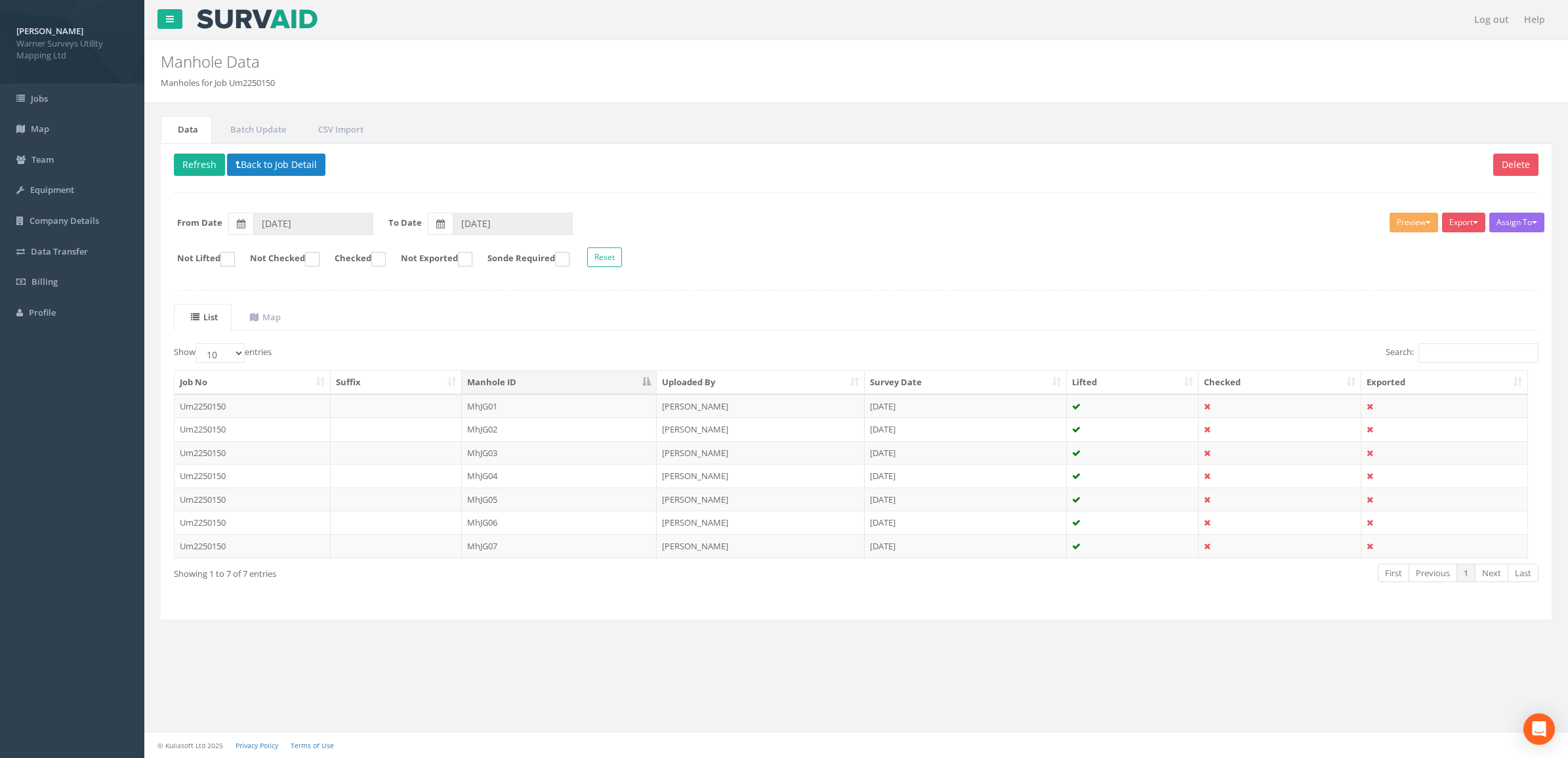
click at [516, 473] on td "MhJG04" at bounding box center [559, 475] width 195 height 23
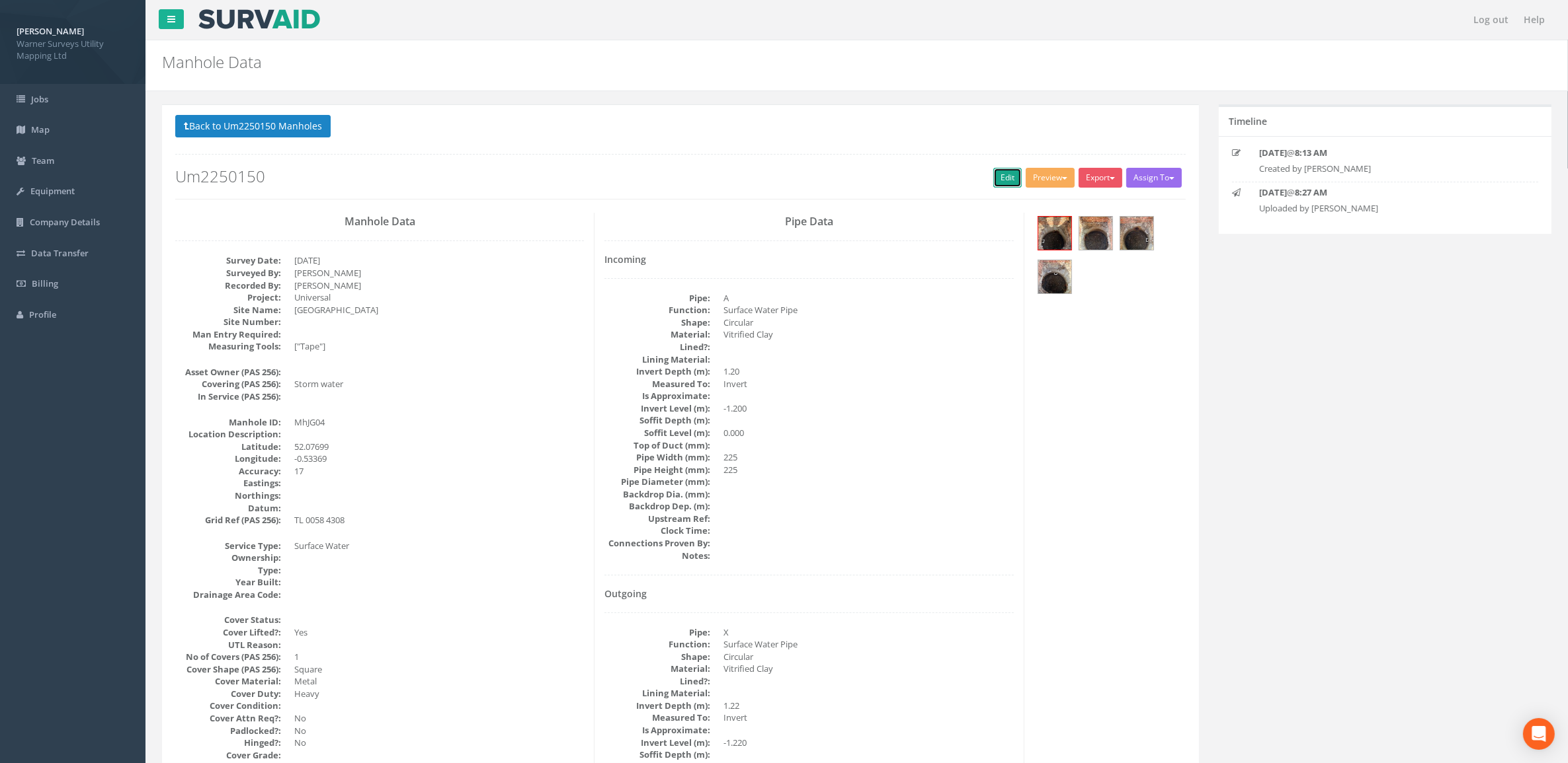
click at [999, 179] on link "Edit" at bounding box center [1008, 177] width 28 height 20
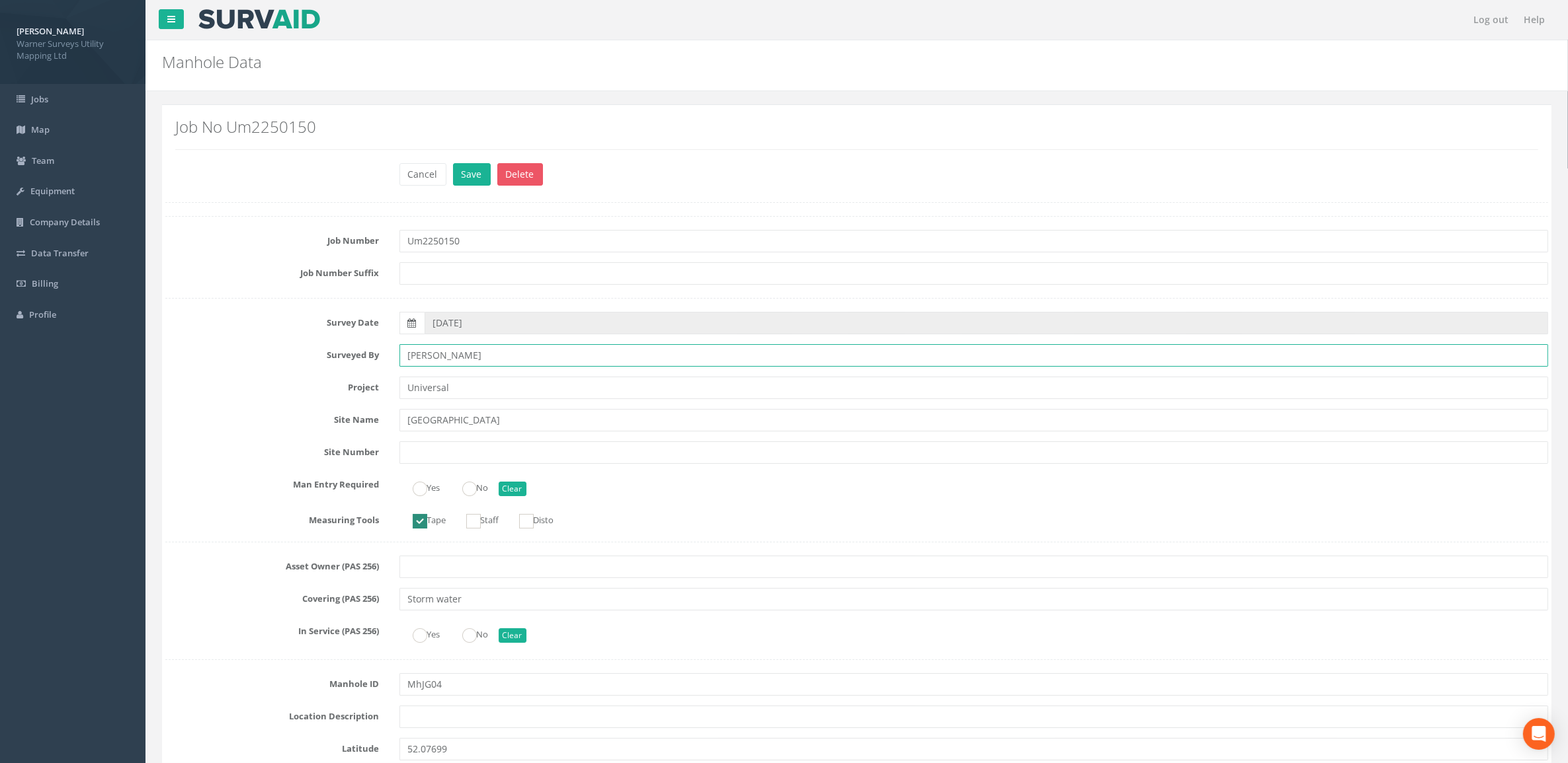
click at [430, 355] on input "[PERSON_NAME]" at bounding box center [974, 355] width 1149 height 22
type input "[PERSON_NAME]"
click at [420, 692] on input "MhJG04" at bounding box center [974, 684] width 1149 height 22
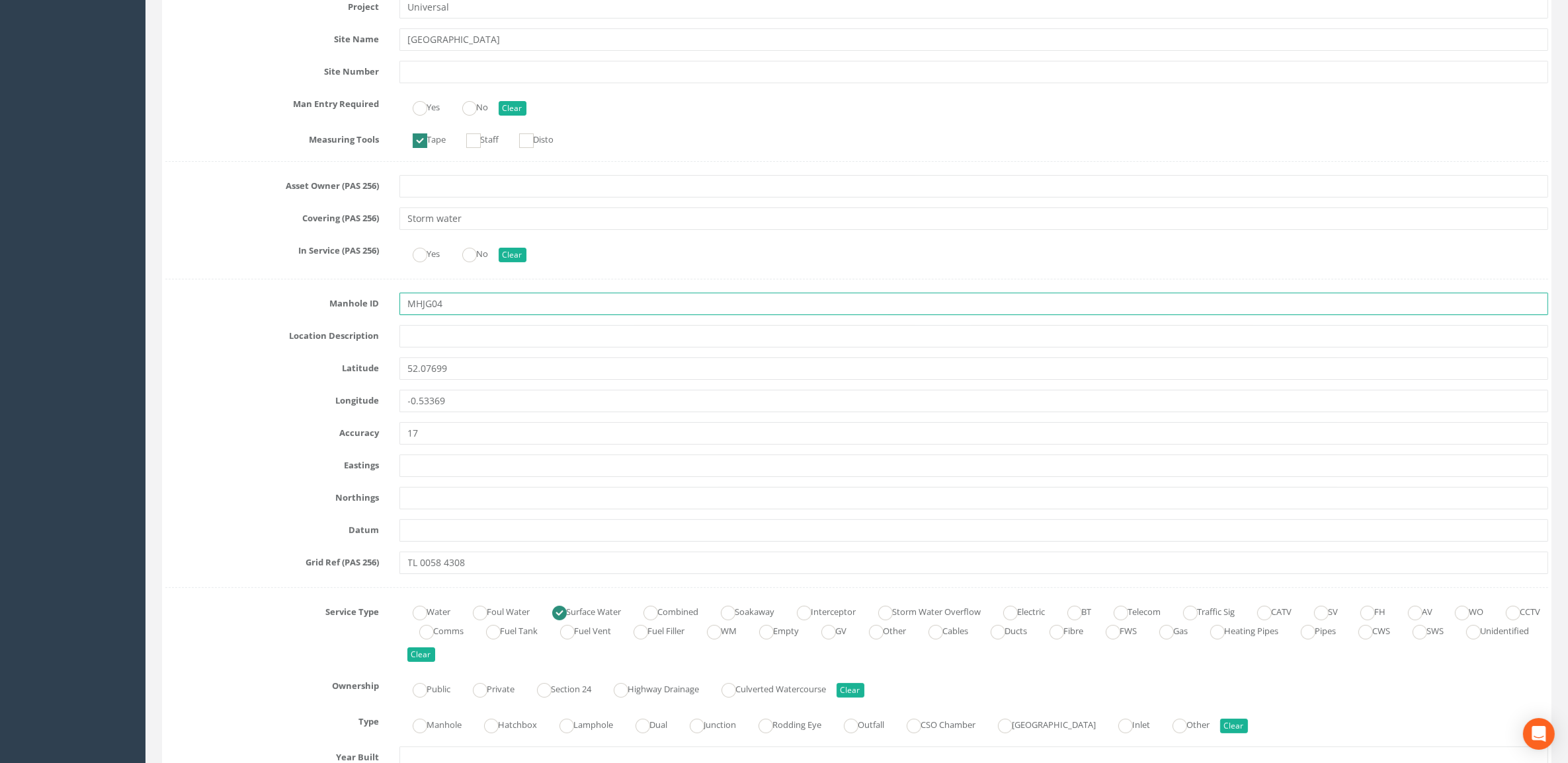
scroll to position [578, 0]
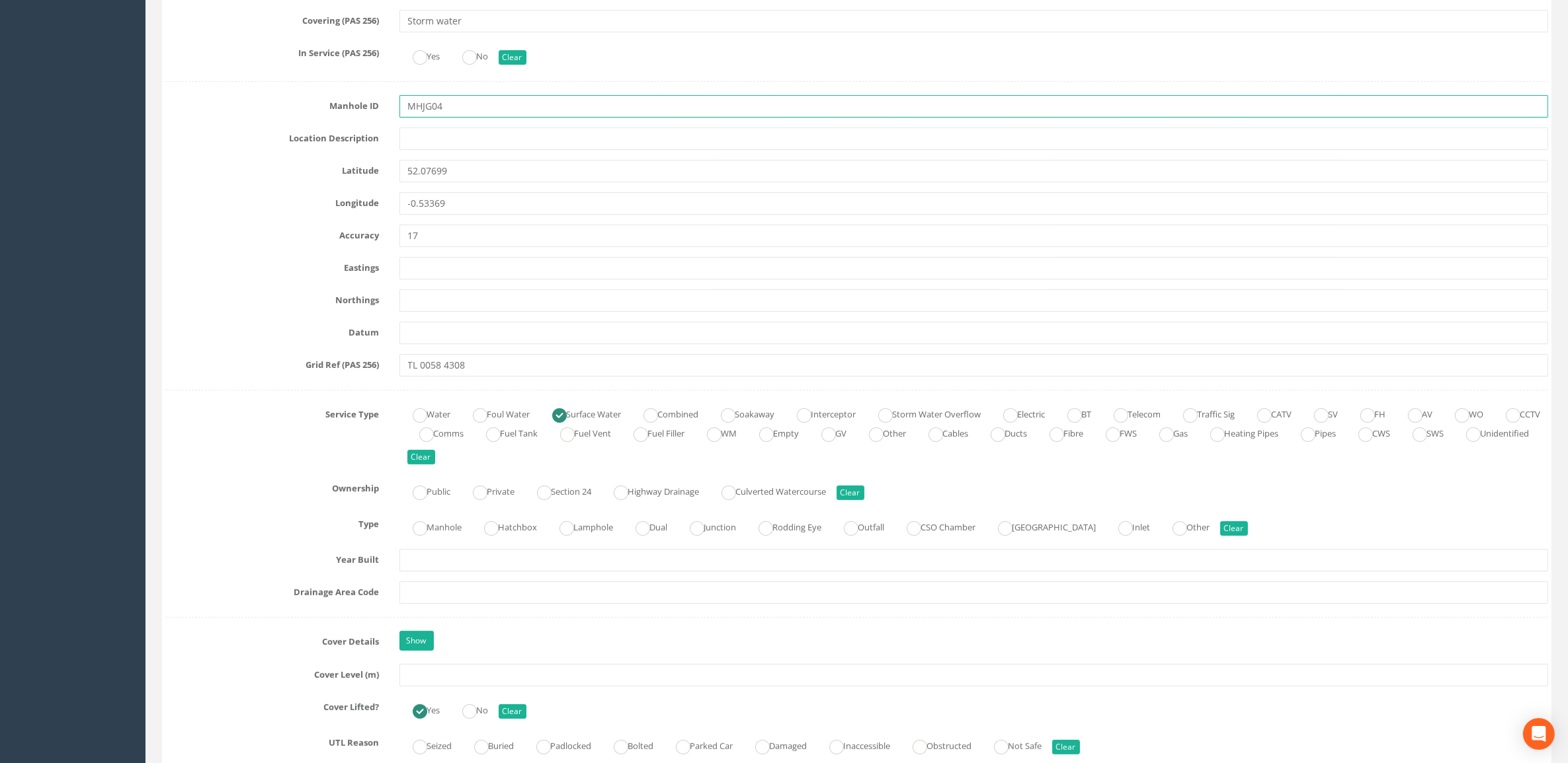
type input "MHJG04"
click at [440, 682] on input "text" at bounding box center [974, 675] width 1149 height 22
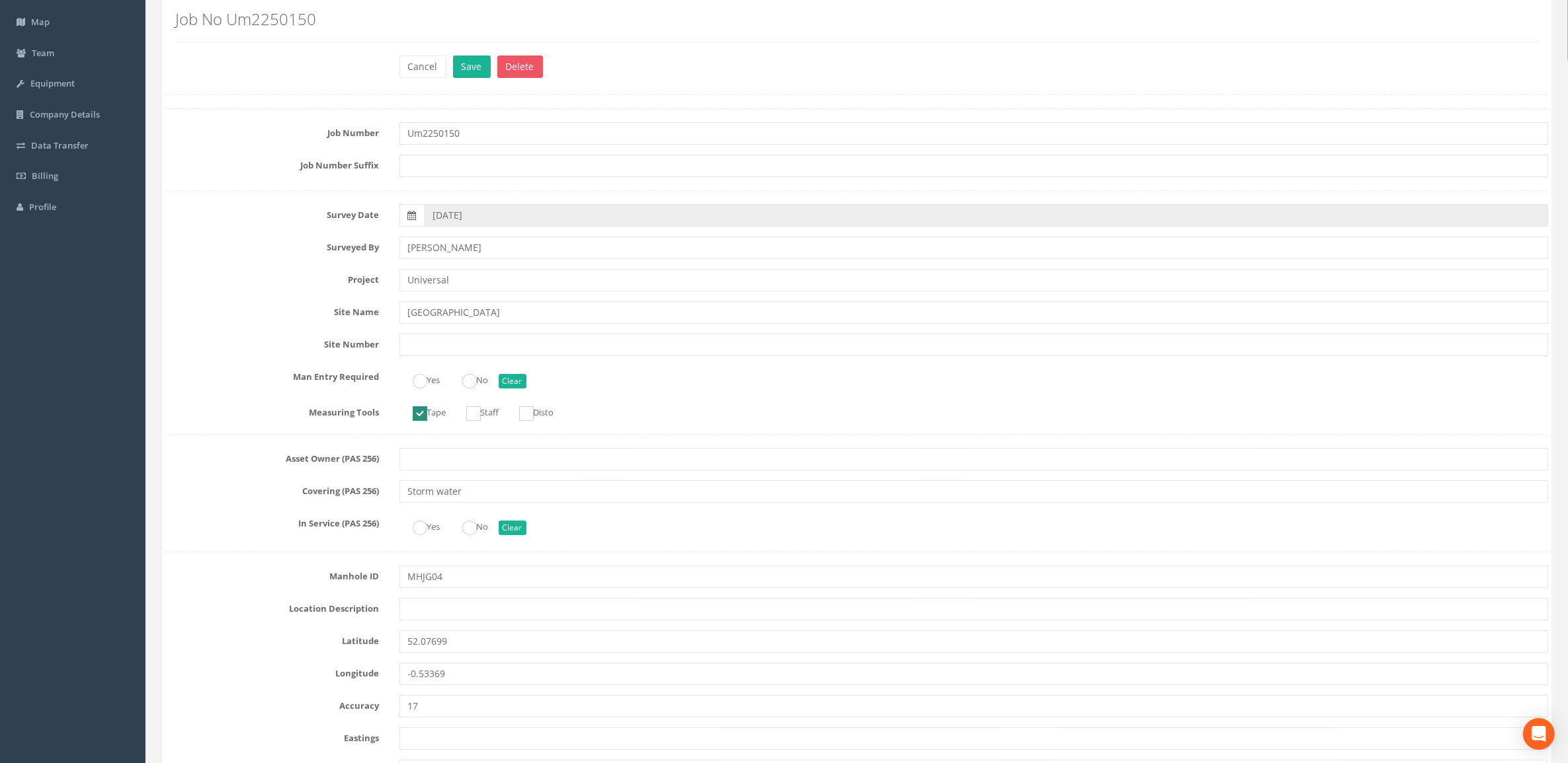
scroll to position [0, 0]
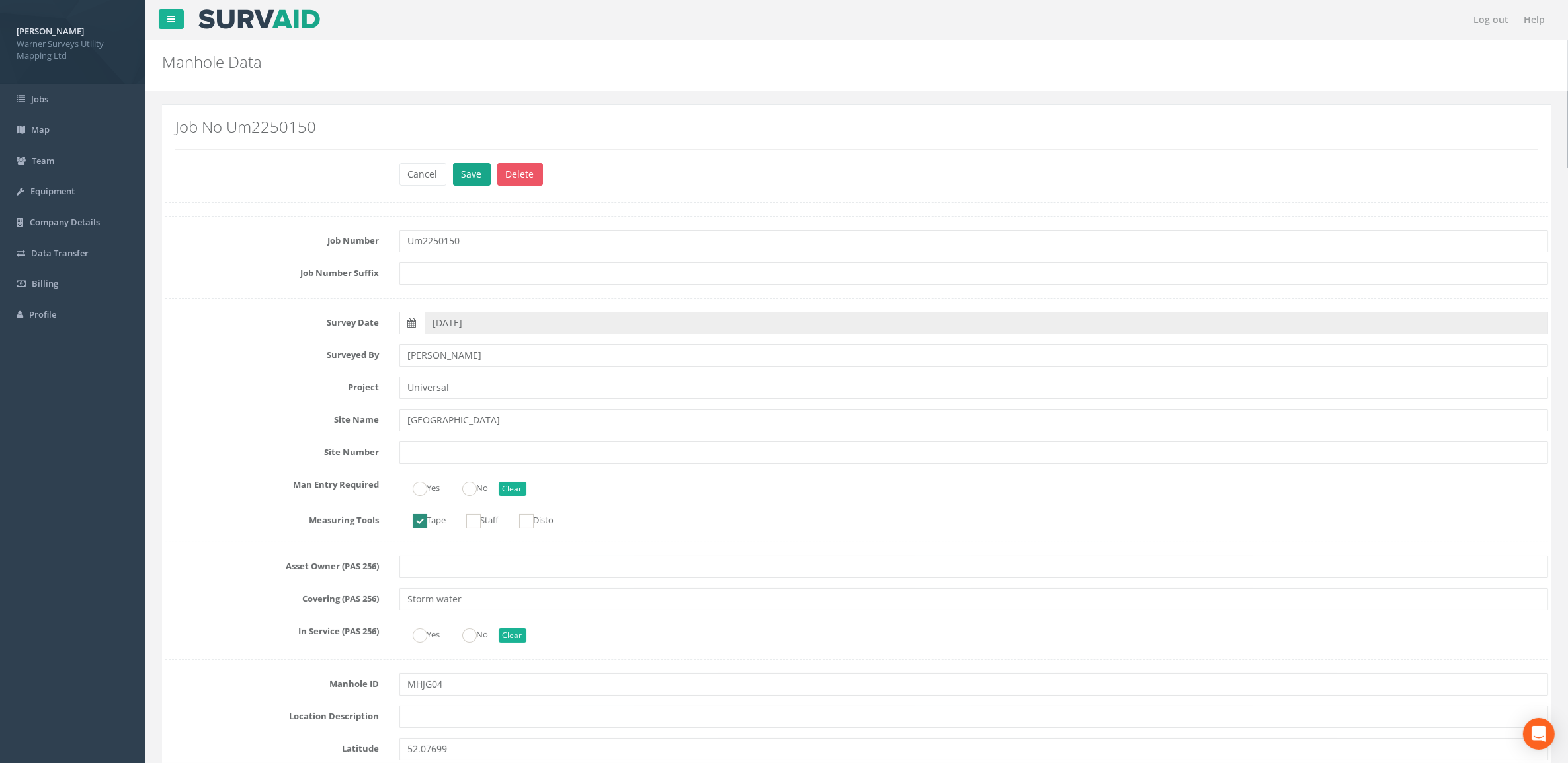
type input "38.98"
click at [475, 166] on button "Save" at bounding box center [472, 174] width 38 height 22
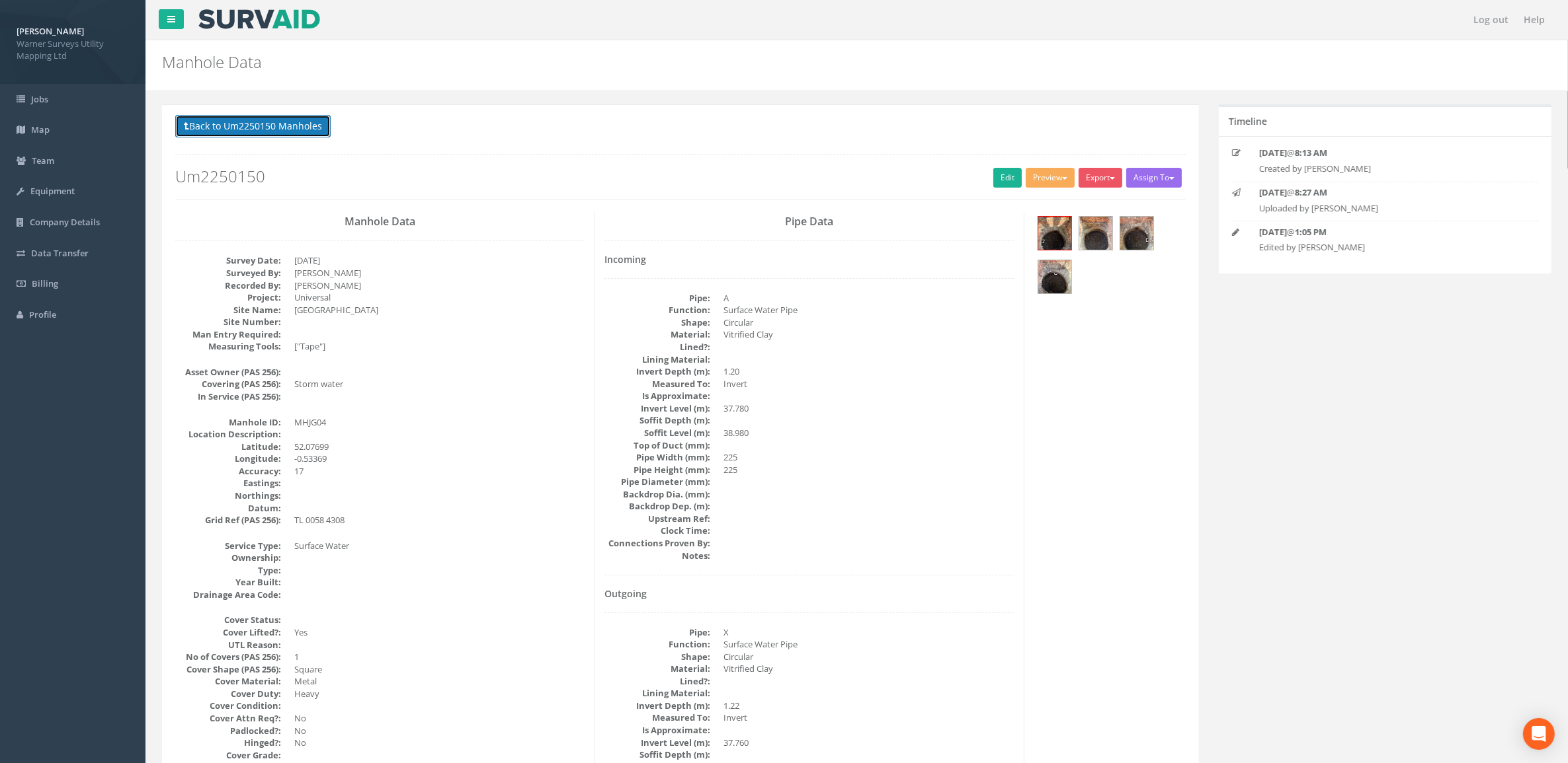
click at [308, 119] on button "Back to Um2250150 Manholes" at bounding box center [253, 126] width 155 height 22
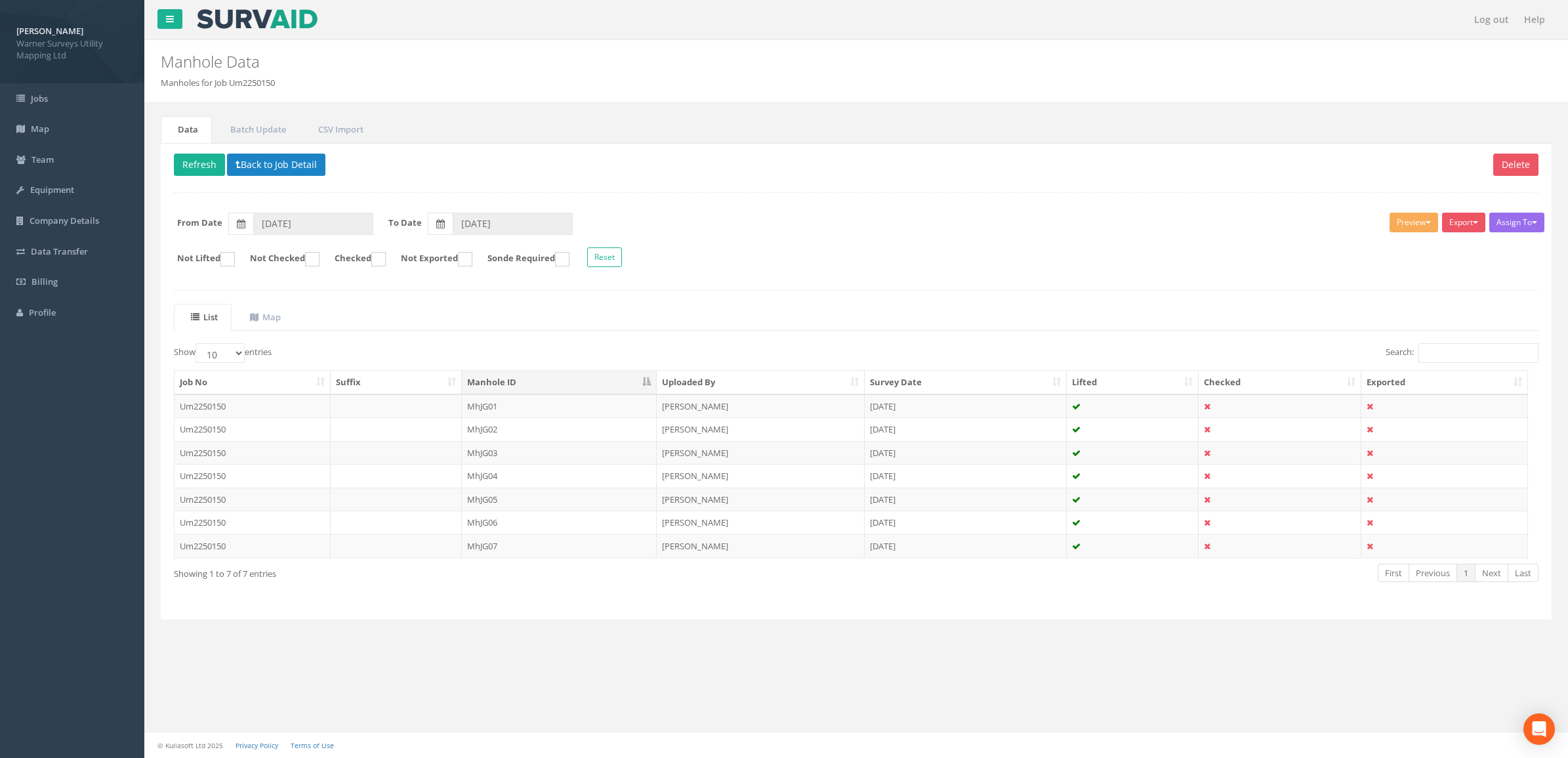
drag, startPoint x: 499, startPoint y: 499, endPoint x: 510, endPoint y: 496, distance: 11.4
click at [499, 499] on td "MhJG05" at bounding box center [559, 499] width 195 height 23
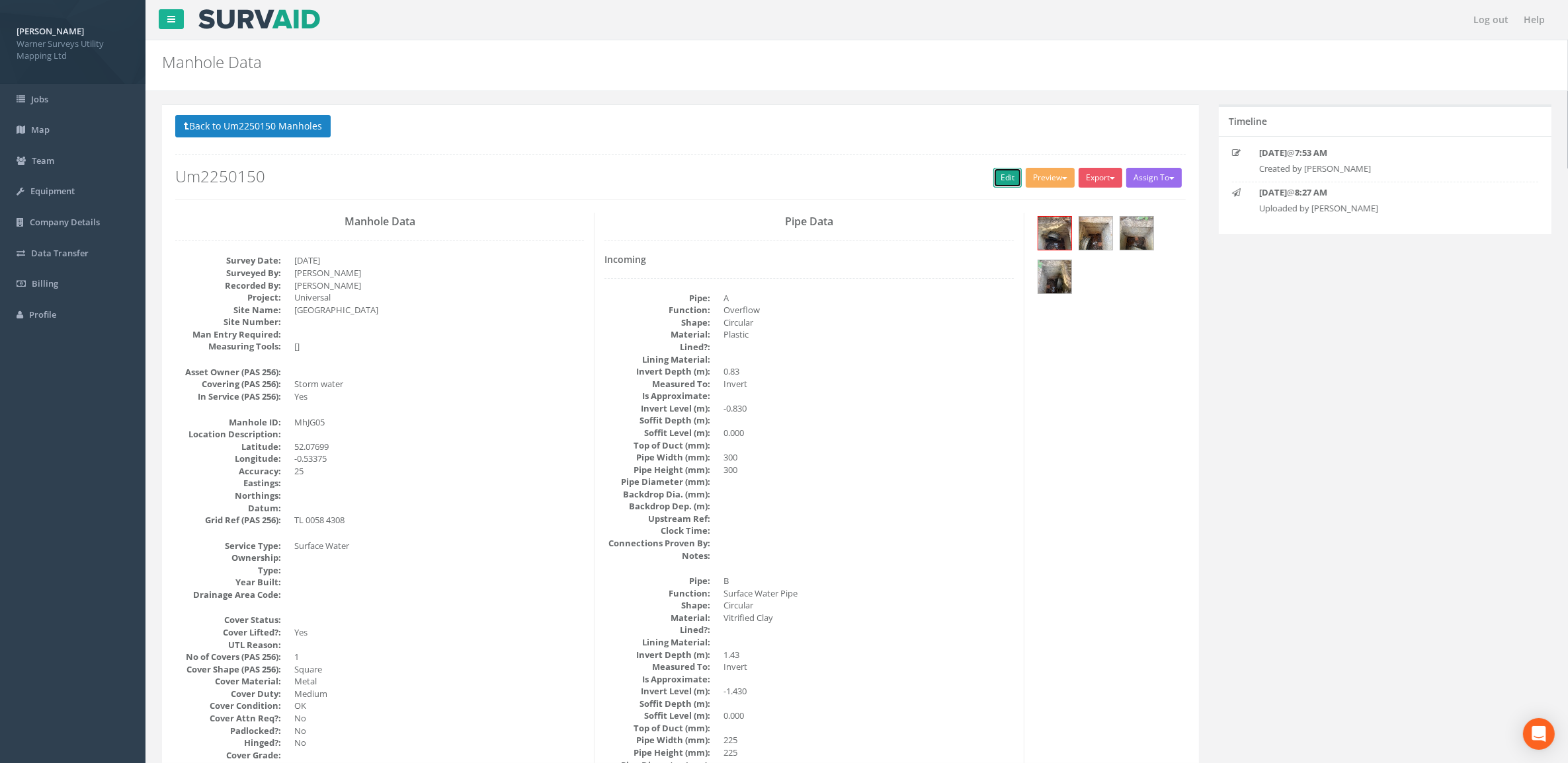
click at [998, 173] on link "Edit" at bounding box center [1008, 177] width 28 height 20
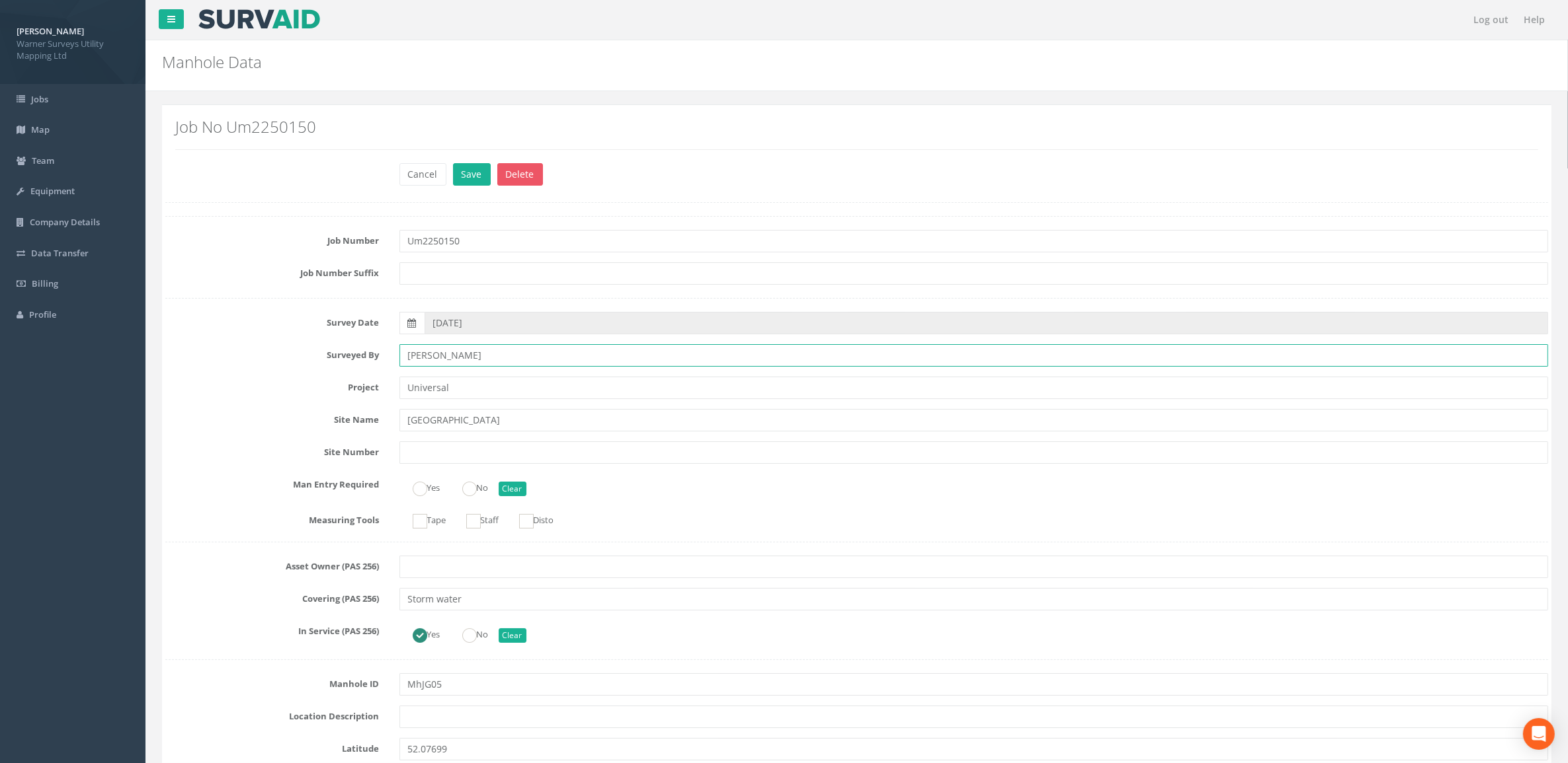
click at [430, 357] on input "[PERSON_NAME]" at bounding box center [974, 355] width 1149 height 22
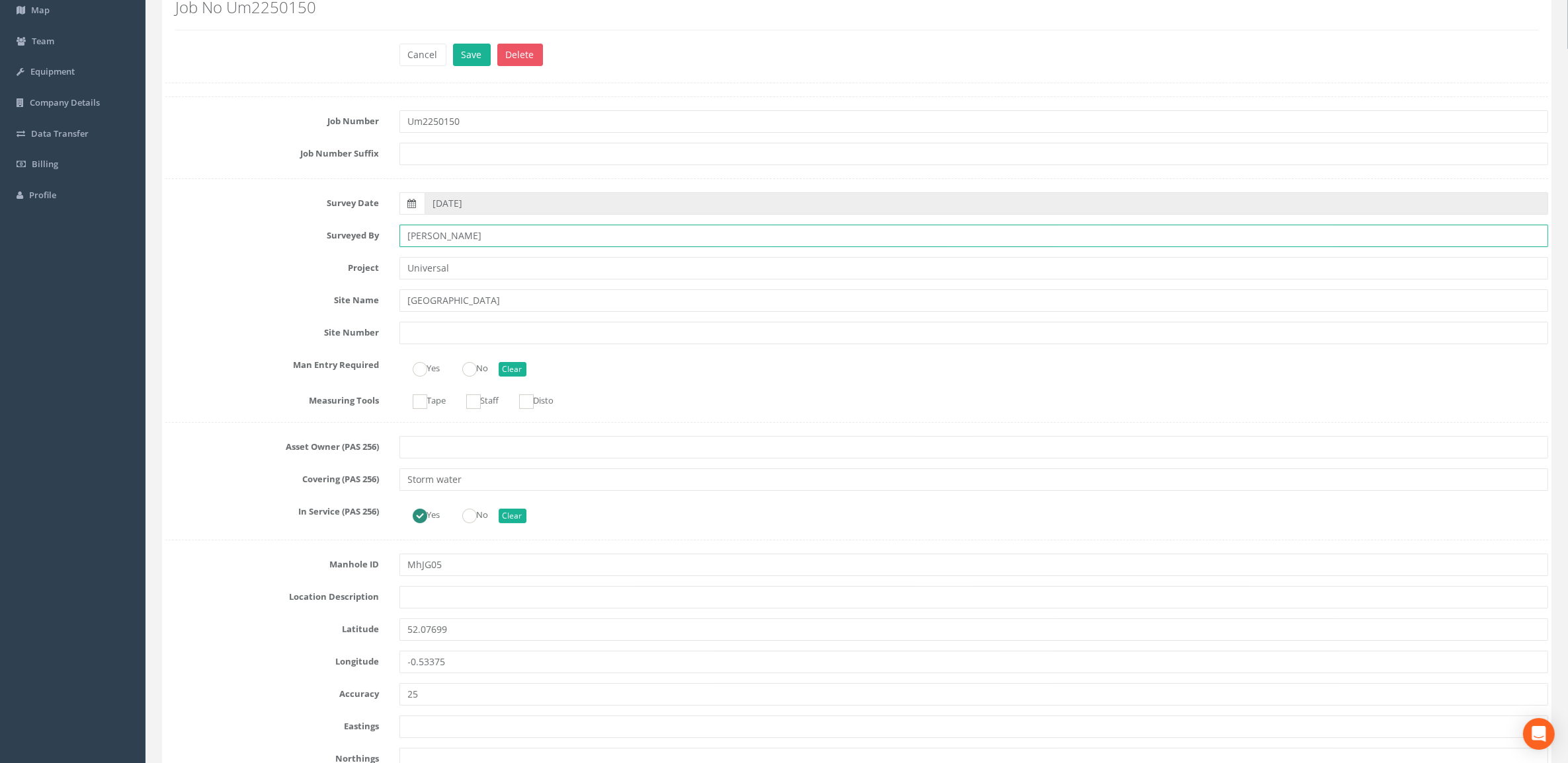
scroll to position [248, 0]
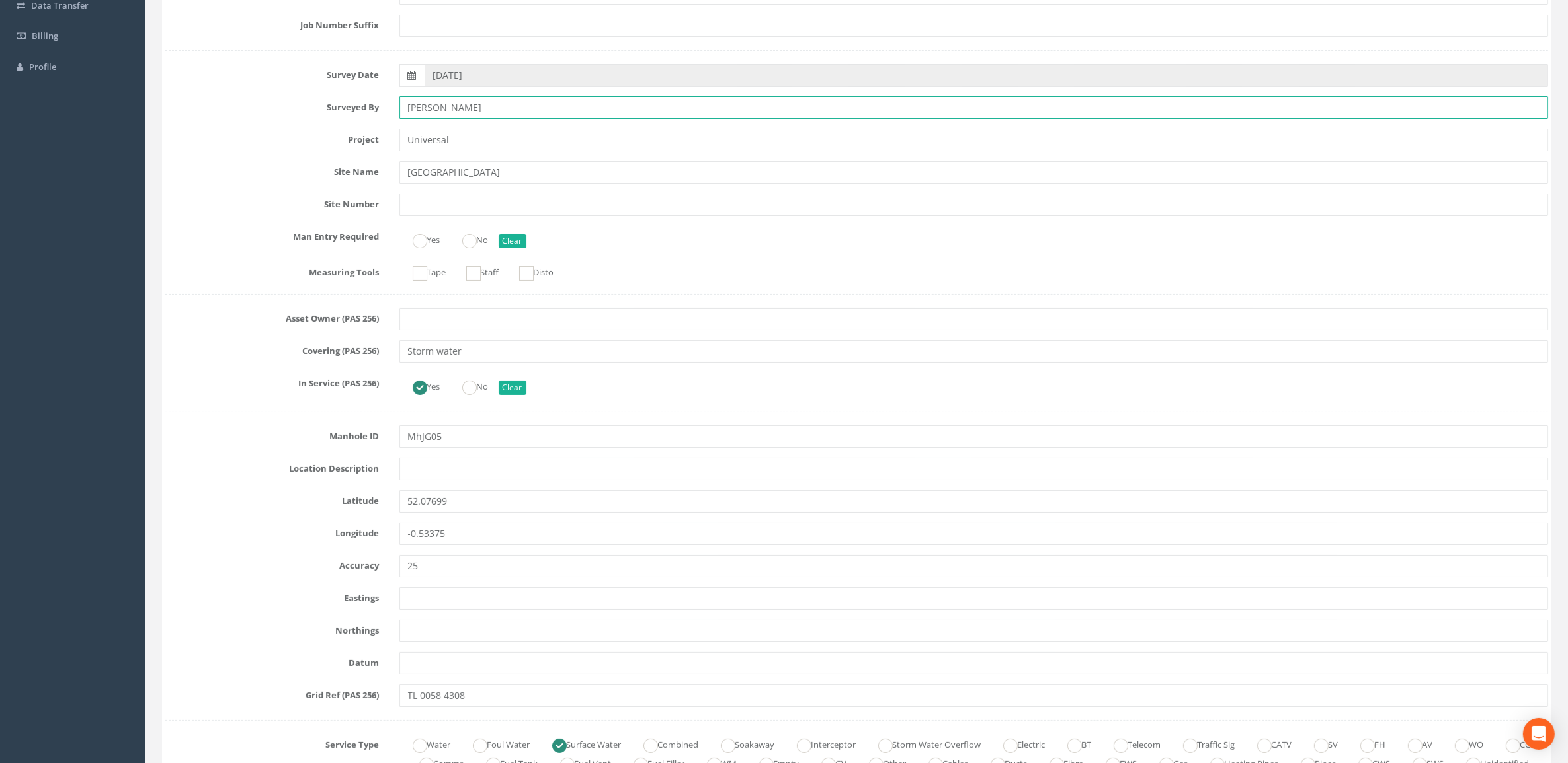
type input "[PERSON_NAME]"
click at [418, 437] on input "MhJG05" at bounding box center [974, 436] width 1149 height 22
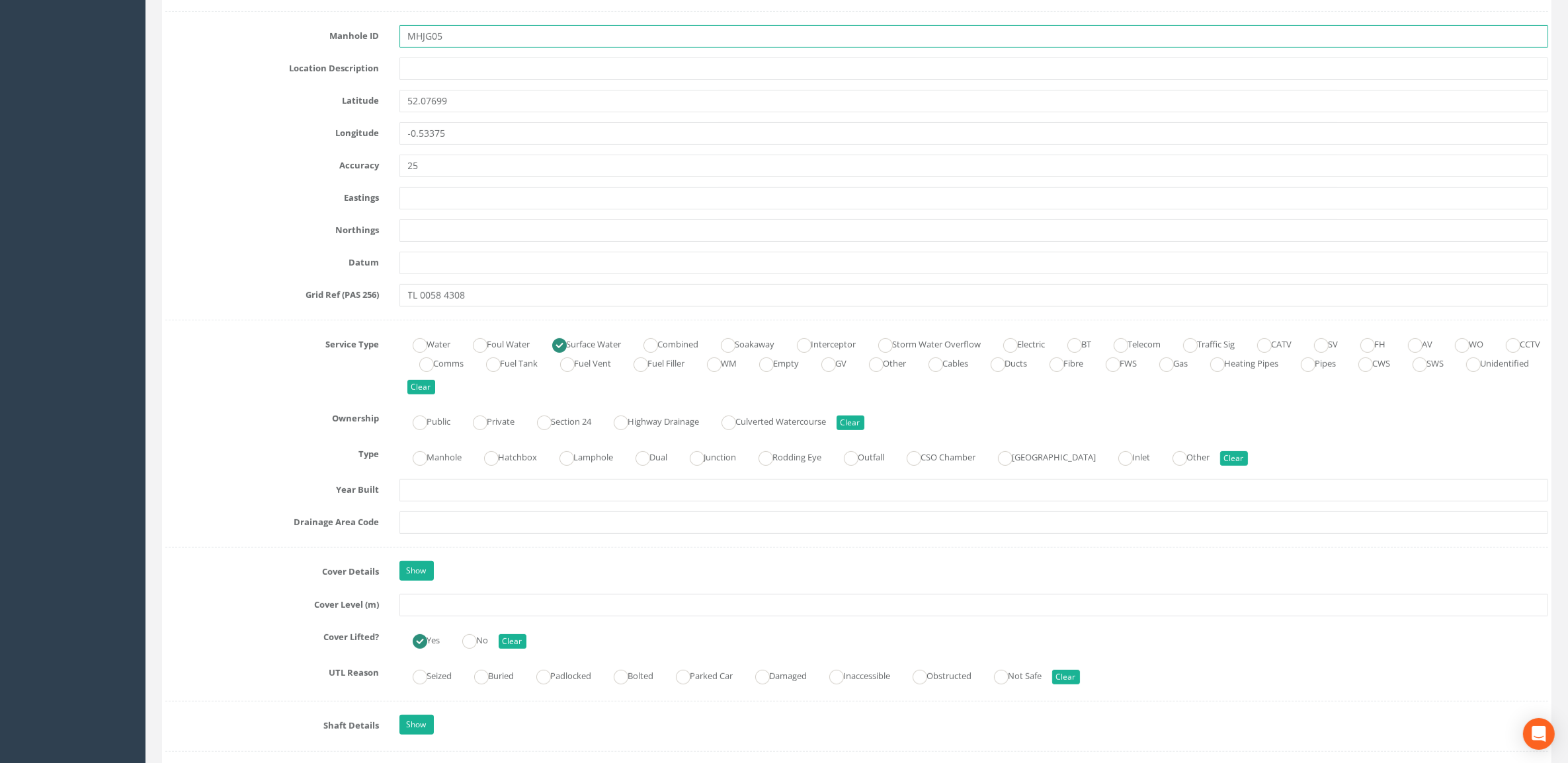
scroll to position [661, 0]
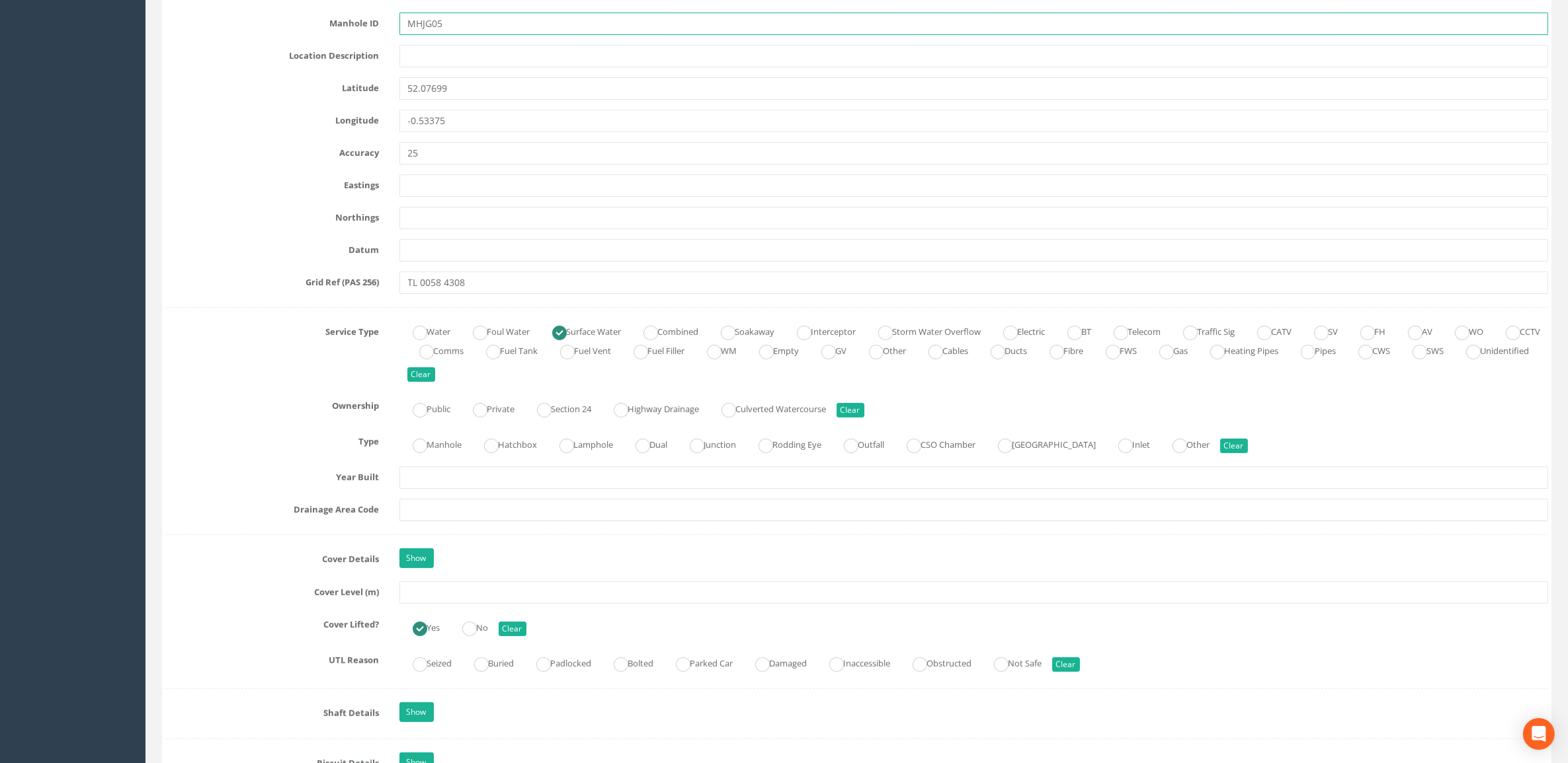
type input "MHJG05"
click at [457, 600] on input "text" at bounding box center [974, 592] width 1149 height 22
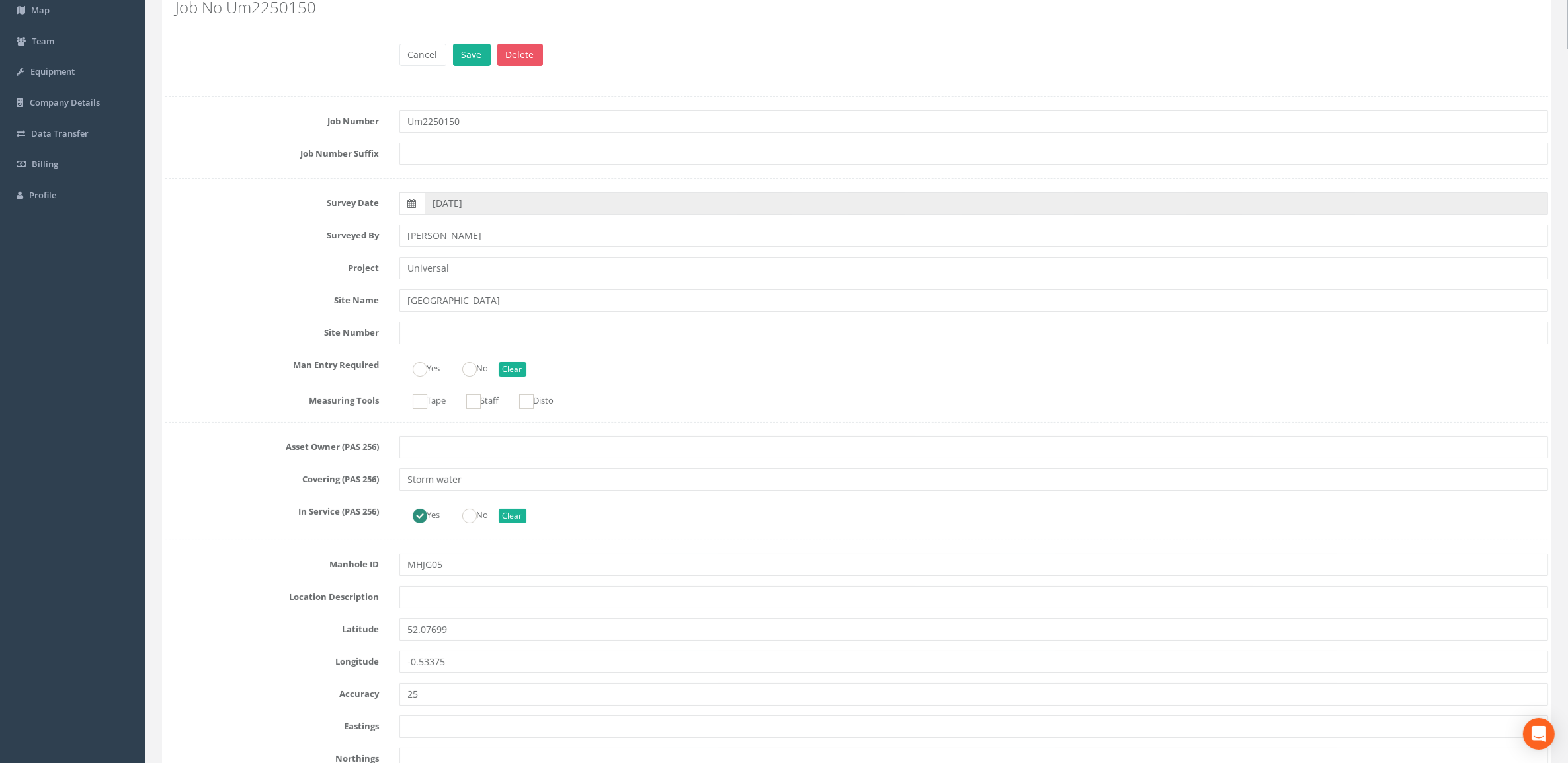
scroll to position [0, 0]
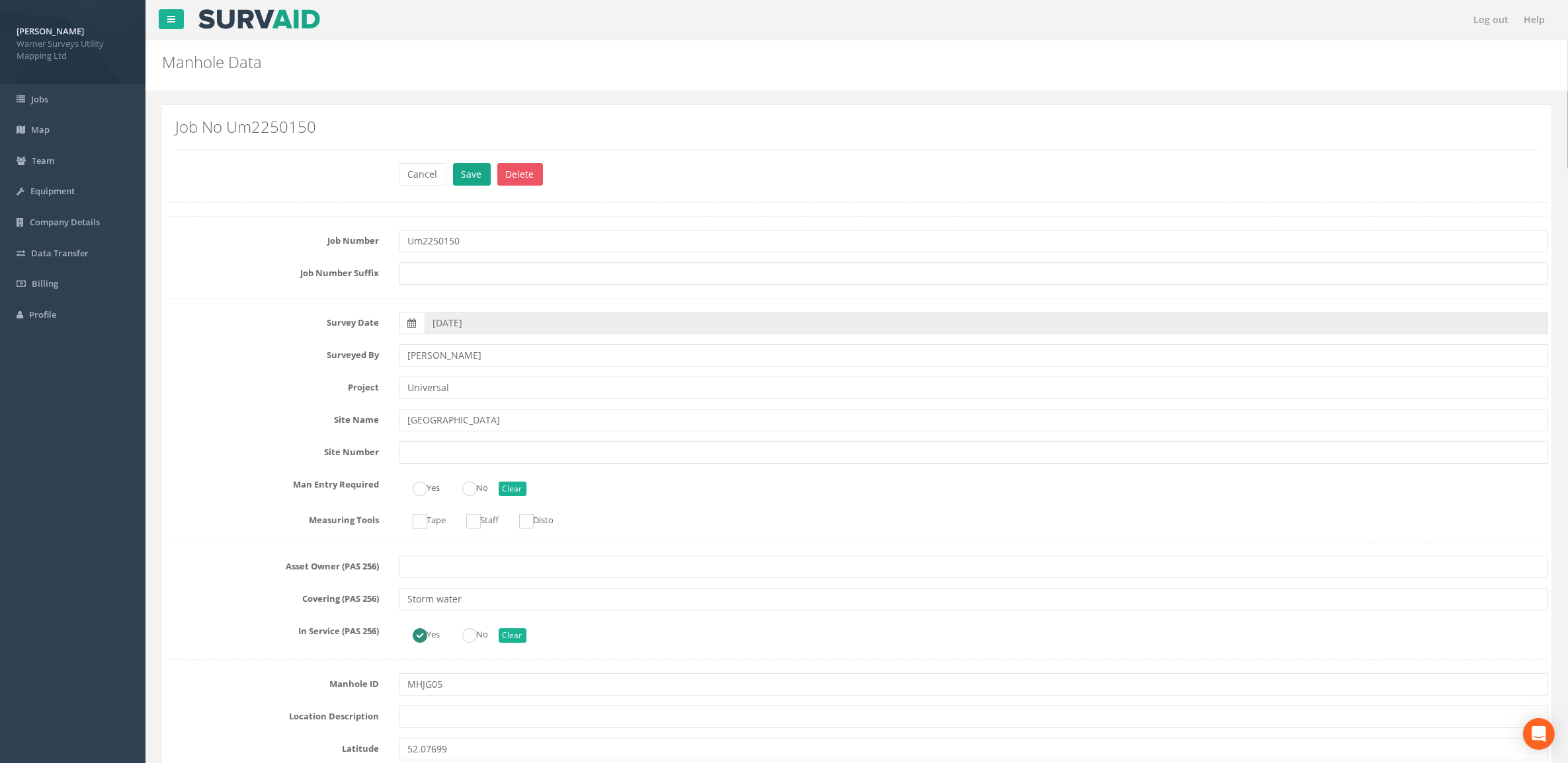
type input "39.16"
click at [480, 176] on button "Save" at bounding box center [472, 174] width 38 height 22
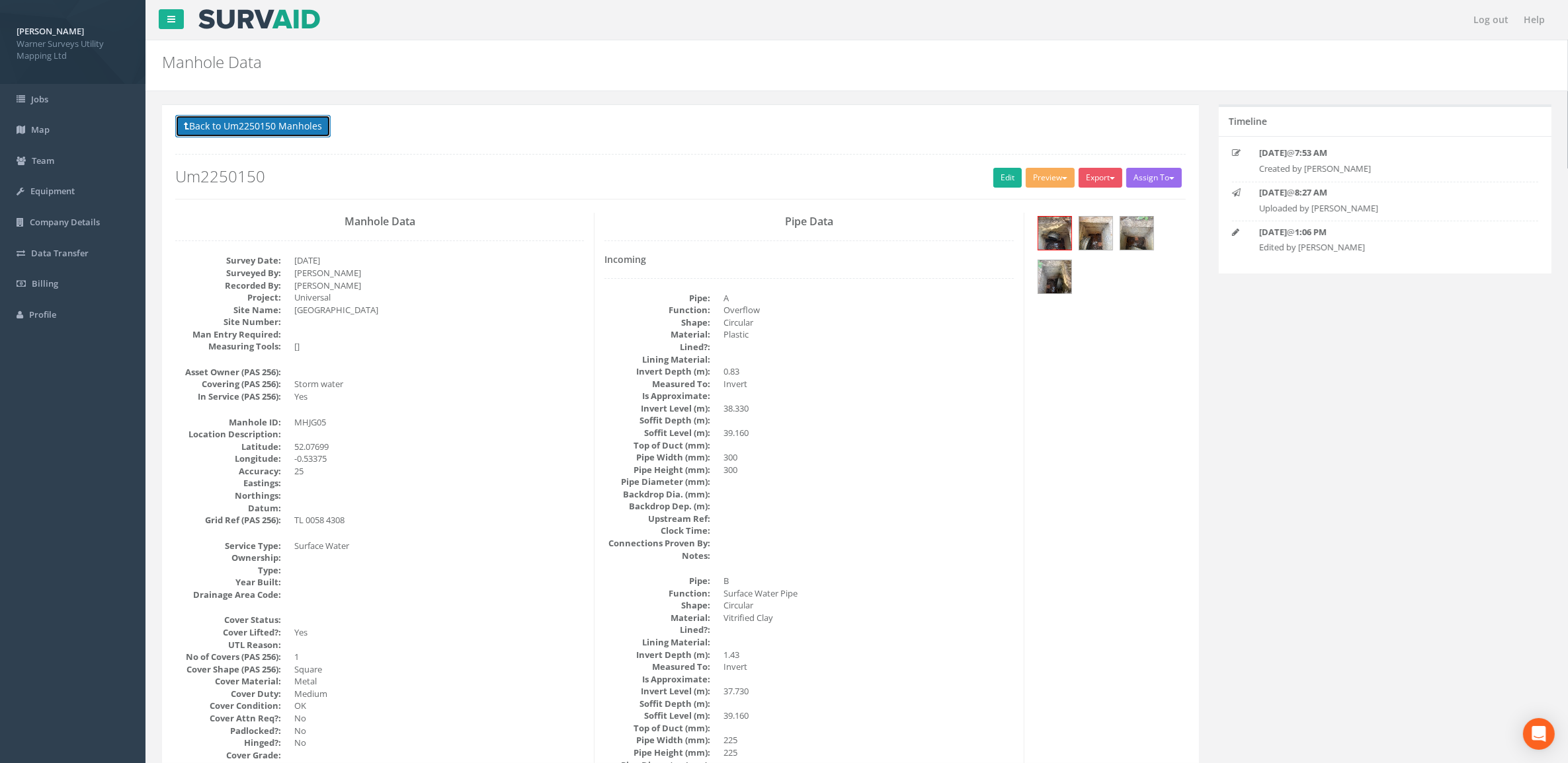
click at [311, 127] on button "Back to Um2250150 Manholes" at bounding box center [253, 126] width 155 height 22
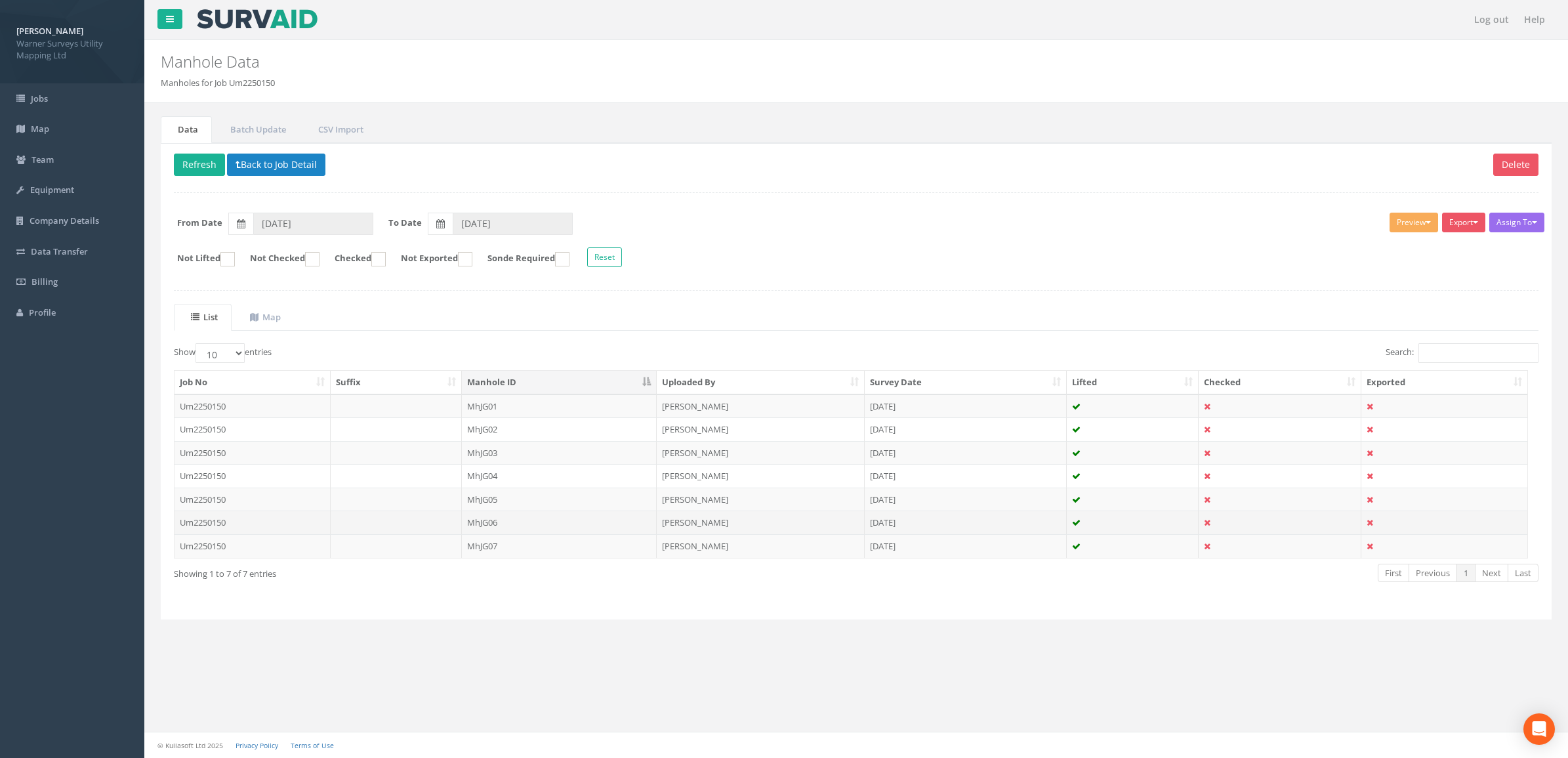
click at [485, 525] on td "MhJG06" at bounding box center [559, 522] width 195 height 23
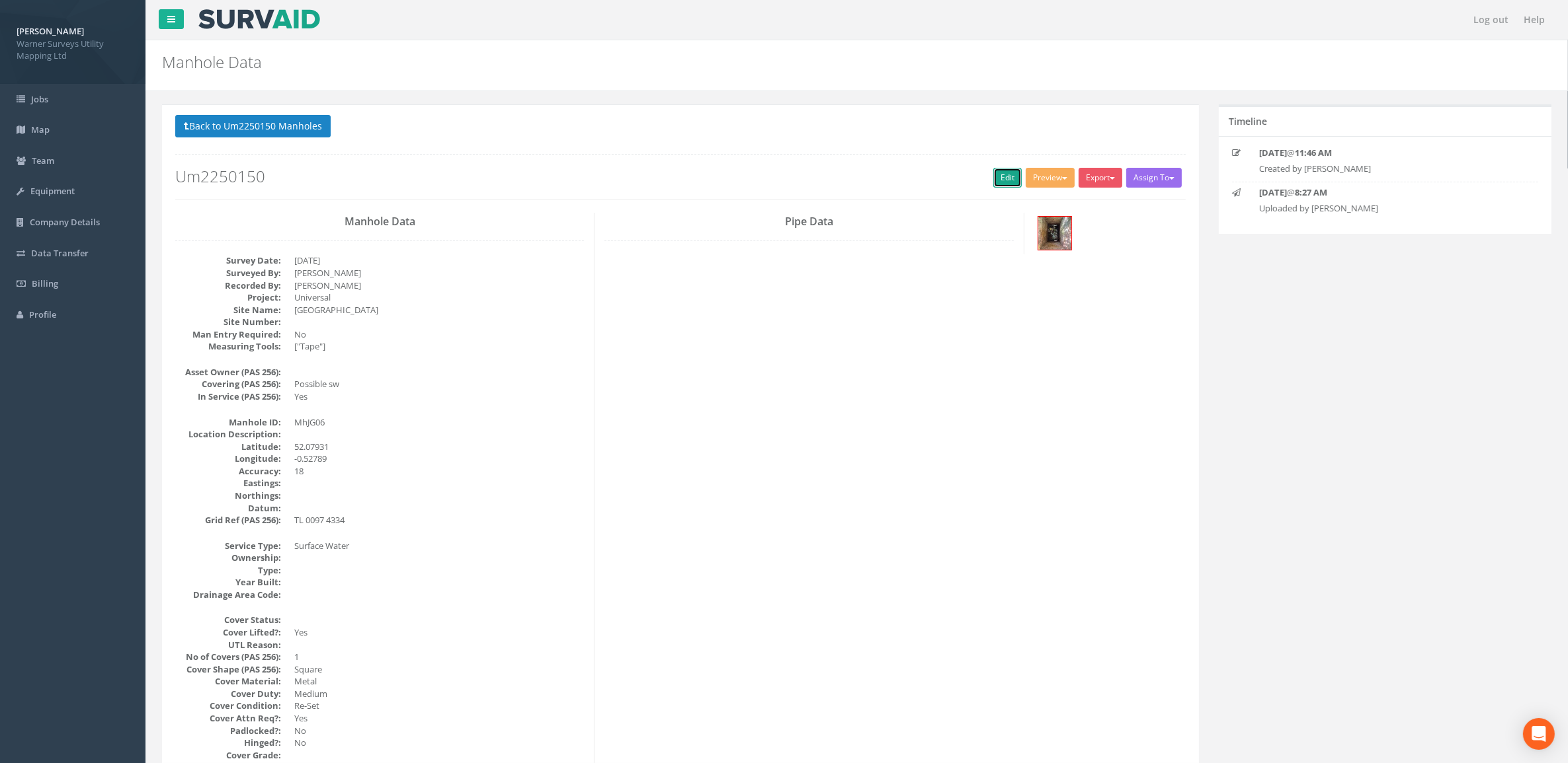
click at [1001, 177] on link "Edit" at bounding box center [1008, 177] width 28 height 20
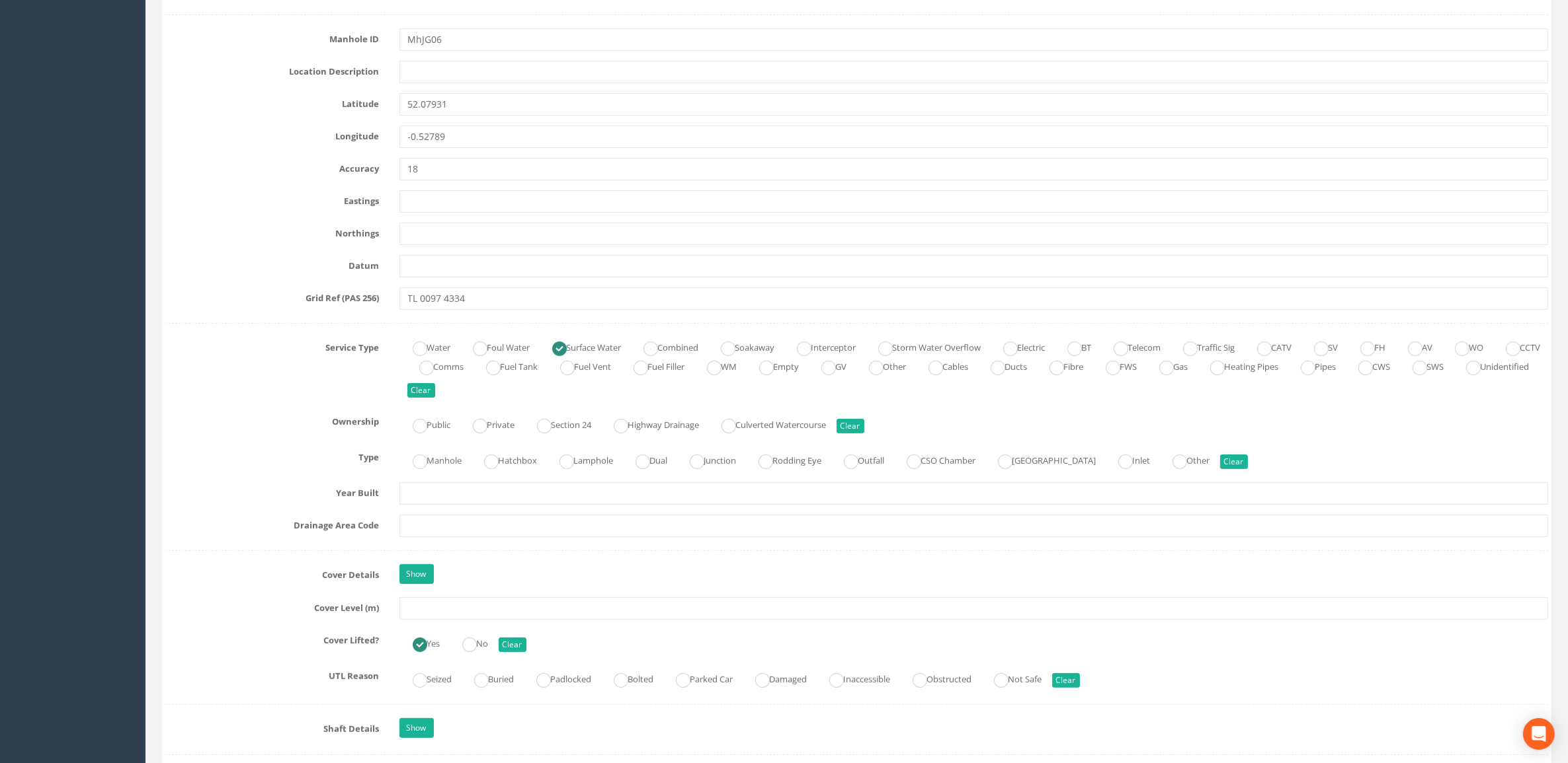
scroll to position [661, 0]
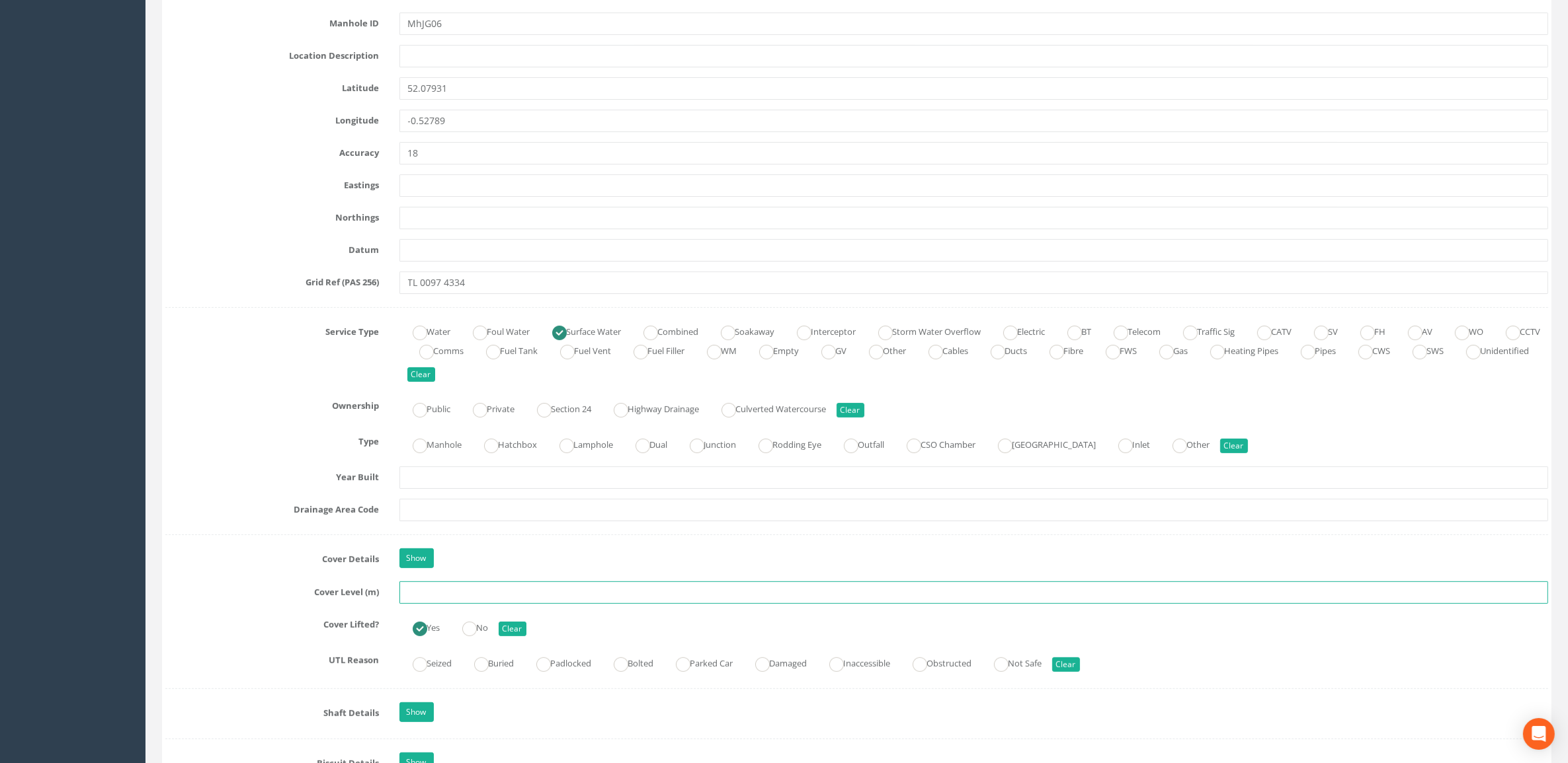
click at [452, 603] on input "text" at bounding box center [974, 592] width 1149 height 22
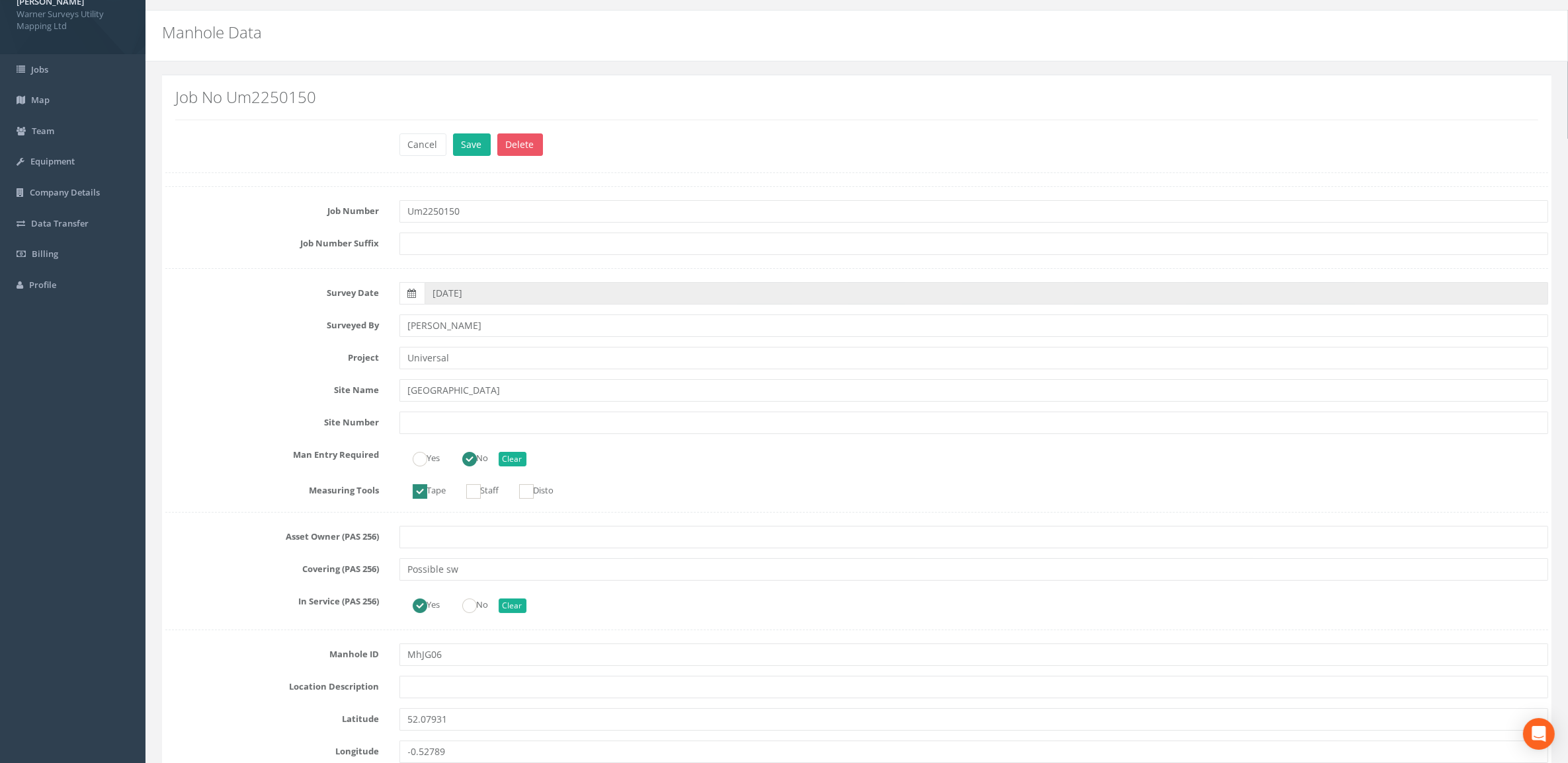
scroll to position [0, 0]
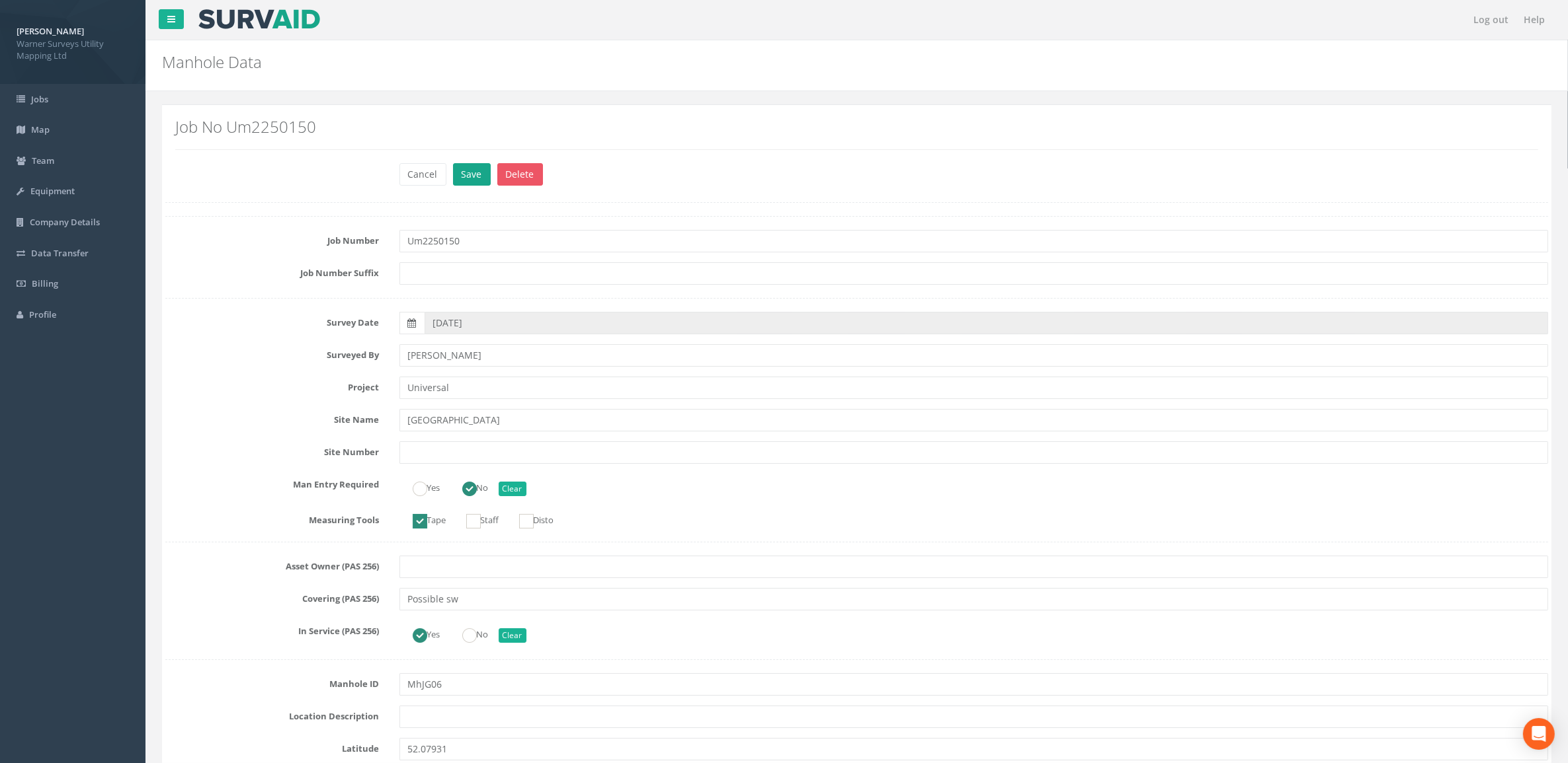
type input "38.68"
click at [476, 183] on button "Save" at bounding box center [472, 174] width 38 height 22
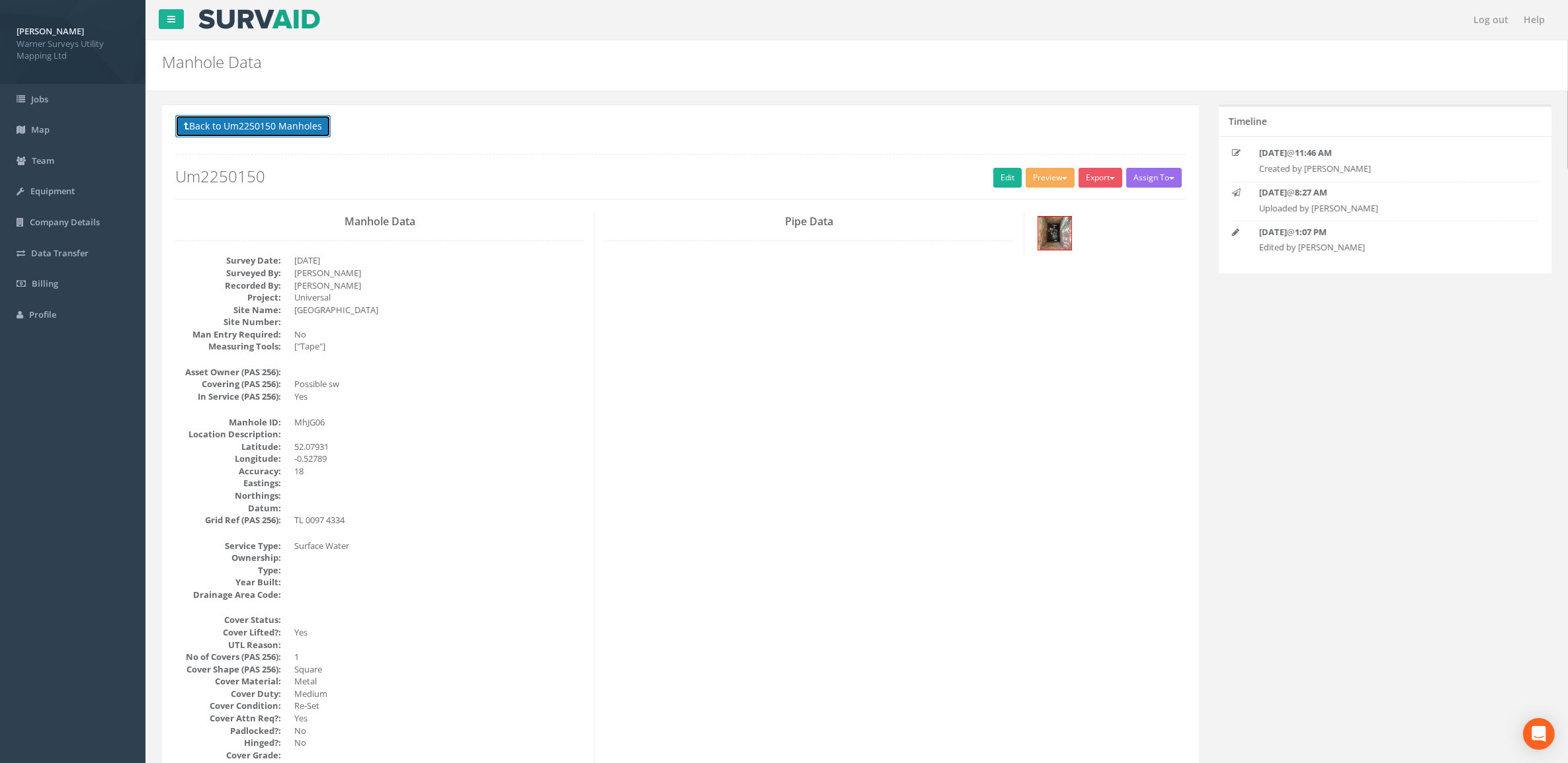
click at [264, 127] on button "Back to Um2250150 Manholes" at bounding box center [253, 126] width 155 height 22
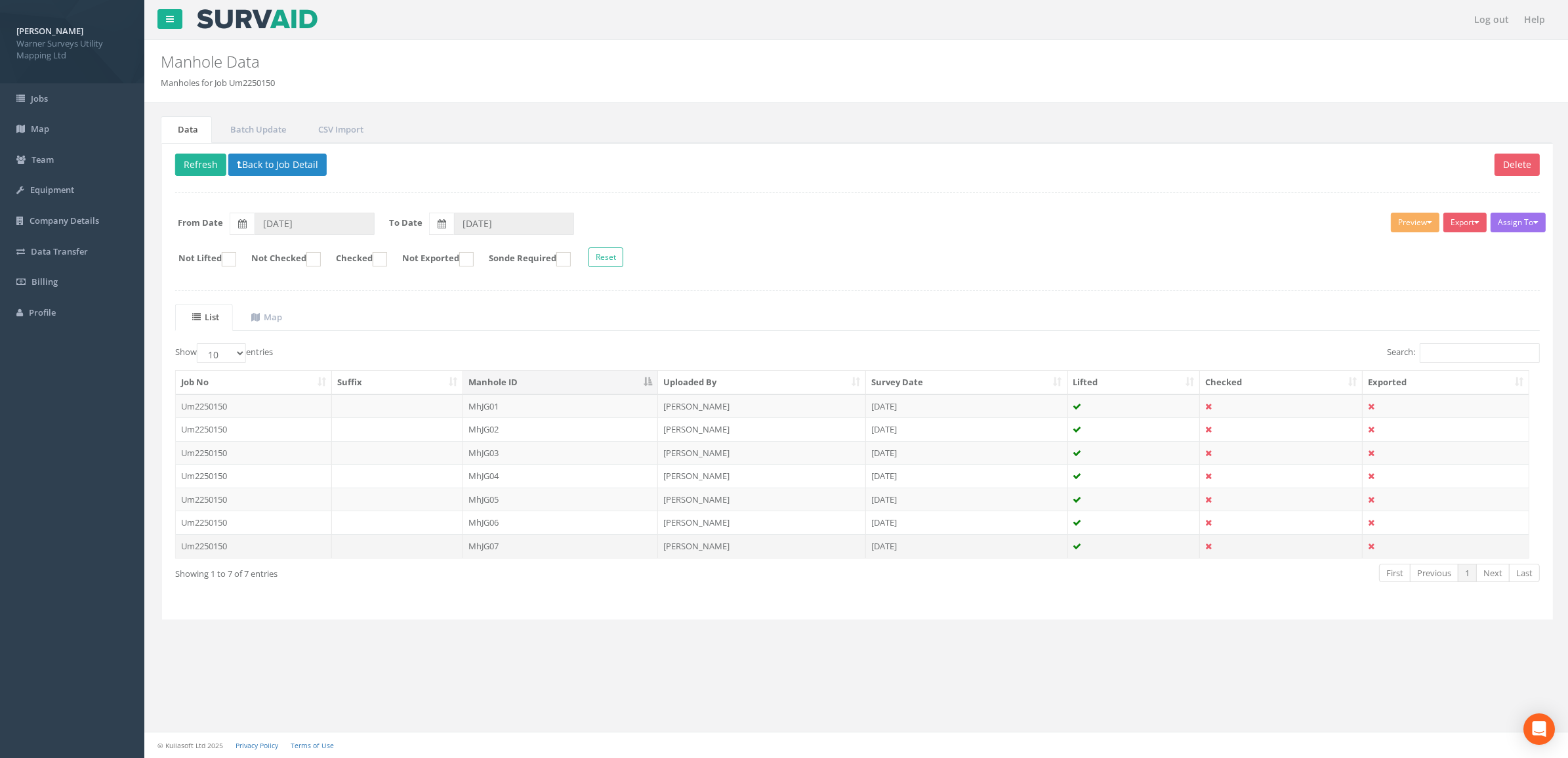
click at [501, 542] on td "MhJG07" at bounding box center [559, 546] width 195 height 23
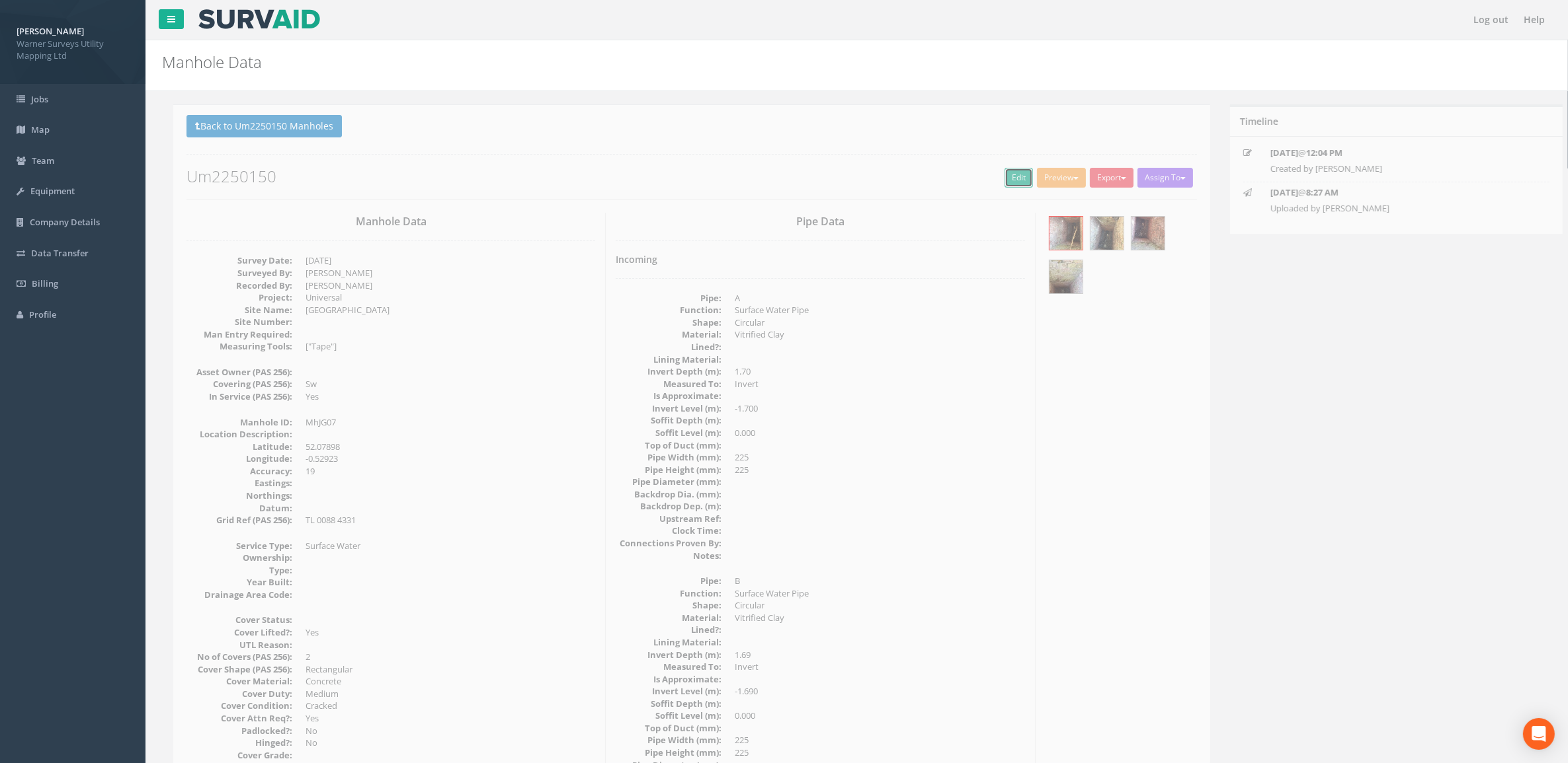
click at [1002, 169] on link "Edit" at bounding box center [1008, 177] width 28 height 20
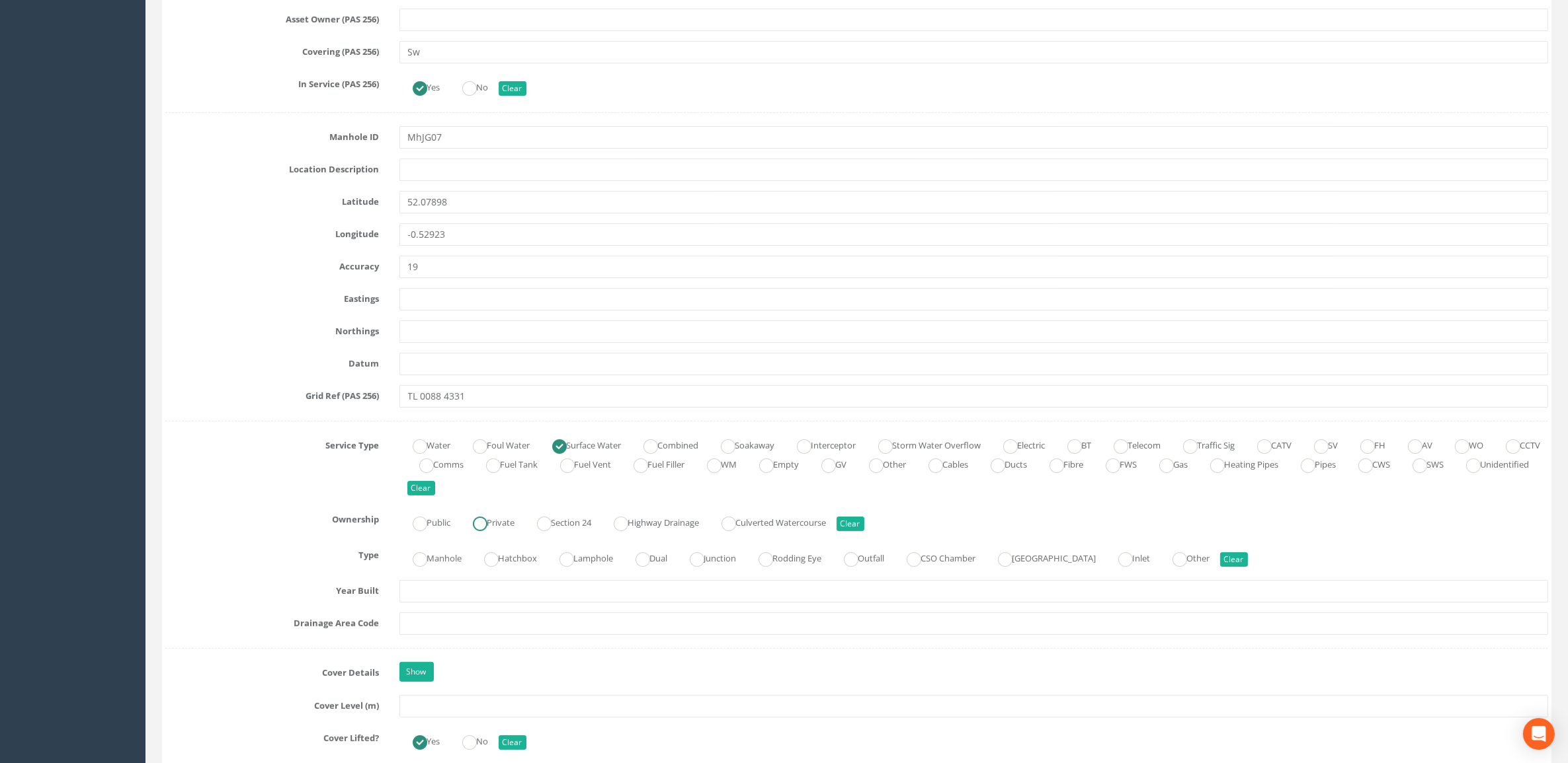
scroll to position [743, 0]
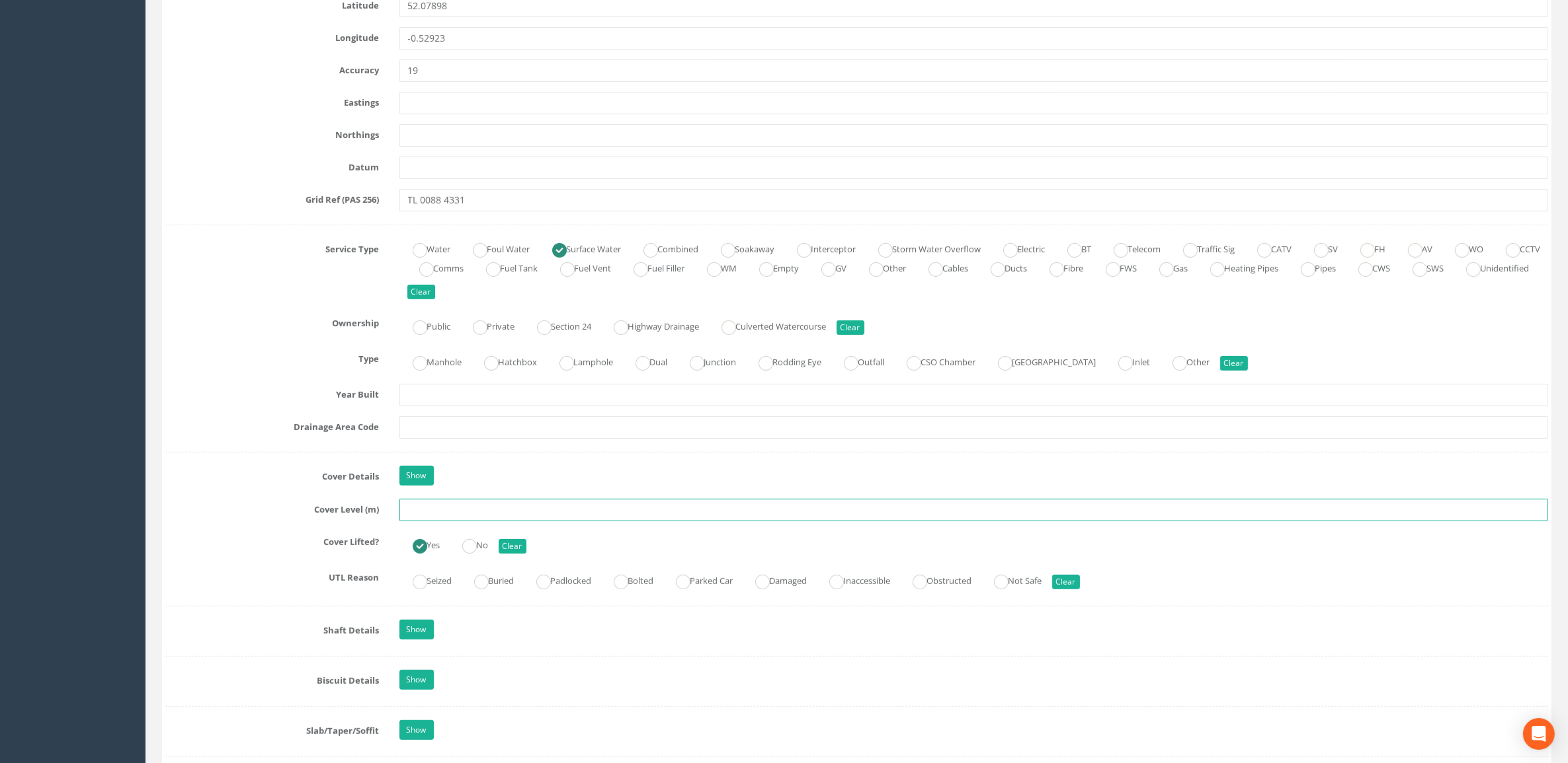
click at [460, 514] on input "text" at bounding box center [974, 510] width 1149 height 22
type input "39.15"
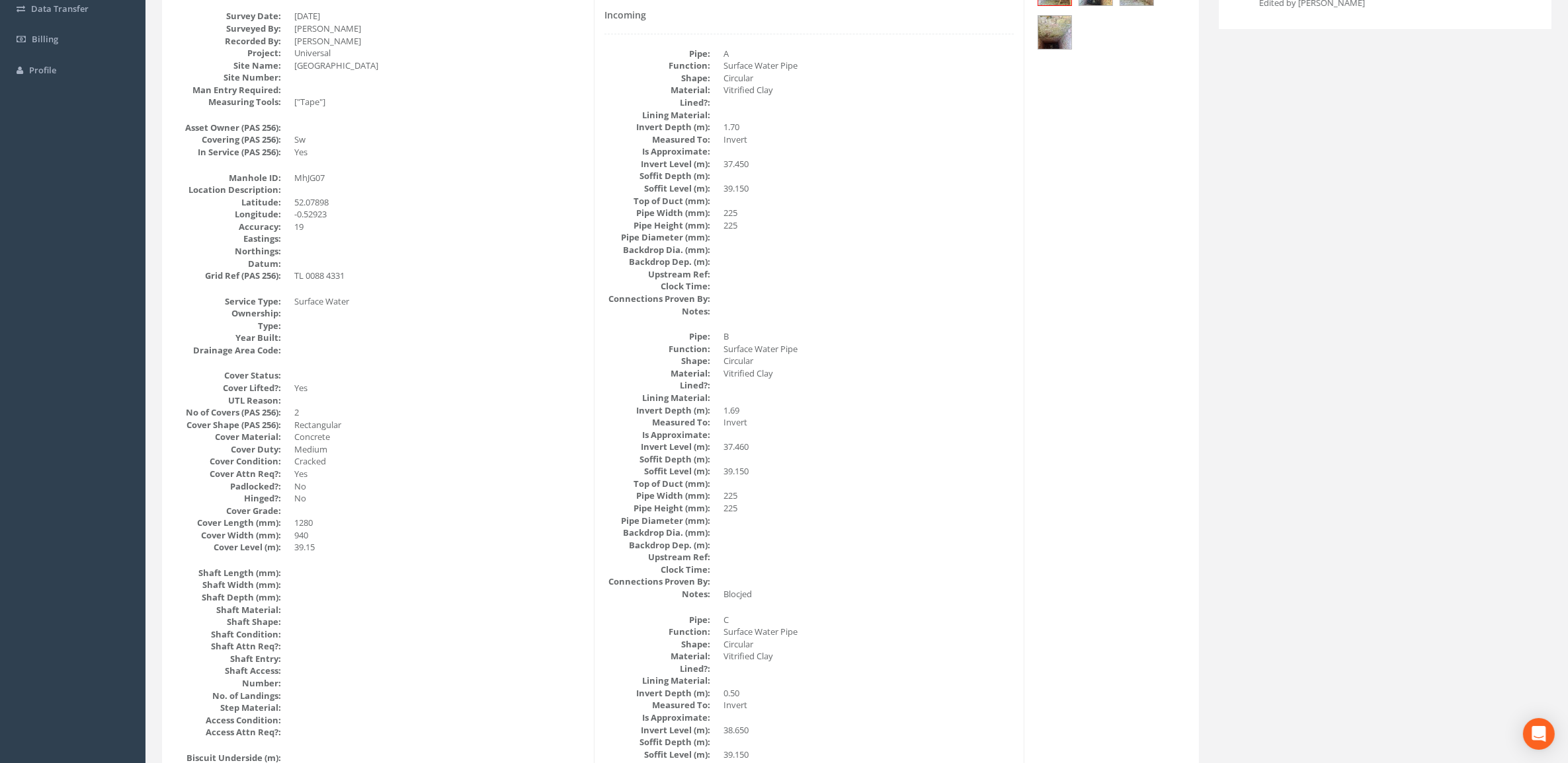
scroll to position [84, 0]
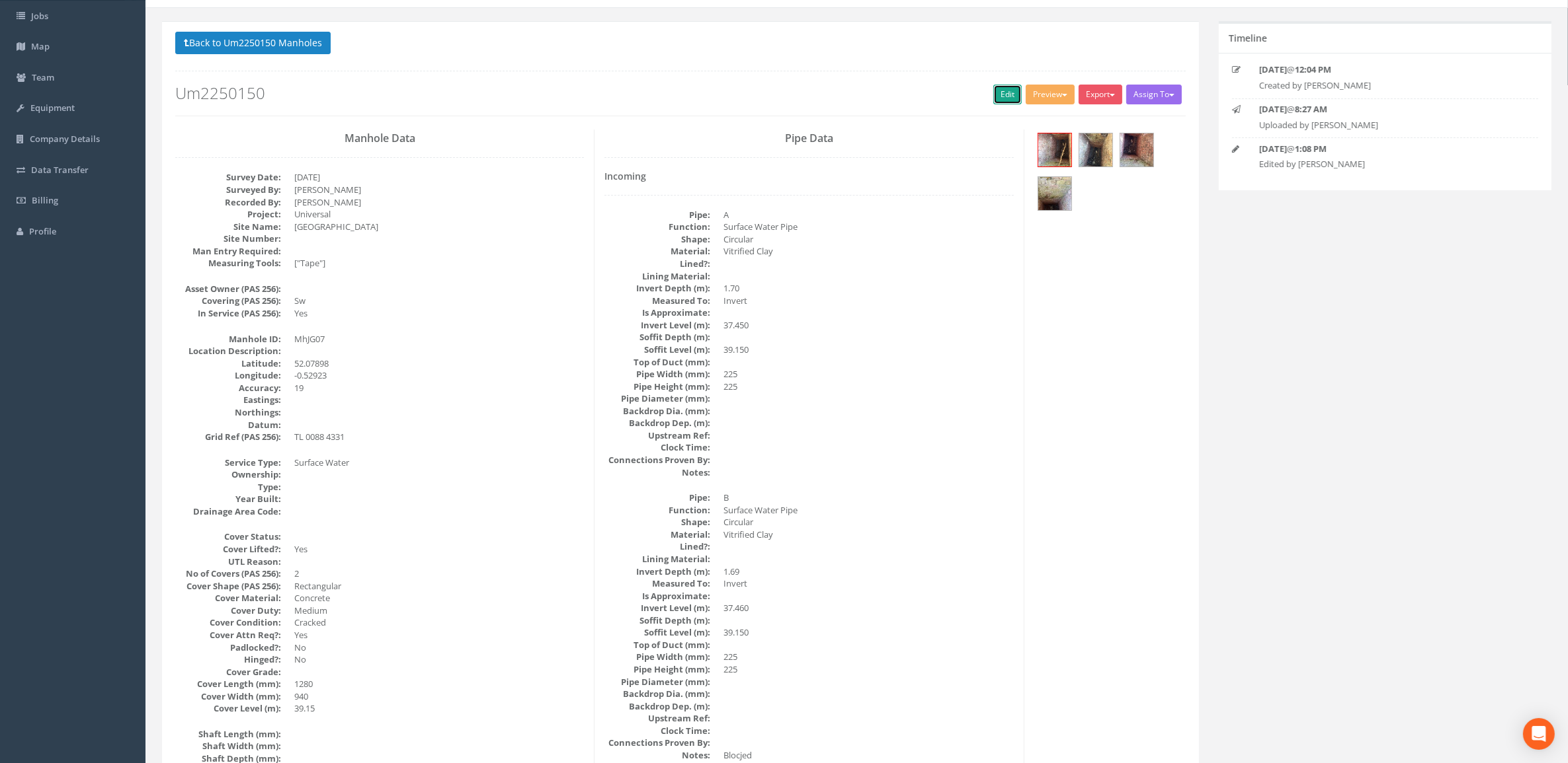
click at [1001, 94] on link "Edit" at bounding box center [1008, 94] width 28 height 20
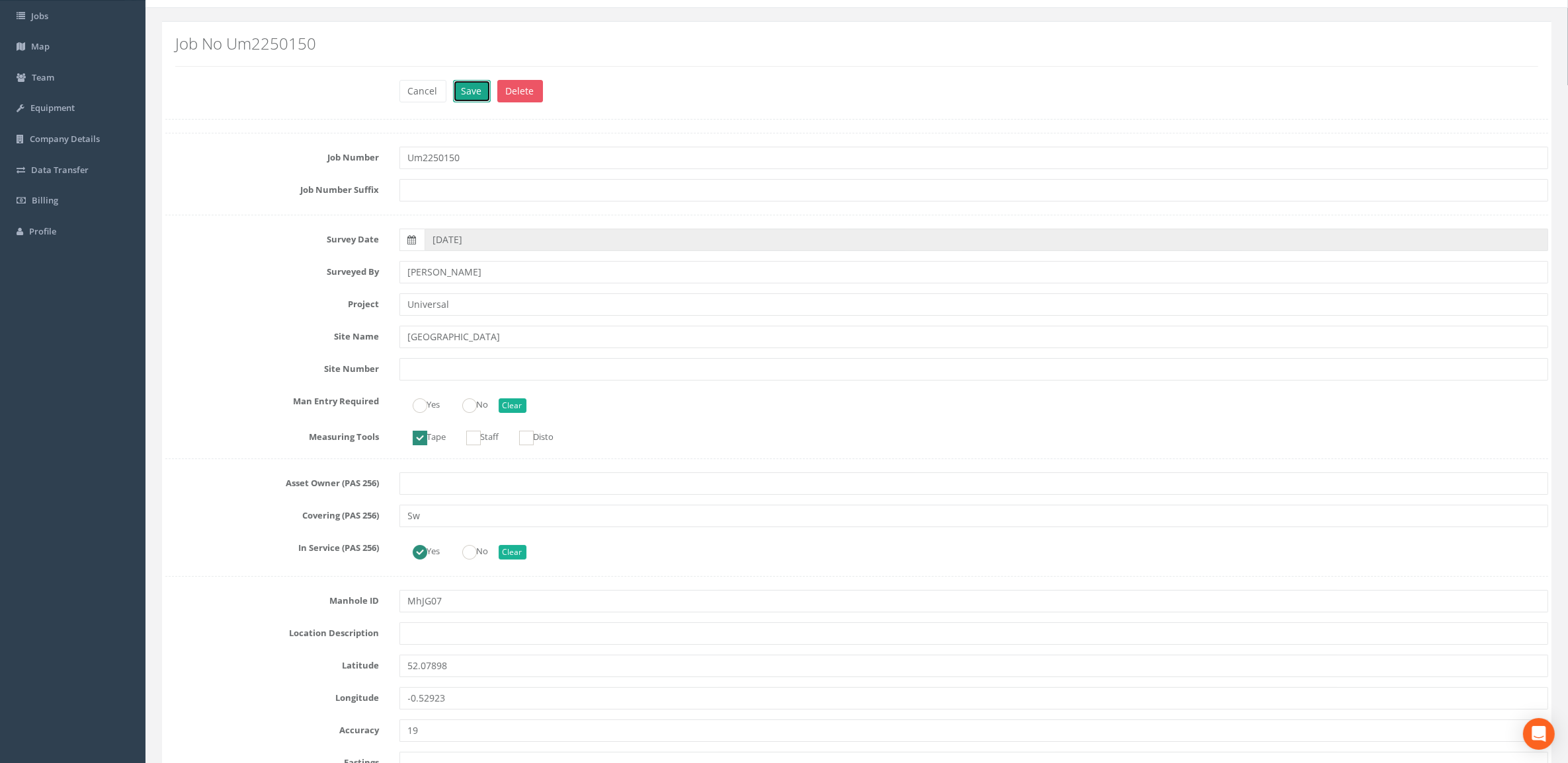
click at [467, 100] on button "Save" at bounding box center [472, 91] width 38 height 22
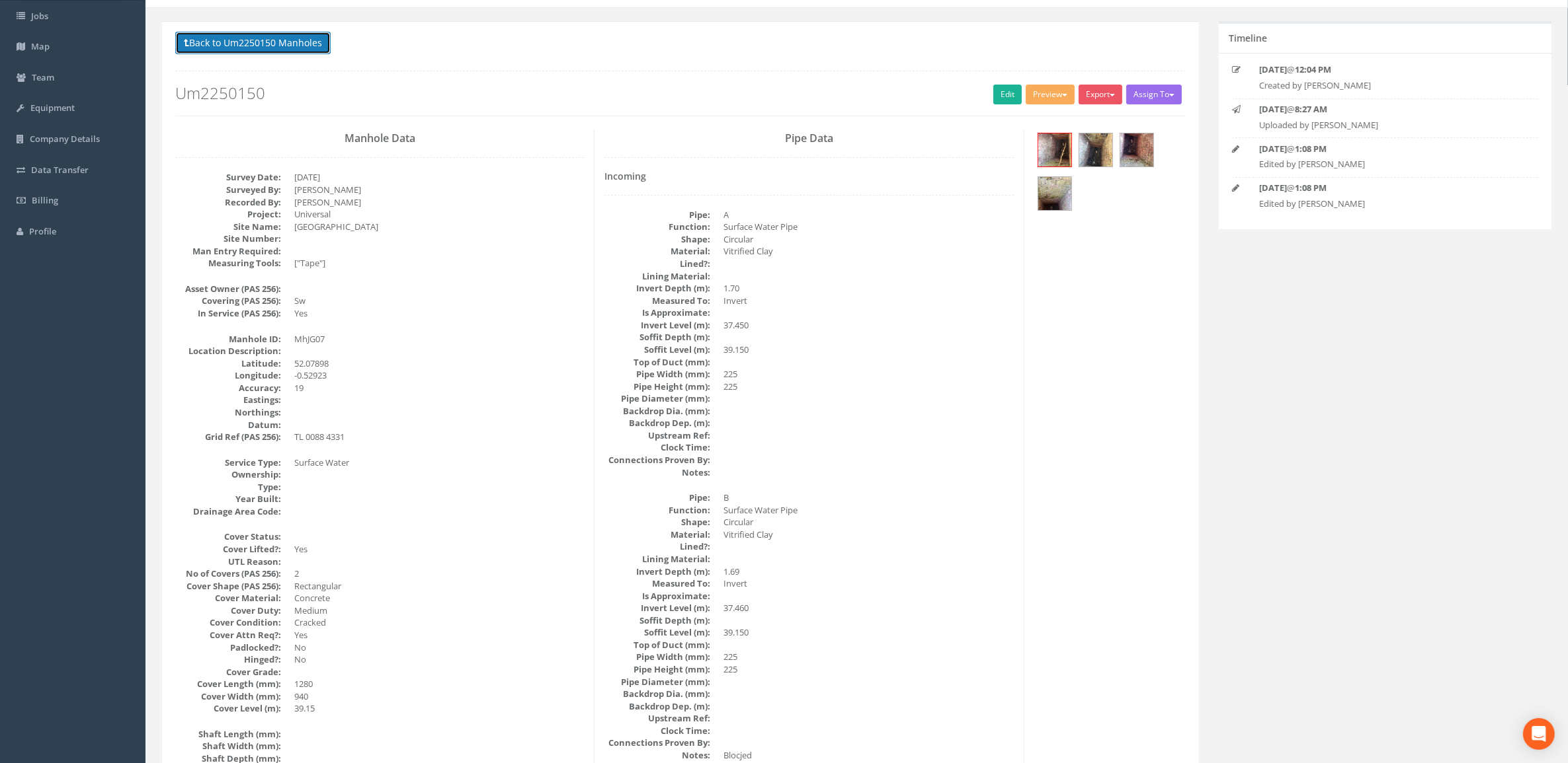
click at [233, 42] on button "Back to Um2250150 Manholes" at bounding box center [253, 42] width 155 height 22
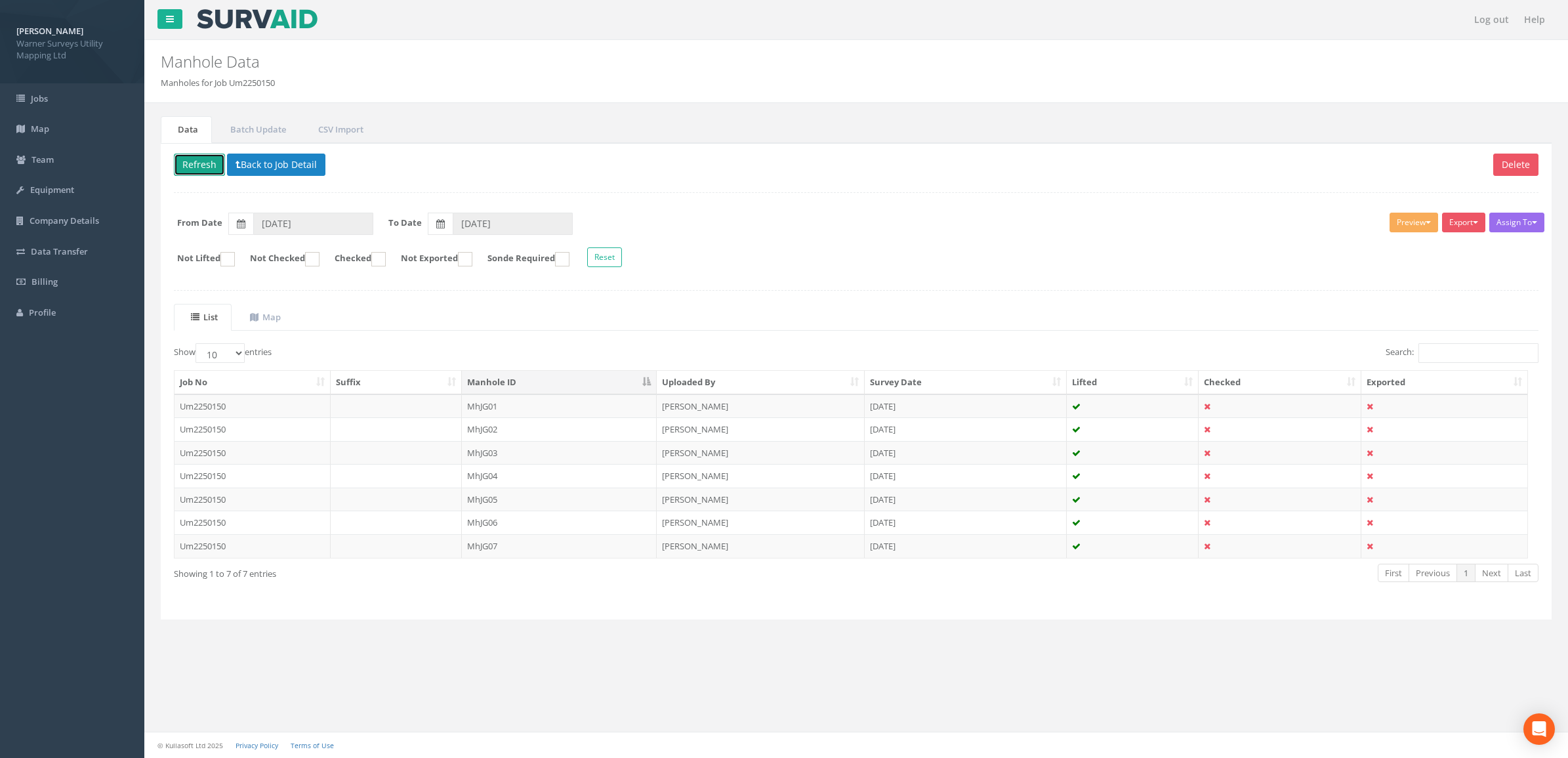
click at [211, 165] on button "Refresh" at bounding box center [199, 164] width 51 height 22
click at [558, 384] on th "Manhole ID" at bounding box center [559, 382] width 195 height 23
click at [527, 408] on td "MJGG01" at bounding box center [559, 406] width 195 height 23
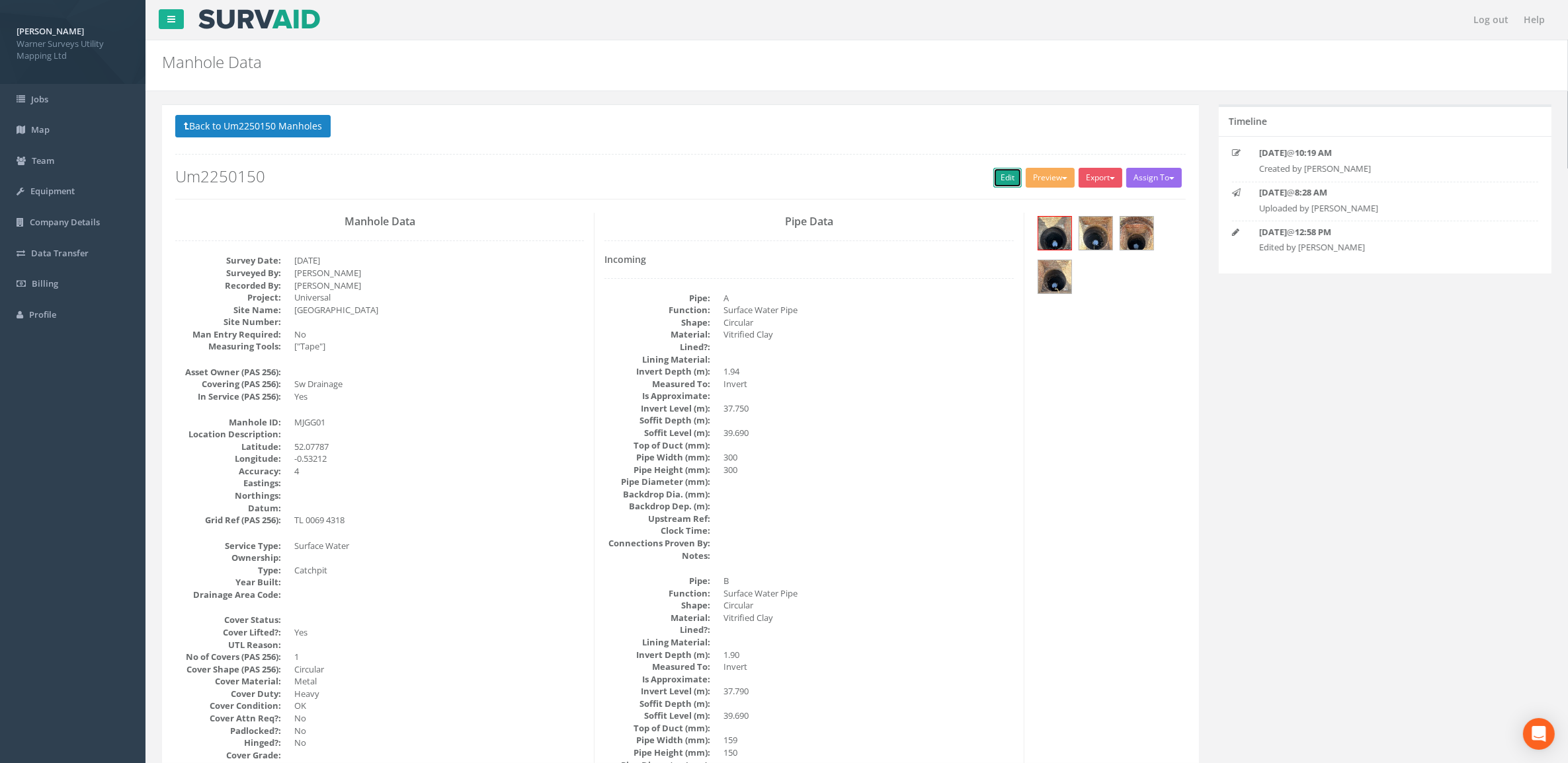
click at [996, 184] on link "Edit" at bounding box center [1008, 177] width 28 height 20
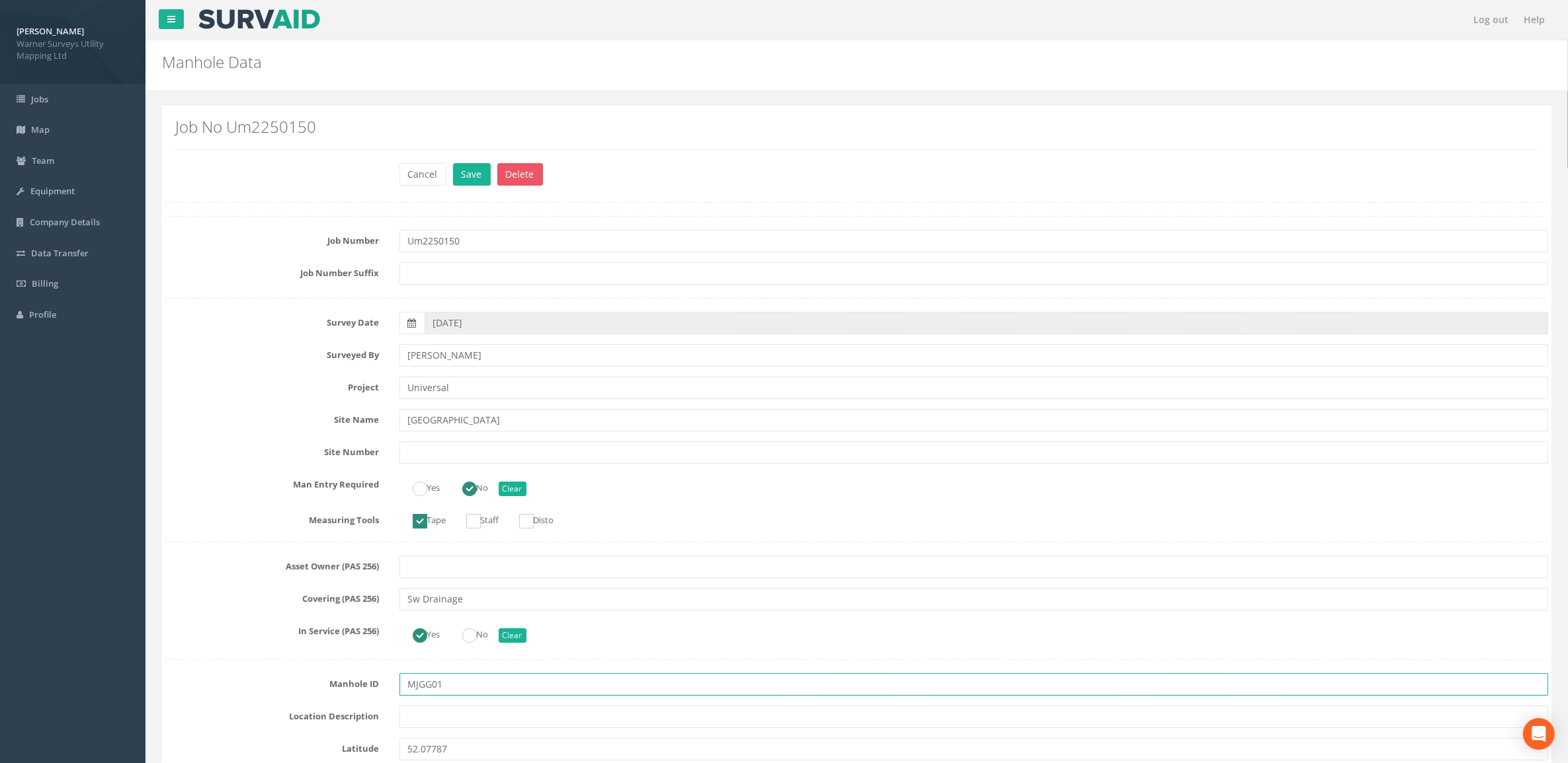
click at [417, 688] on input "MJGG01" at bounding box center [974, 684] width 1149 height 22
type input "MHJJGG01"
click at [453, 175] on button "Save" at bounding box center [472, 174] width 38 height 22
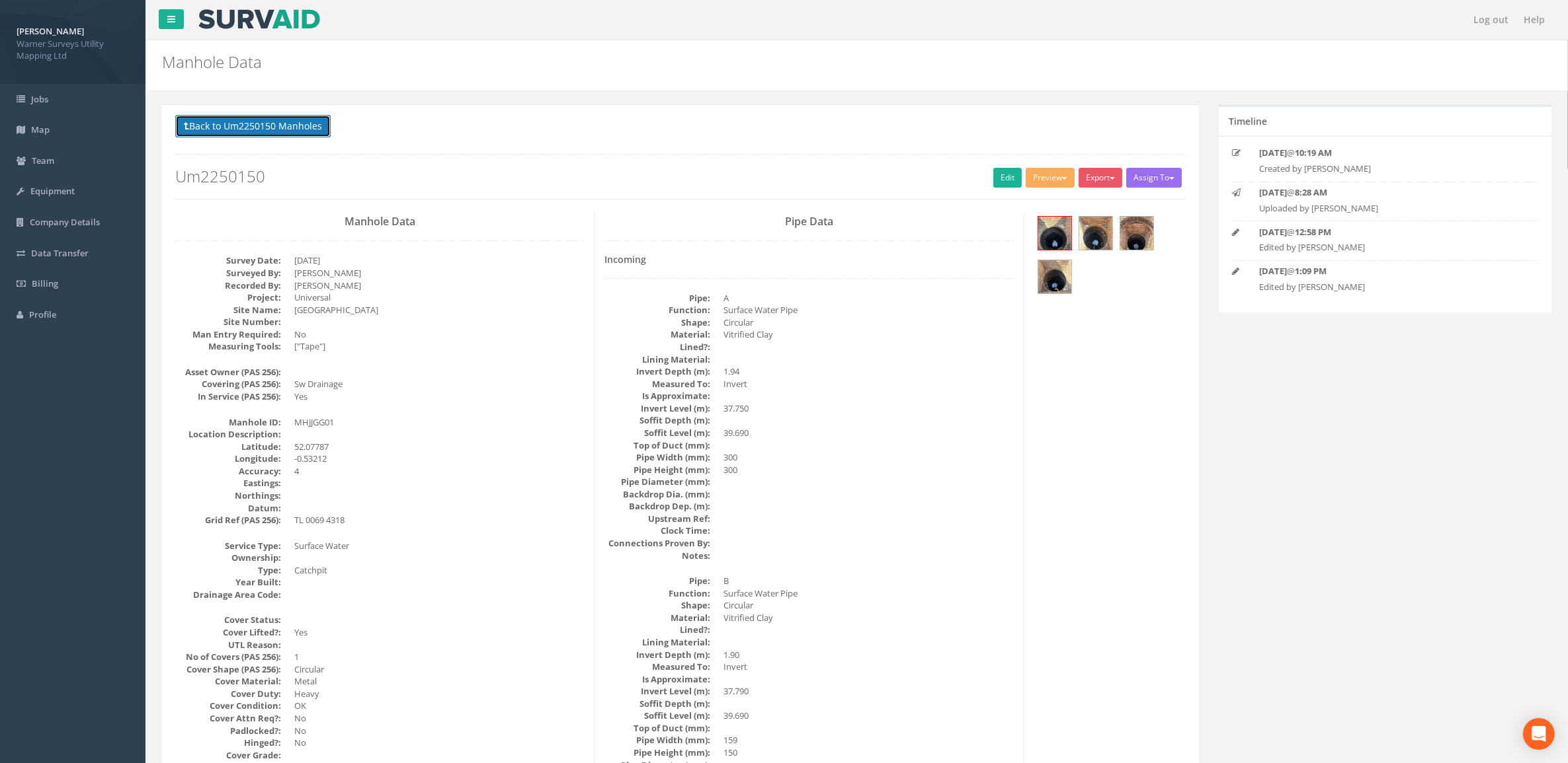
click at [289, 123] on button "Back to Um2250150 Manholes" at bounding box center [253, 126] width 155 height 22
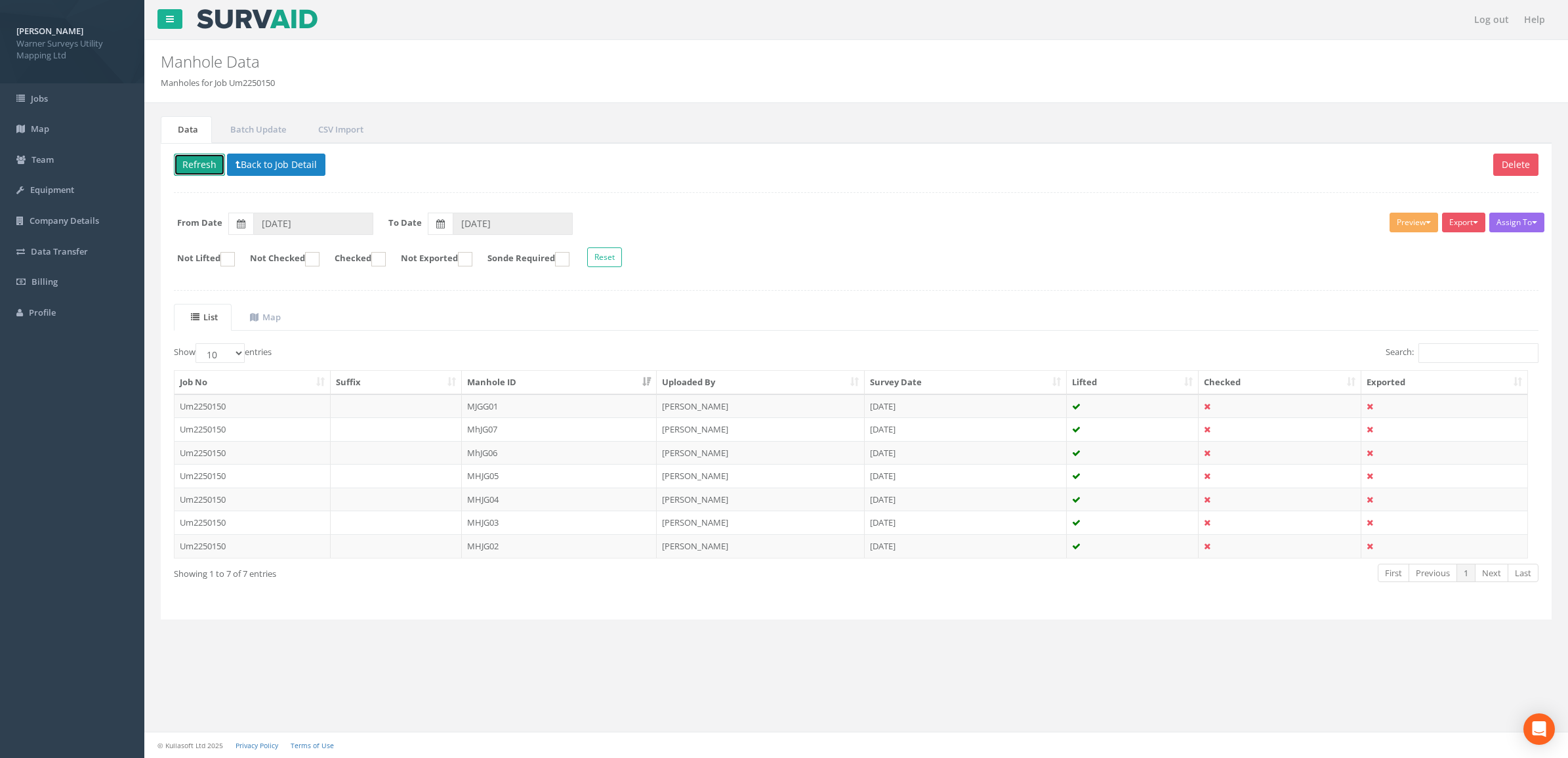
click at [205, 169] on button "Refresh" at bounding box center [199, 164] width 51 height 22
click at [492, 412] on td "MHJJGG01" at bounding box center [559, 406] width 195 height 23
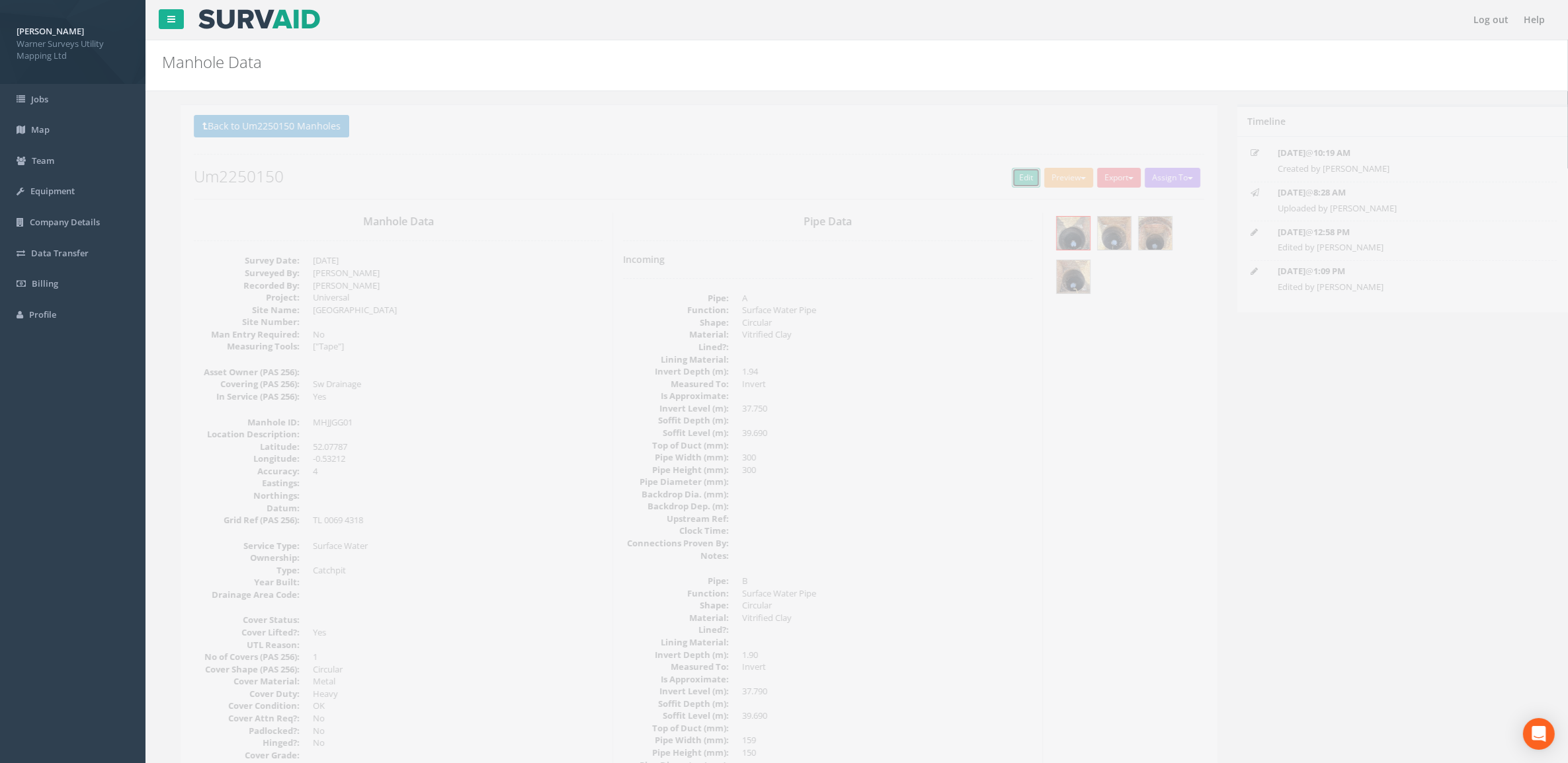
click at [1005, 185] on link "Edit" at bounding box center [1008, 177] width 28 height 20
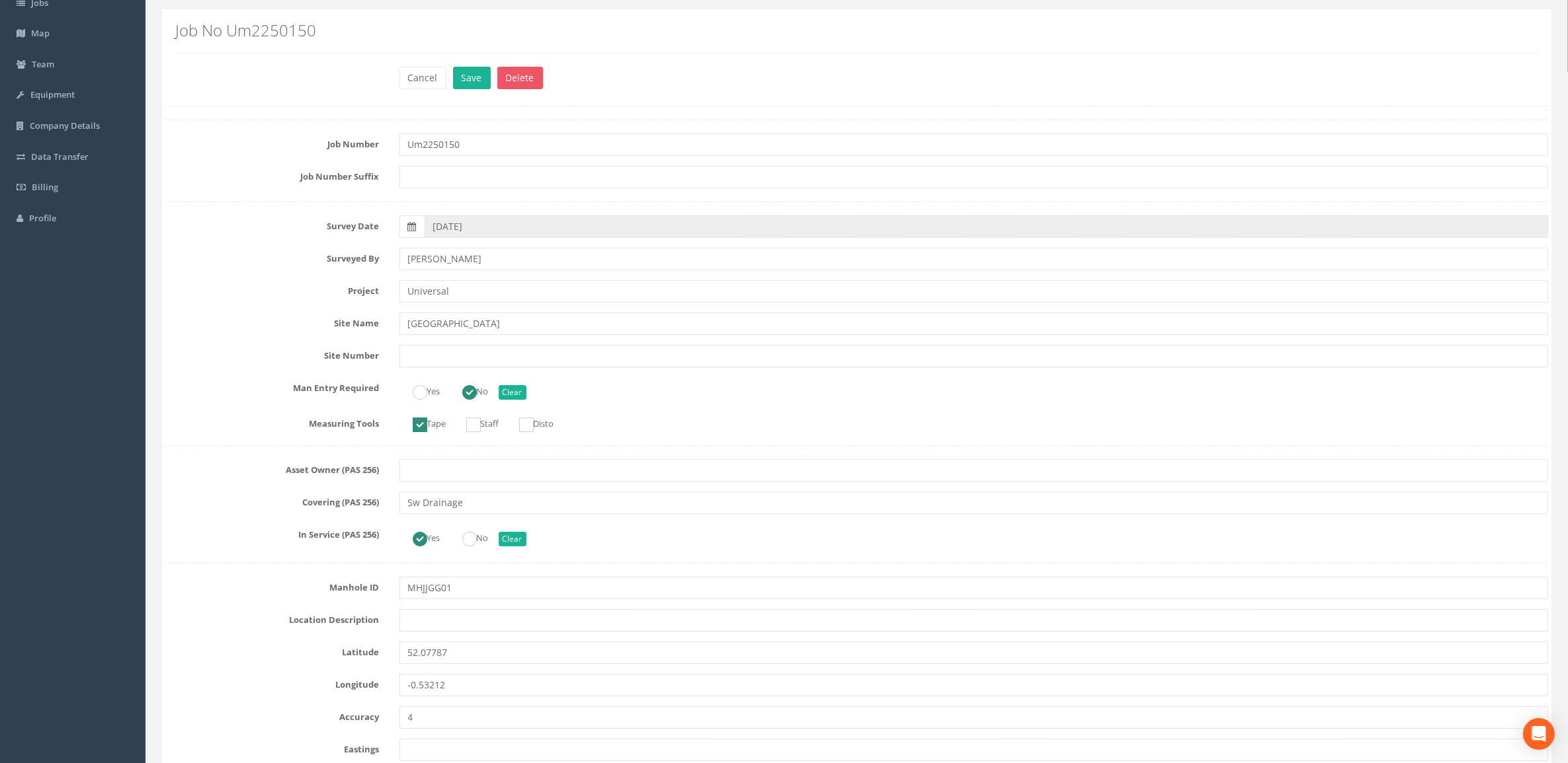
scroll to position [248, 0]
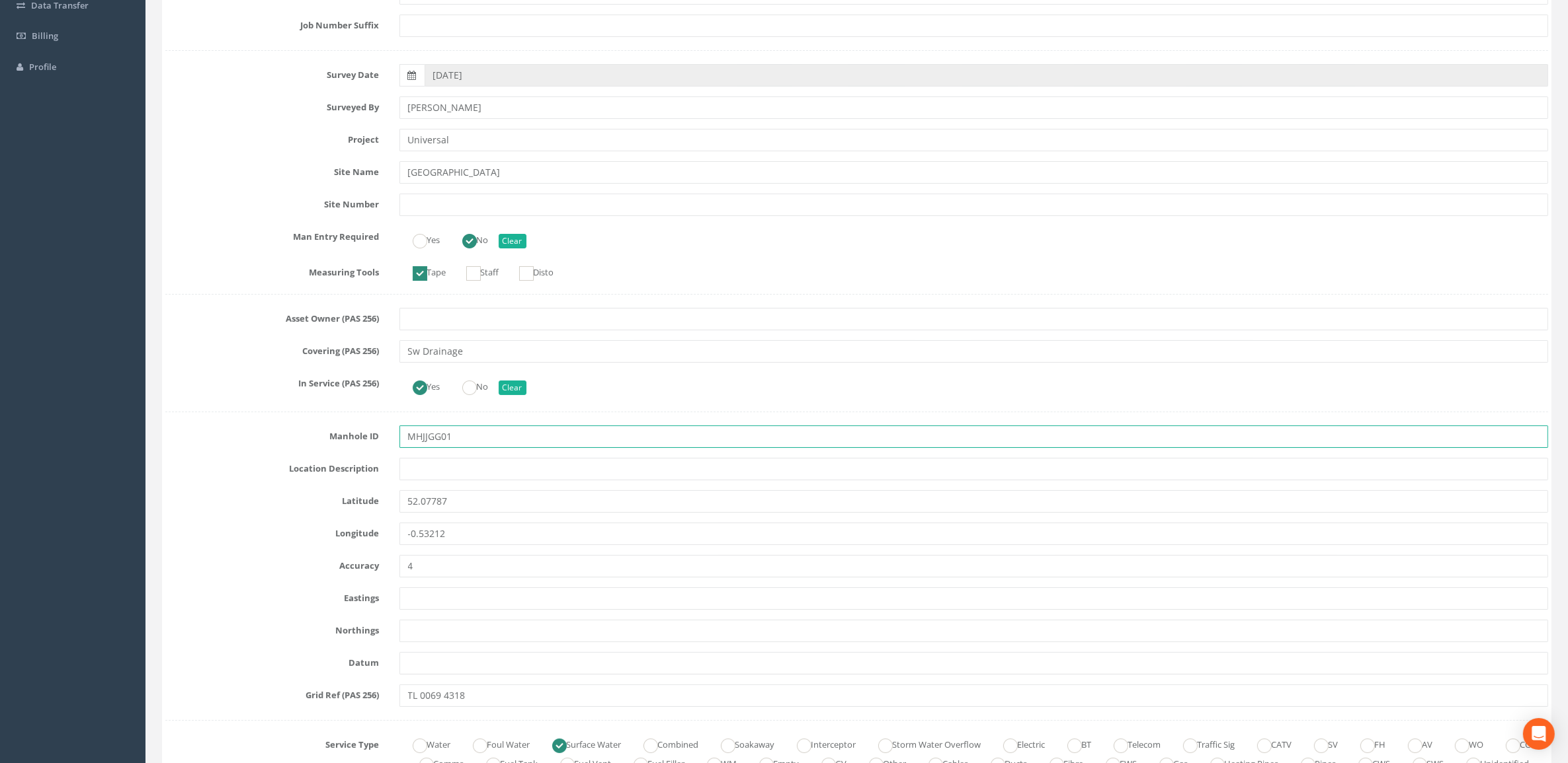
click at [424, 440] on input "MHJJGG01" at bounding box center [974, 436] width 1149 height 22
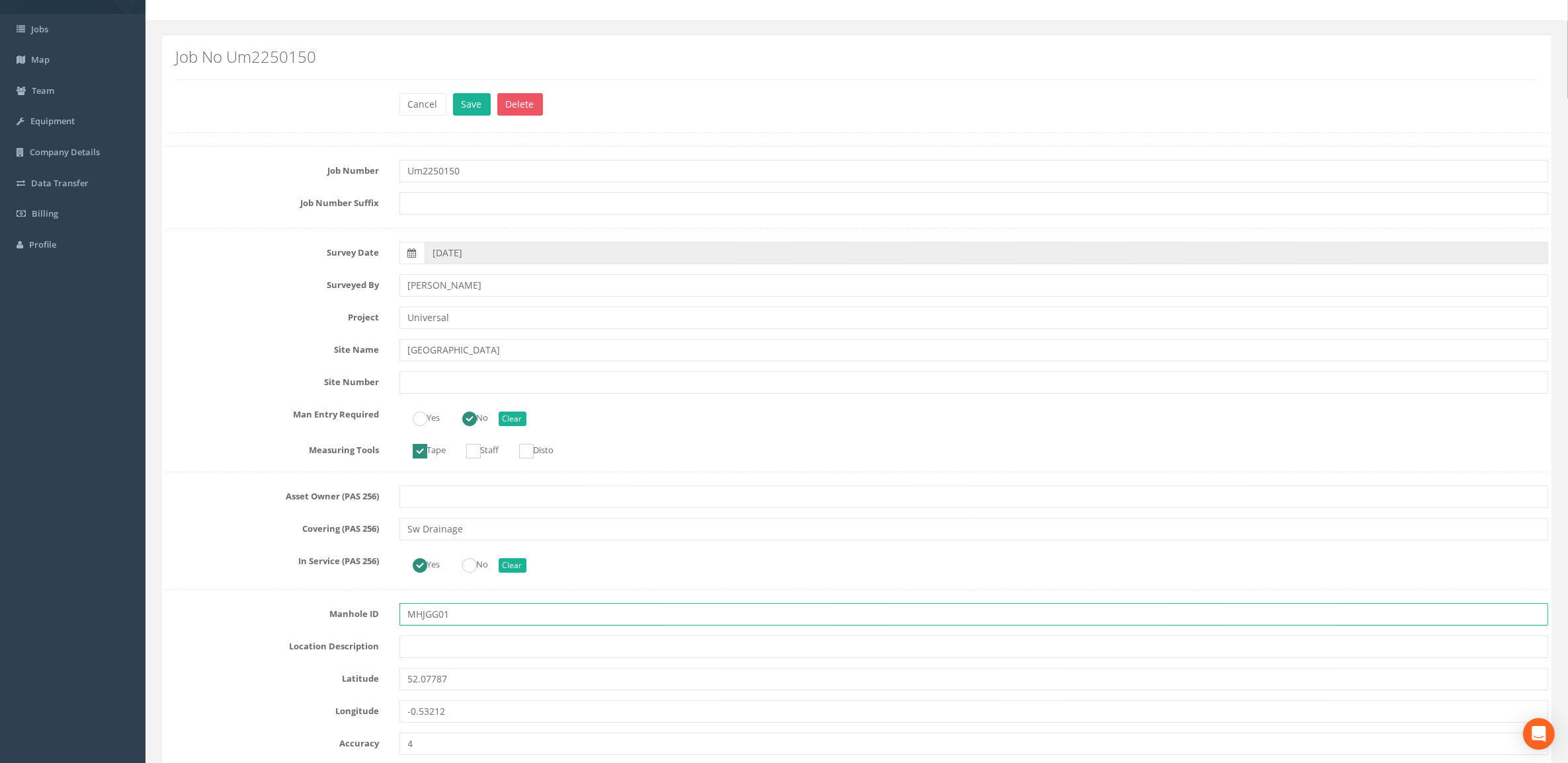
scroll to position [0, 0]
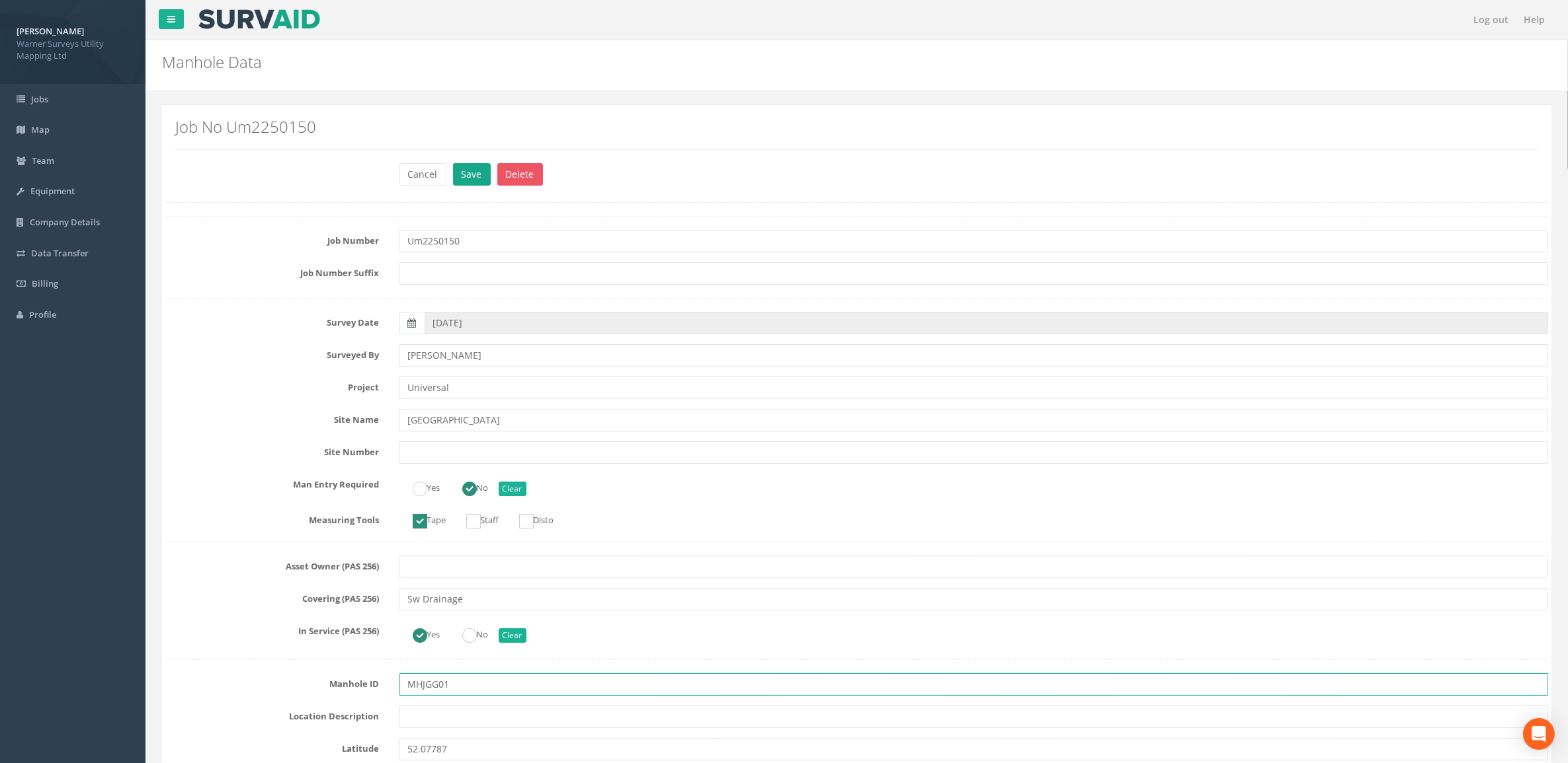
type input "MHJGG01"
click at [463, 169] on button "Save" at bounding box center [472, 174] width 38 height 22
